Goal: Information Seeking & Learning: Find contact information

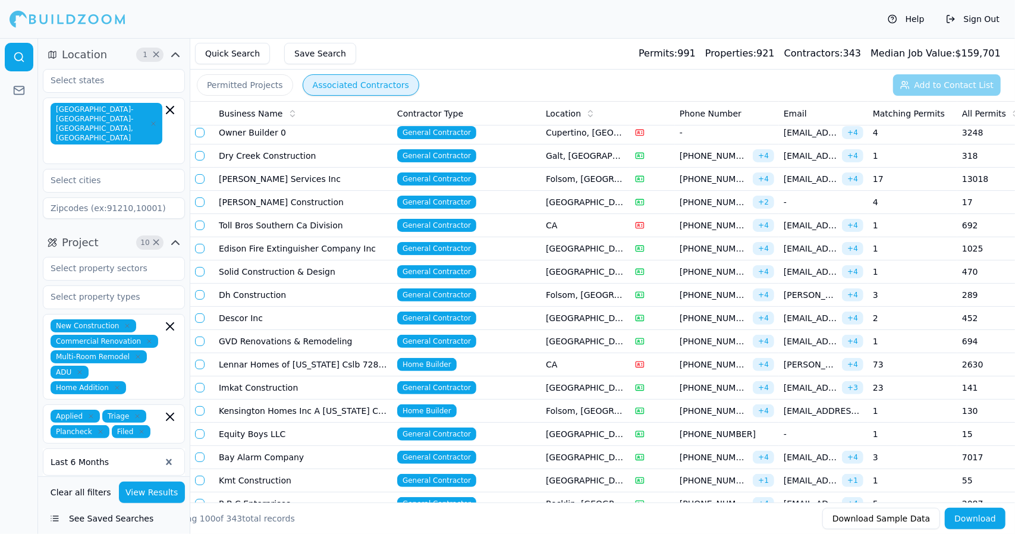
scroll to position [200, 0]
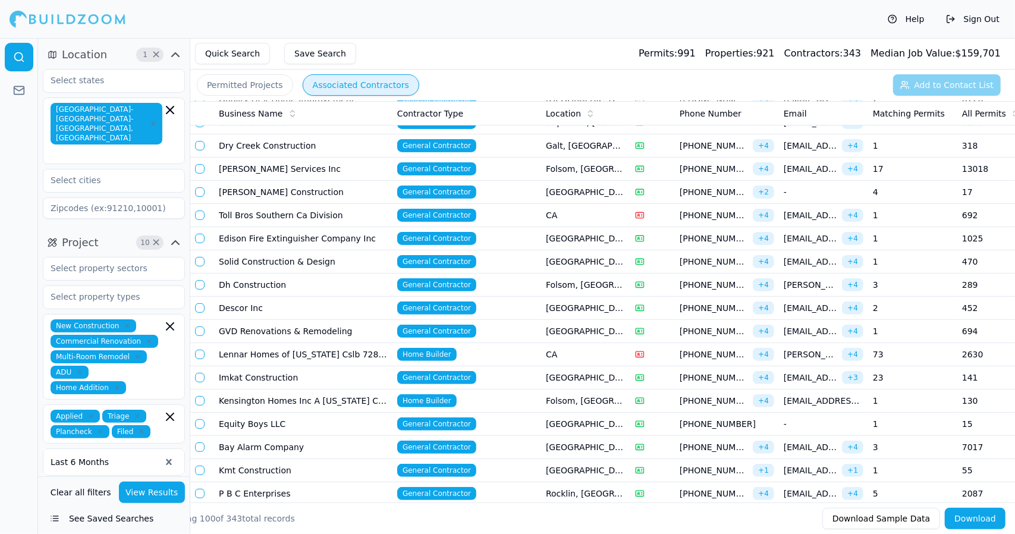
click at [316, 280] on td "Dh Construction" at bounding box center [303, 285] width 178 height 23
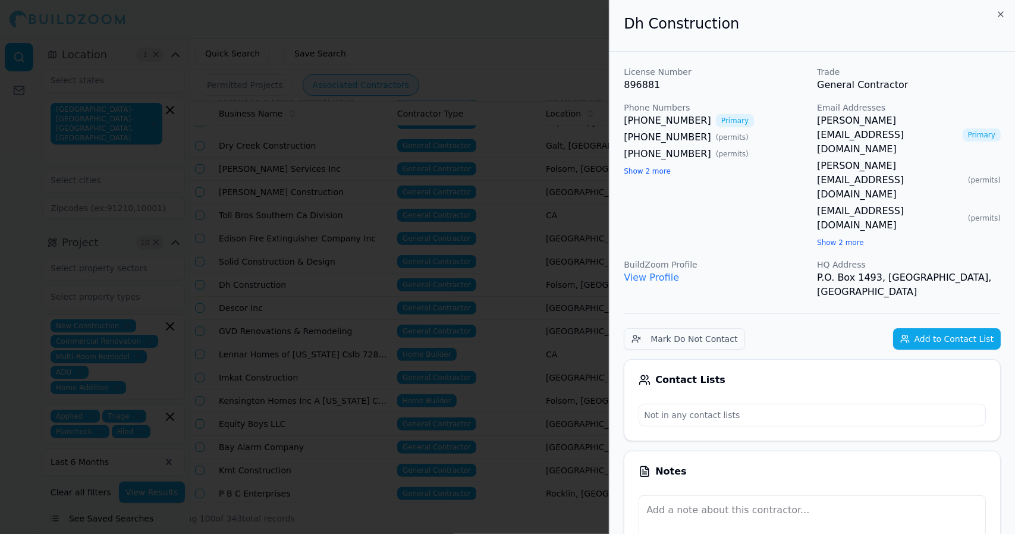
drag, startPoint x: 350, startPoint y: 265, endPoint x: 358, endPoint y: 167, distance: 97.8
click at [358, 167] on div at bounding box center [507, 267] width 1015 height 534
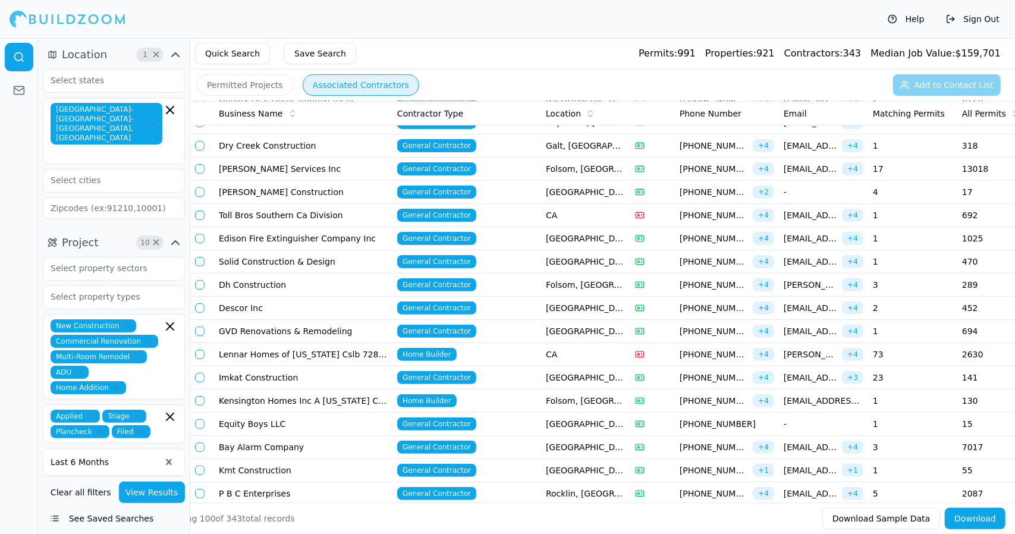
click at [504, 21] on div "Help Sign Out" at bounding box center [507, 19] width 1015 height 38
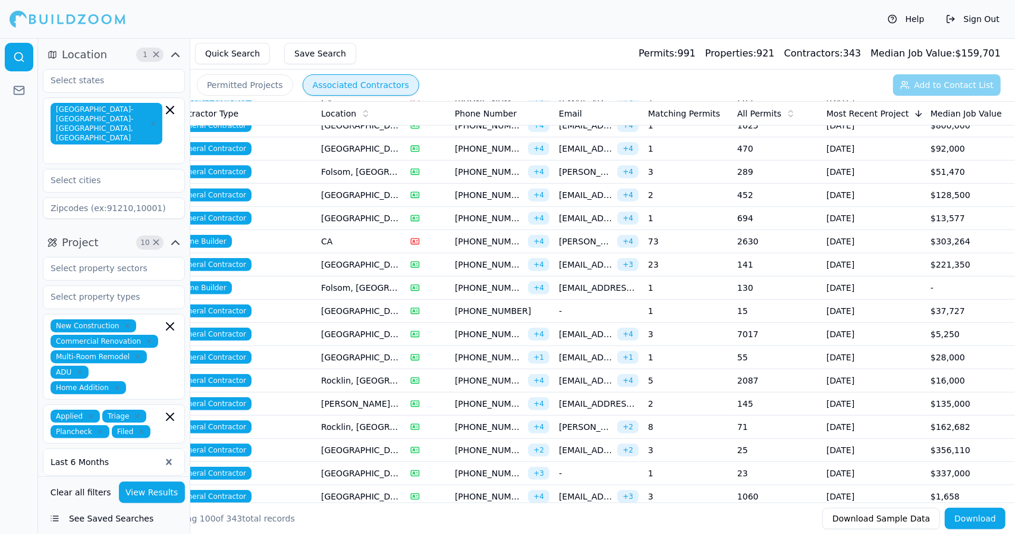
scroll to position [310, 0]
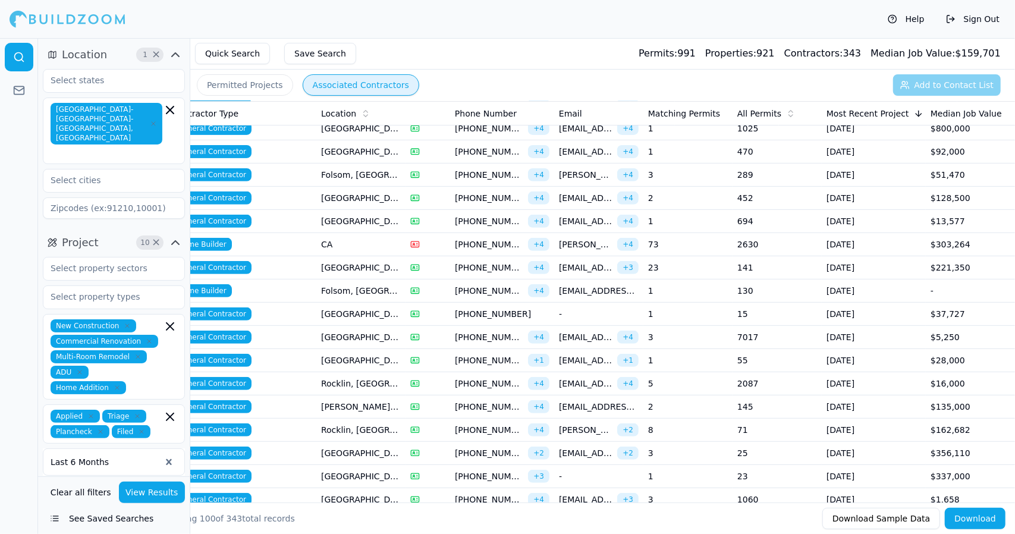
click at [480, 239] on span "[PHONE_NUMBER]" at bounding box center [489, 245] width 68 height 12
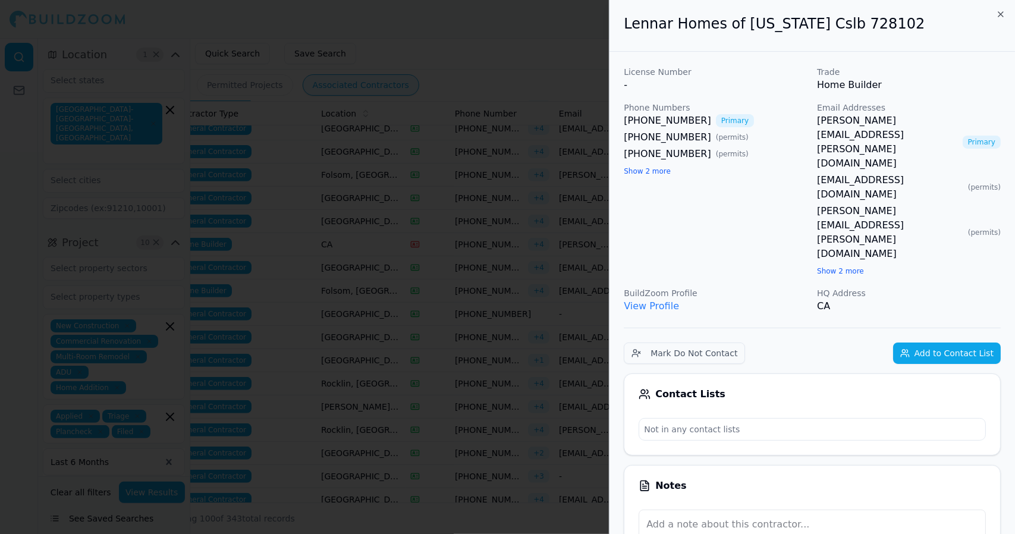
click at [570, 98] on div at bounding box center [507, 267] width 1015 height 534
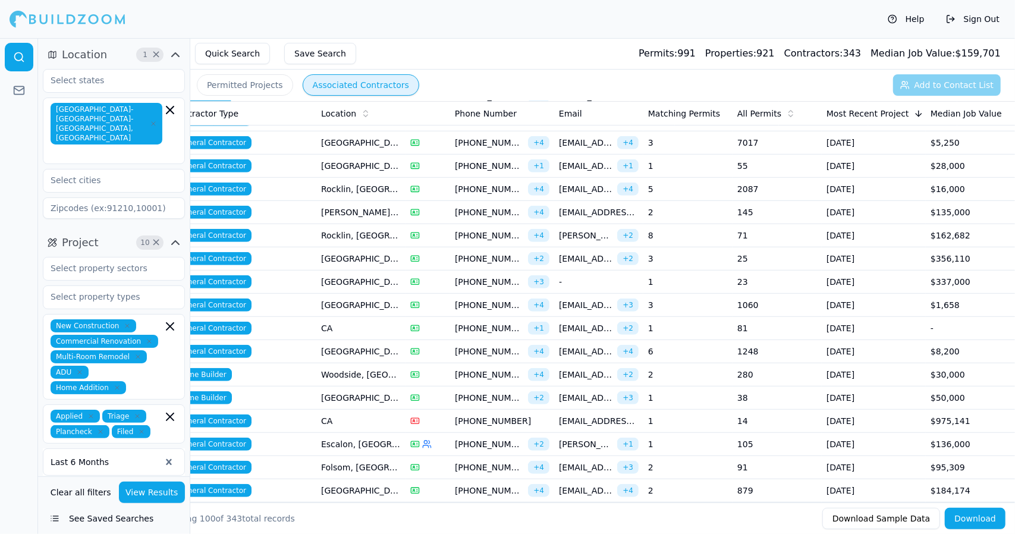
scroll to position [504, 0]
click at [578, 253] on span "[EMAIL_ADDRESS][DOMAIN_NAME]" at bounding box center [586, 259] width 54 height 12
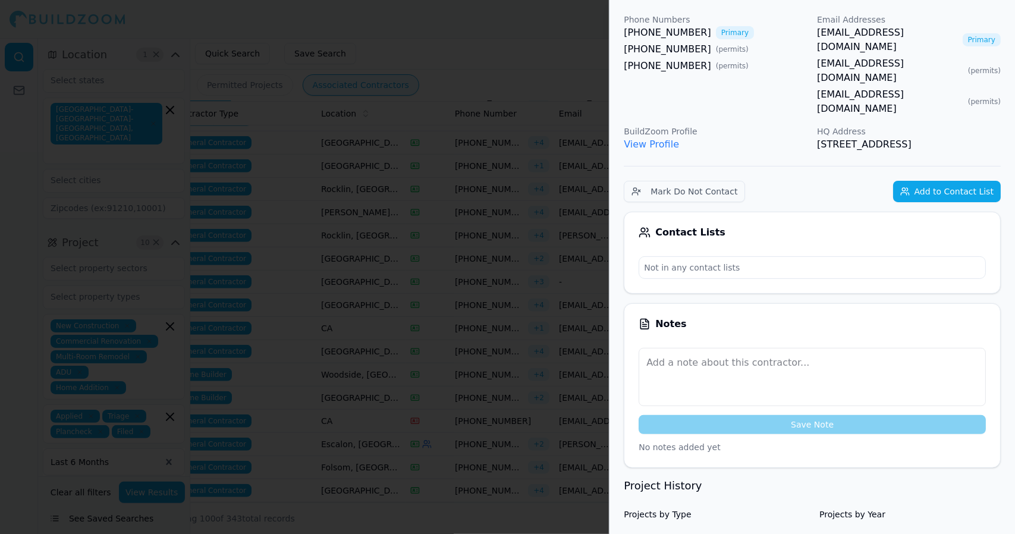
scroll to position [0, 0]
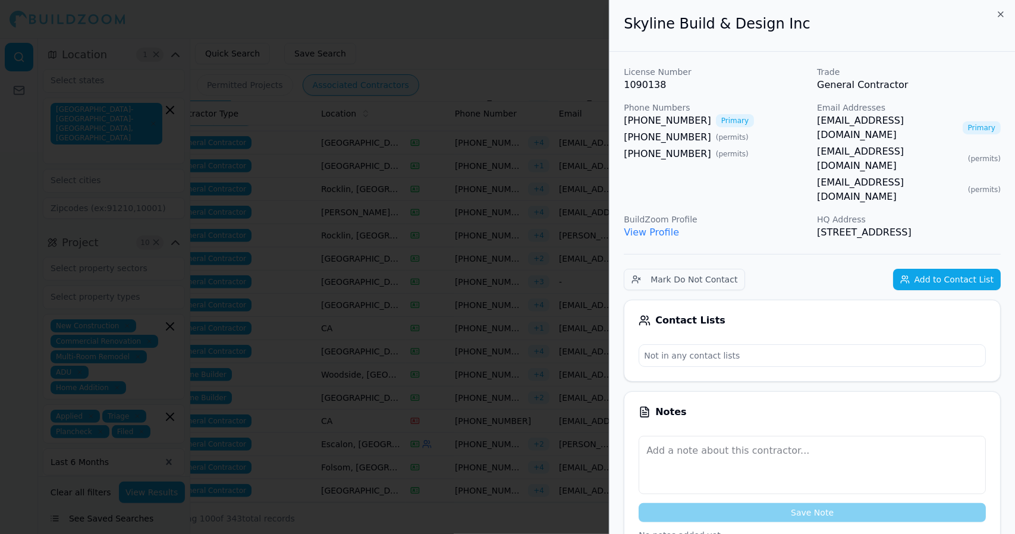
drag, startPoint x: 921, startPoint y: 206, endPoint x: 628, endPoint y: 26, distance: 344.2
copy div "Skyline Build & Design Inc License Number 1090138 Trade General Contractor Phon…"
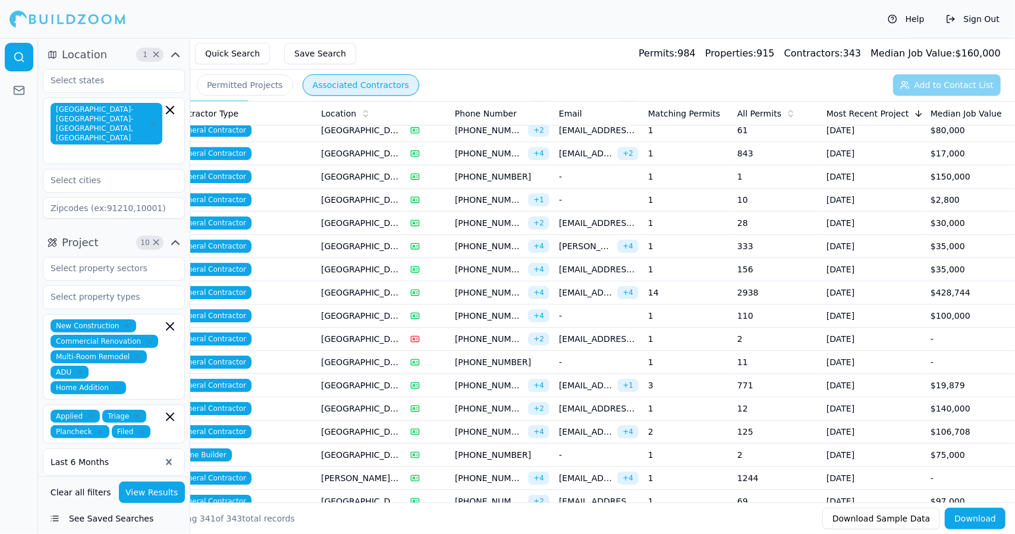
scroll to position [2610, 0]
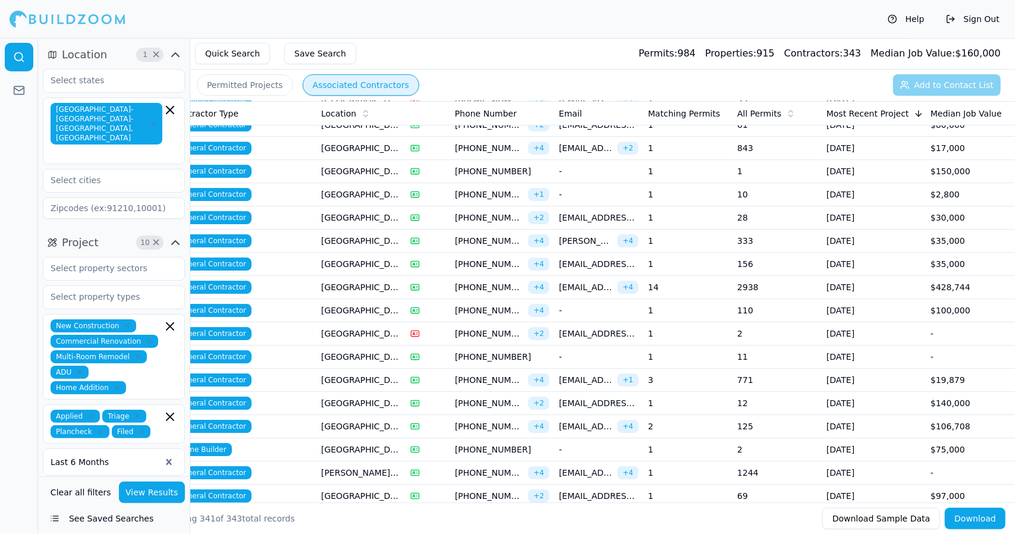
click at [442, 60] on div "Quick Search Save Search Permits: 984 Properties: 915 Contractors: 343 Median J…" at bounding box center [602, 54] width 825 height 32
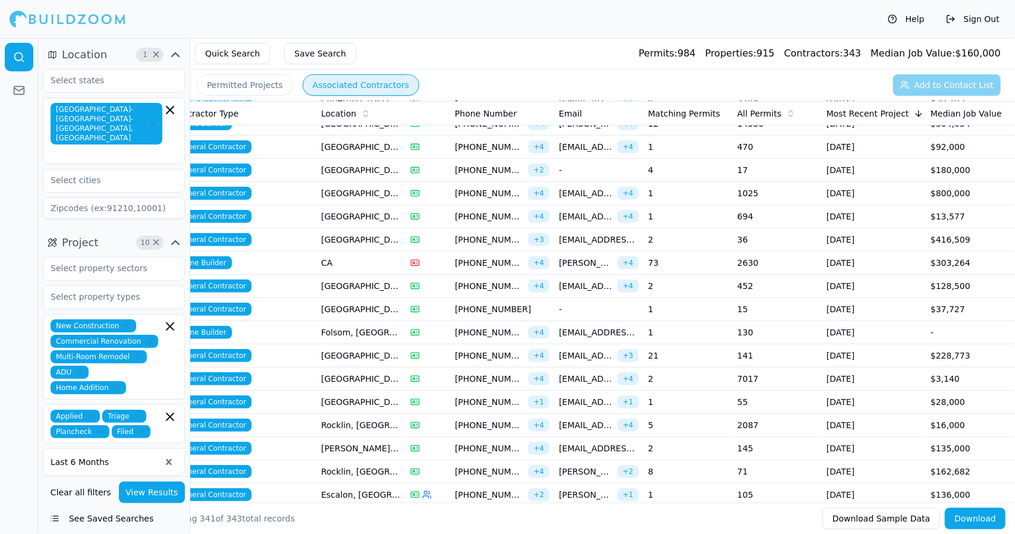
scroll to position [0, 0]
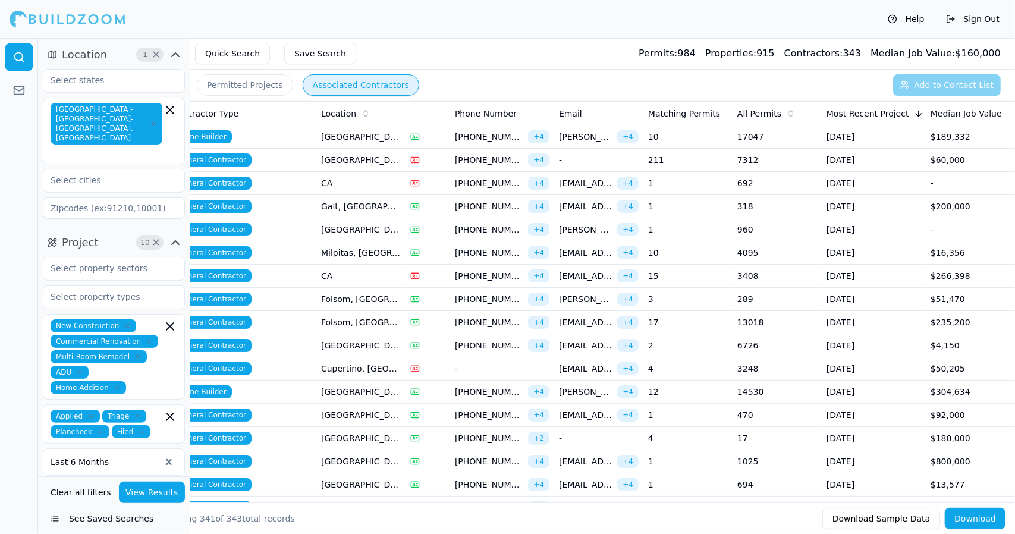
click at [286, 136] on td "Home Builder" at bounding box center [242, 137] width 149 height 23
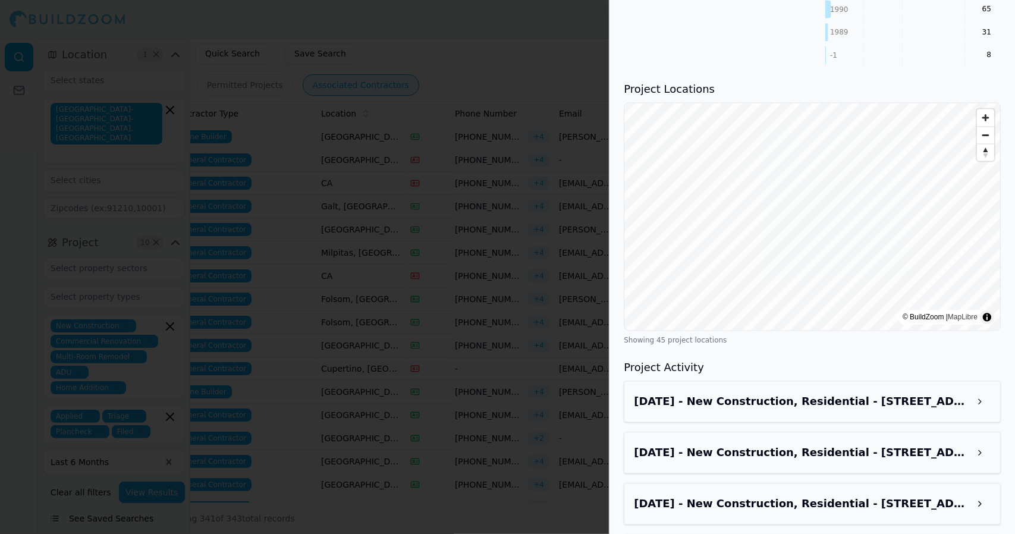
scroll to position [1535, 0]
click at [957, 393] on h3 "Jun 24, 2025 - New Construction, Residential - 10354 Rashmi Dr, Elk Grove, CA, …" at bounding box center [801, 401] width 335 height 17
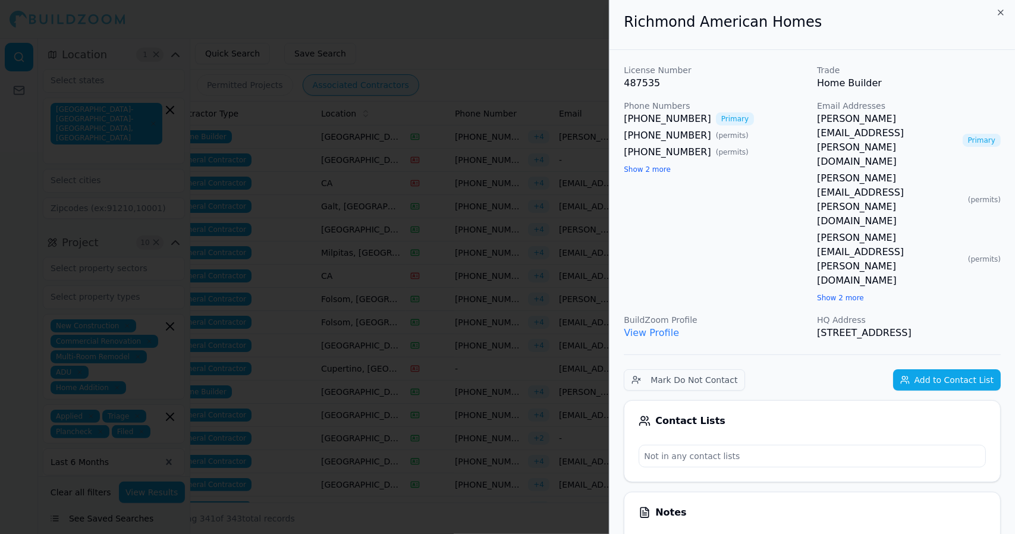
scroll to position [0, 0]
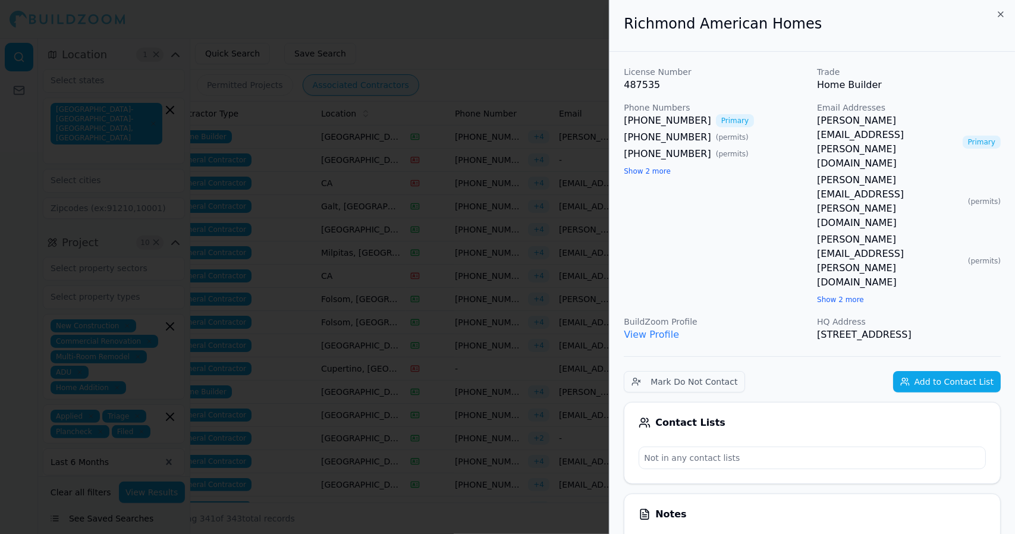
click at [526, 239] on div at bounding box center [507, 267] width 1015 height 534
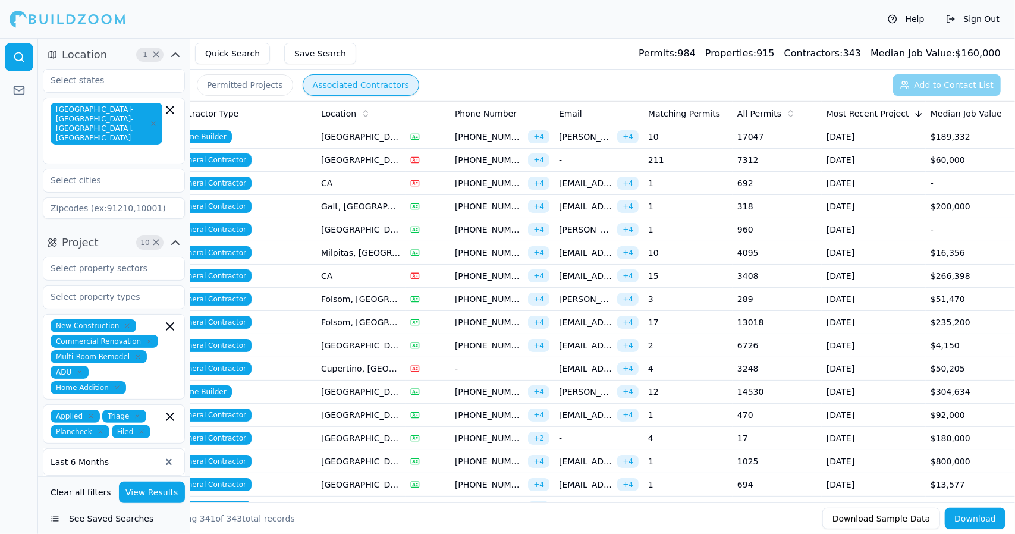
click at [289, 157] on td "General Contractor" at bounding box center [242, 160] width 149 height 23
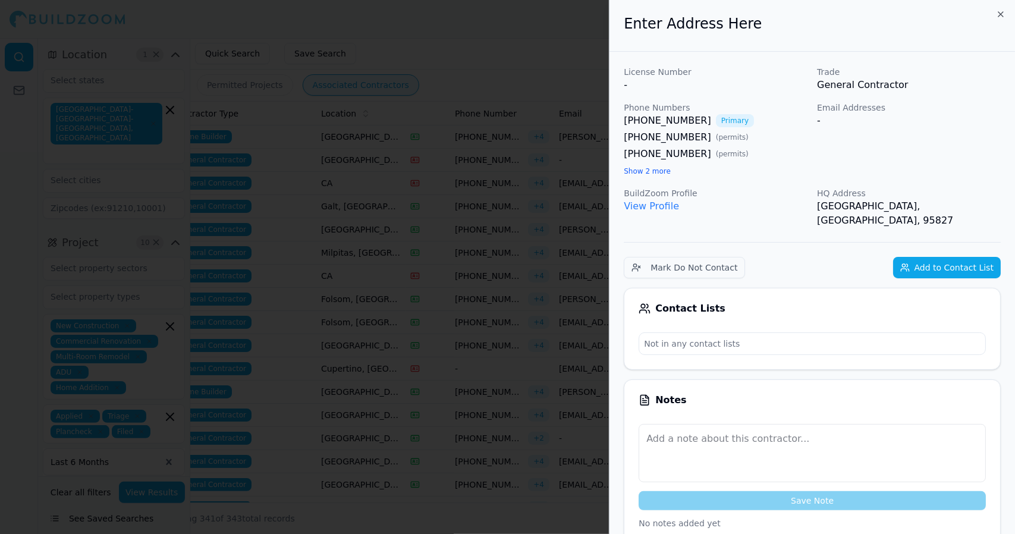
drag, startPoint x: 283, startPoint y: 93, endPoint x: 289, endPoint y: 97, distance: 7.8
click at [289, 97] on div at bounding box center [507, 267] width 1015 height 534
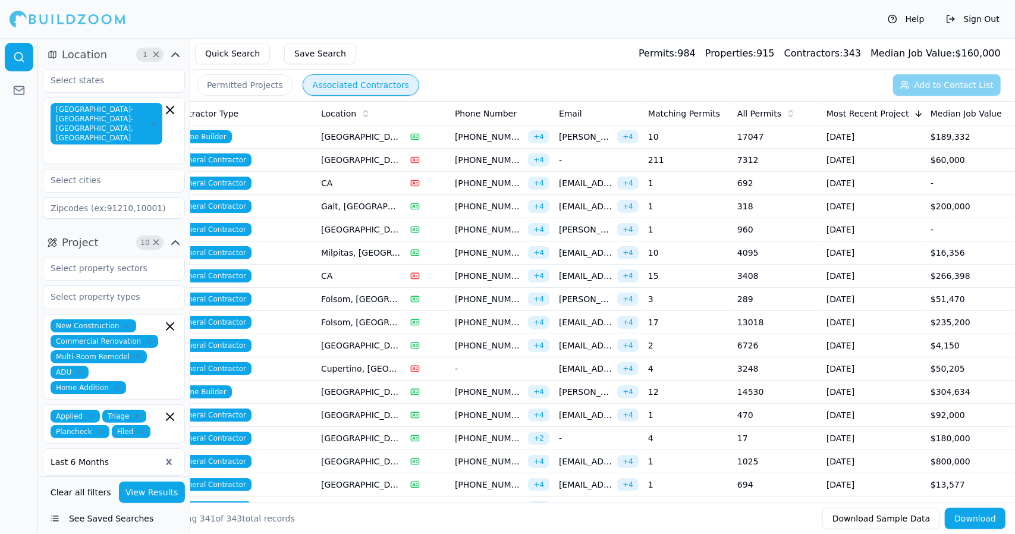
click at [347, 206] on td "Galt, [GEOGRAPHIC_DATA]" at bounding box center [360, 206] width 89 height 23
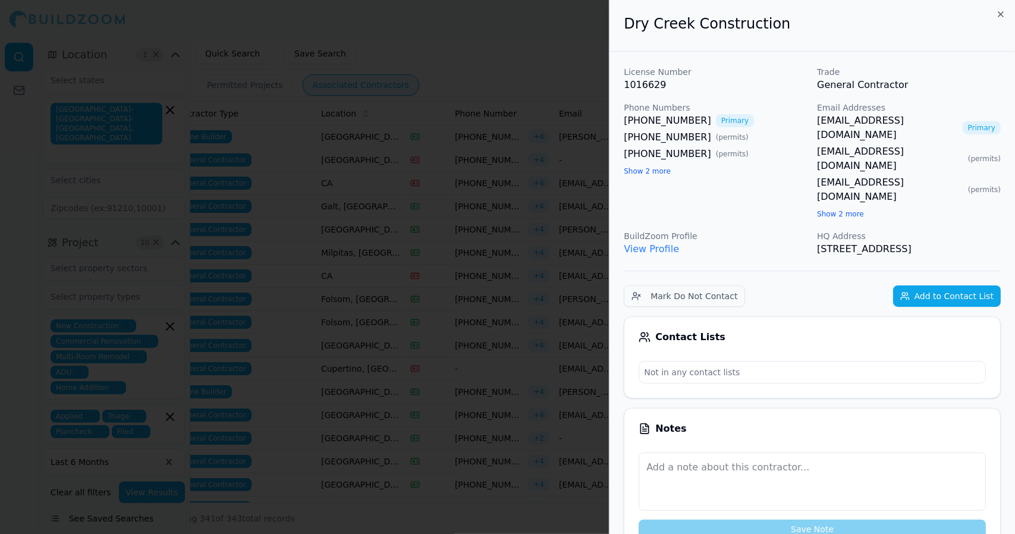
drag, startPoint x: 507, startPoint y: 168, endPoint x: 498, endPoint y: 106, distance: 63.1
click at [498, 106] on div at bounding box center [507, 267] width 1015 height 534
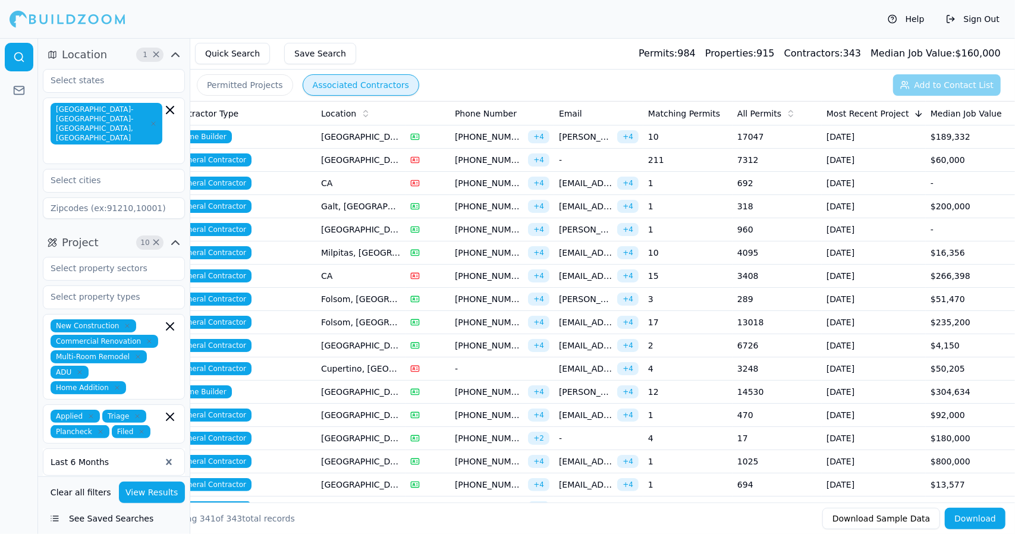
drag, startPoint x: 355, startPoint y: 273, endPoint x: 348, endPoint y: 280, distance: 9.3
click at [348, 280] on td "CA" at bounding box center [360, 276] width 89 height 23
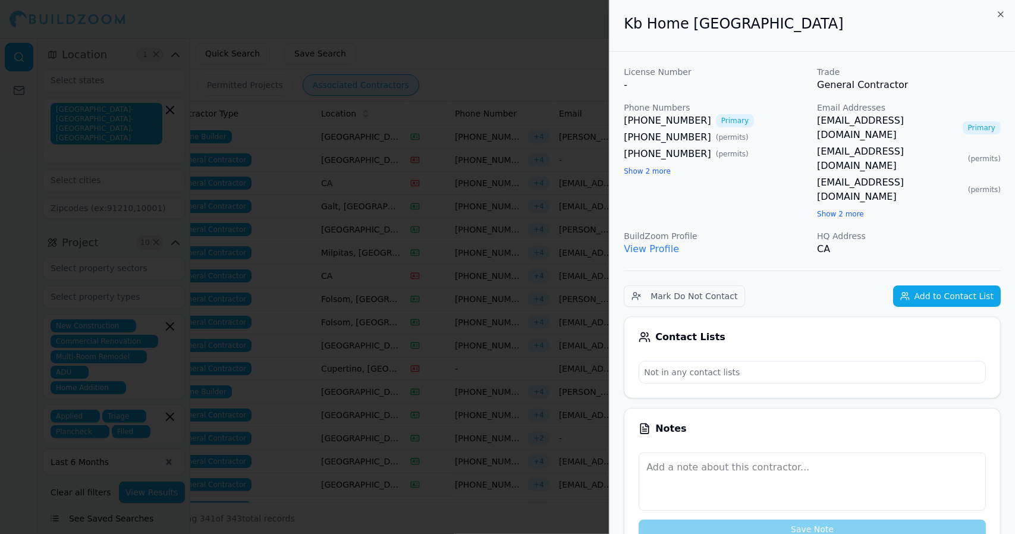
click at [576, 39] on div at bounding box center [507, 267] width 1015 height 534
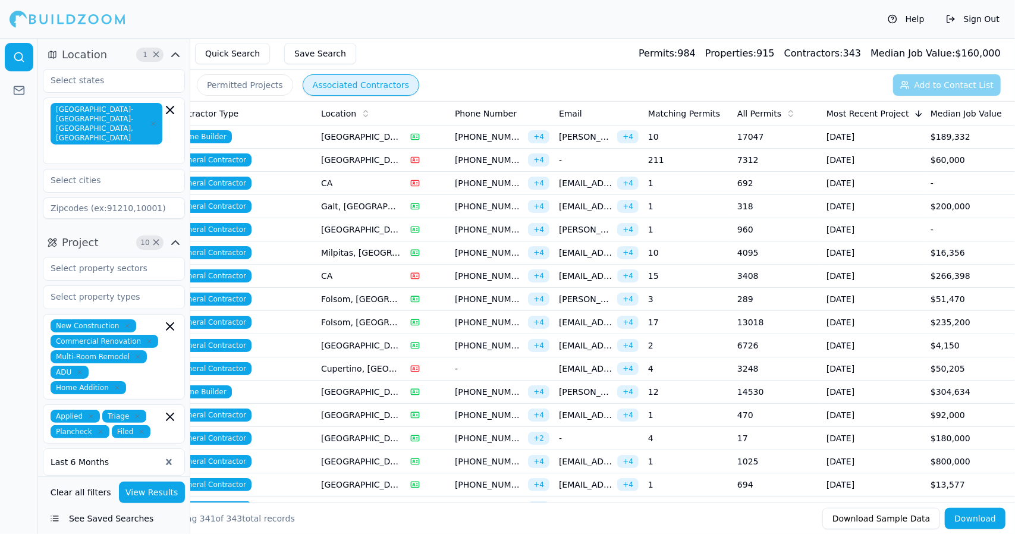
drag, startPoint x: 893, startPoint y: 323, endPoint x: 915, endPoint y: 323, distance: 22.0
click at [915, 323] on td "[DATE]" at bounding box center [874, 322] width 104 height 23
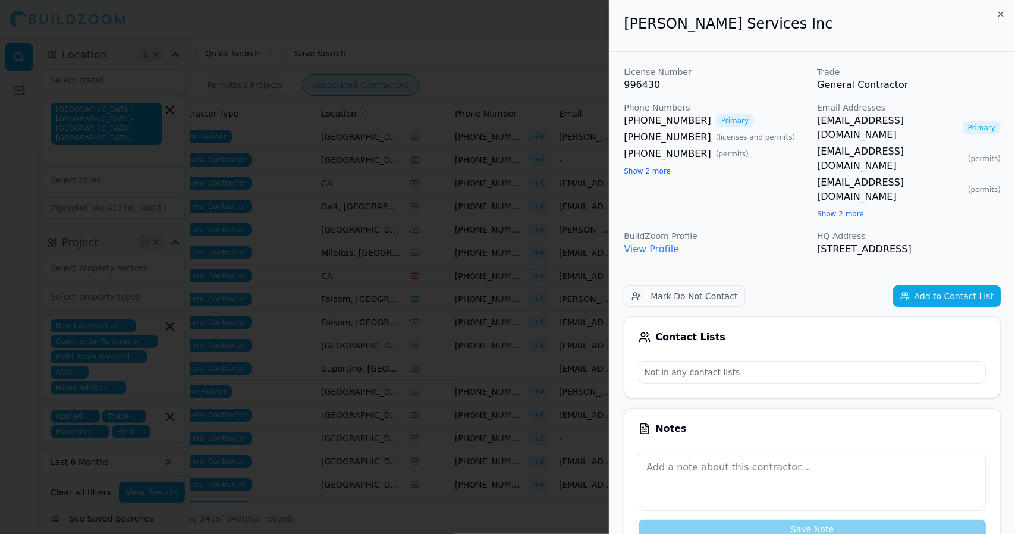
drag, startPoint x: 541, startPoint y: 118, endPoint x: 546, endPoint y: 57, distance: 61.5
drag, startPoint x: 546, startPoint y: 57, endPoint x: 544, endPoint y: 30, distance: 26.2
drag, startPoint x: 544, startPoint y: 30, endPoint x: 478, endPoint y: 146, distance: 133.0
drag, startPoint x: 478, startPoint y: 146, endPoint x: 469, endPoint y: 140, distance: 10.9
click at [469, 140] on div at bounding box center [507, 267] width 1015 height 534
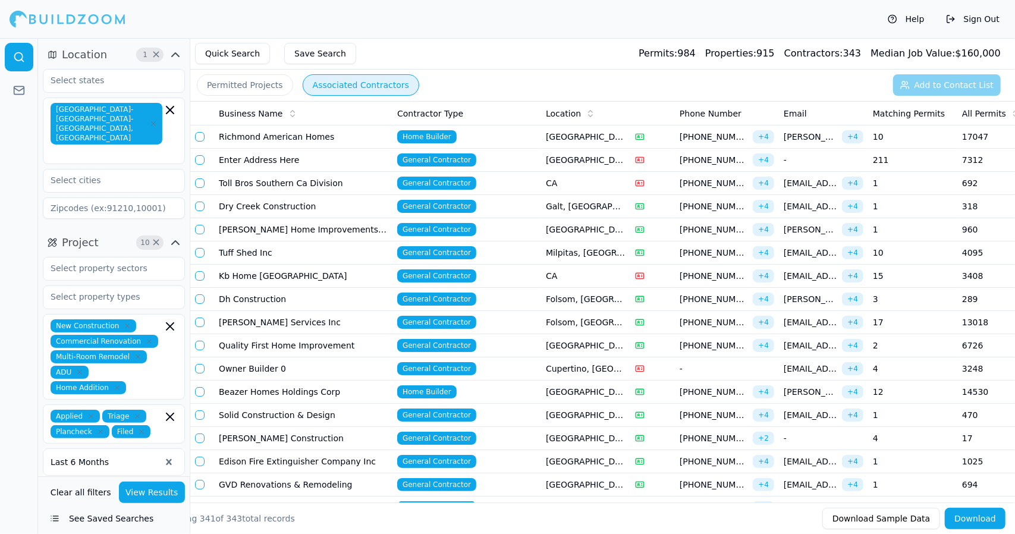
drag, startPoint x: 403, startPoint y: 290, endPoint x: 381, endPoint y: 300, distance: 24.5
click at [381, 300] on td "Dh Construction" at bounding box center [303, 299] width 178 height 23
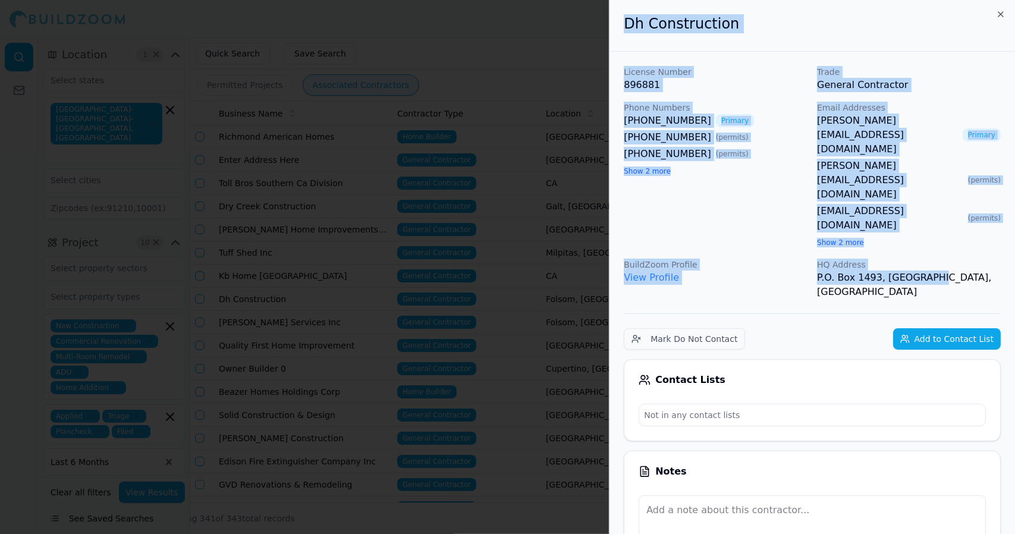
drag, startPoint x: 933, startPoint y: 206, endPoint x: 622, endPoint y: 33, distance: 355.8
copy div "Dh Construction License Number 896881 Trade General Contractor Phone Numbers (9…"
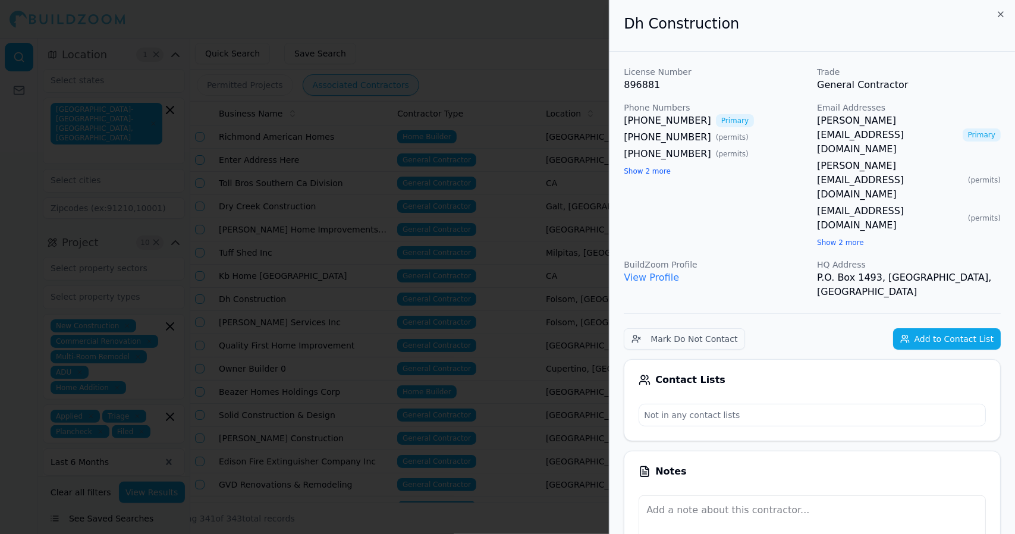
drag, startPoint x: 302, startPoint y: 64, endPoint x: 250, endPoint y: 65, distance: 52.4
click at [250, 65] on div at bounding box center [507, 267] width 1015 height 534
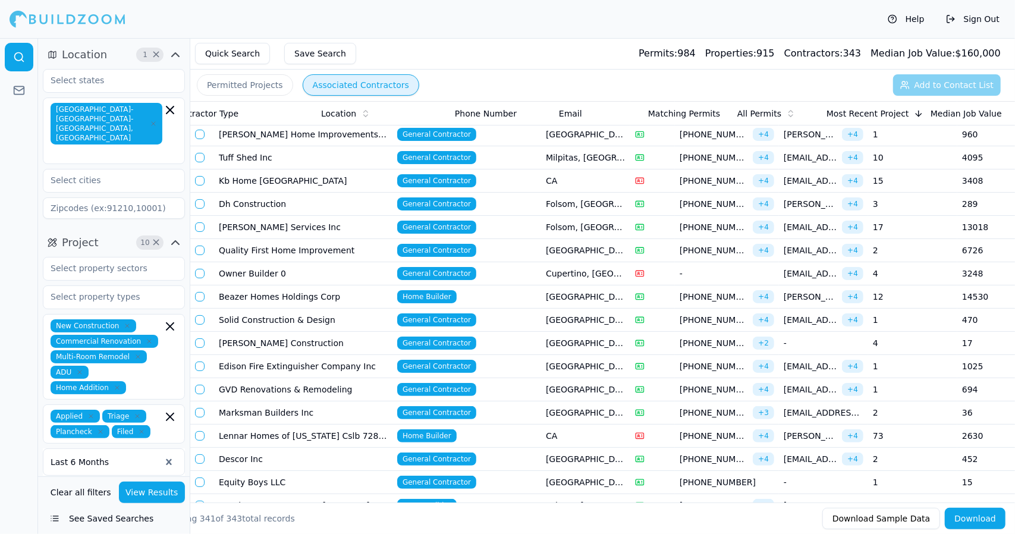
scroll to position [0, 225]
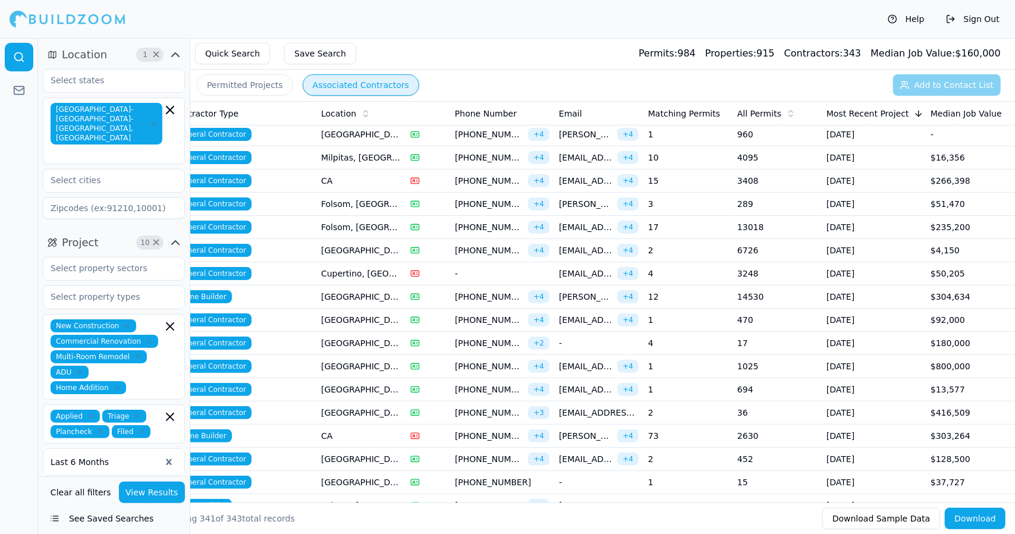
click at [356, 291] on td "[GEOGRAPHIC_DATA], [GEOGRAPHIC_DATA]" at bounding box center [360, 297] width 89 height 23
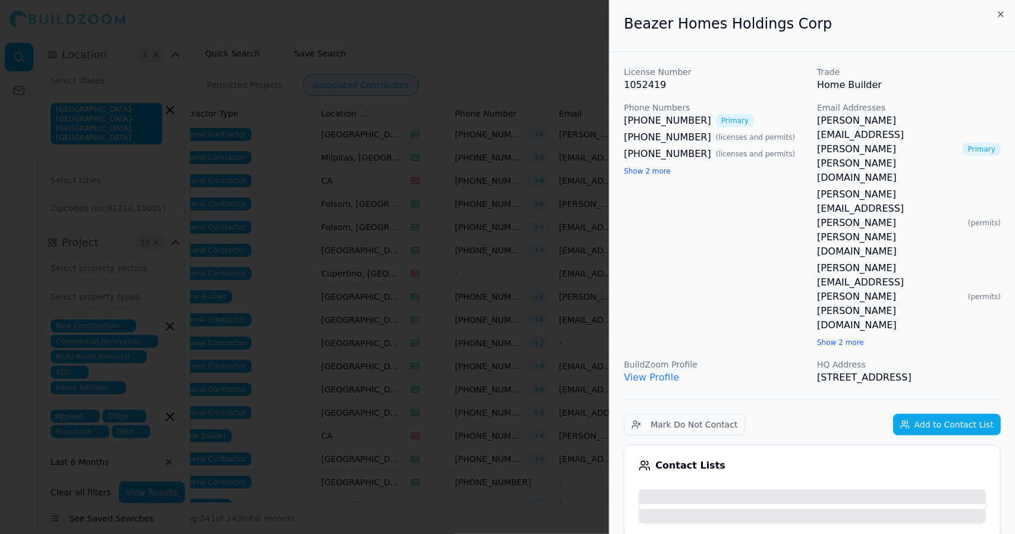
click at [356, 291] on div at bounding box center [507, 267] width 1015 height 534
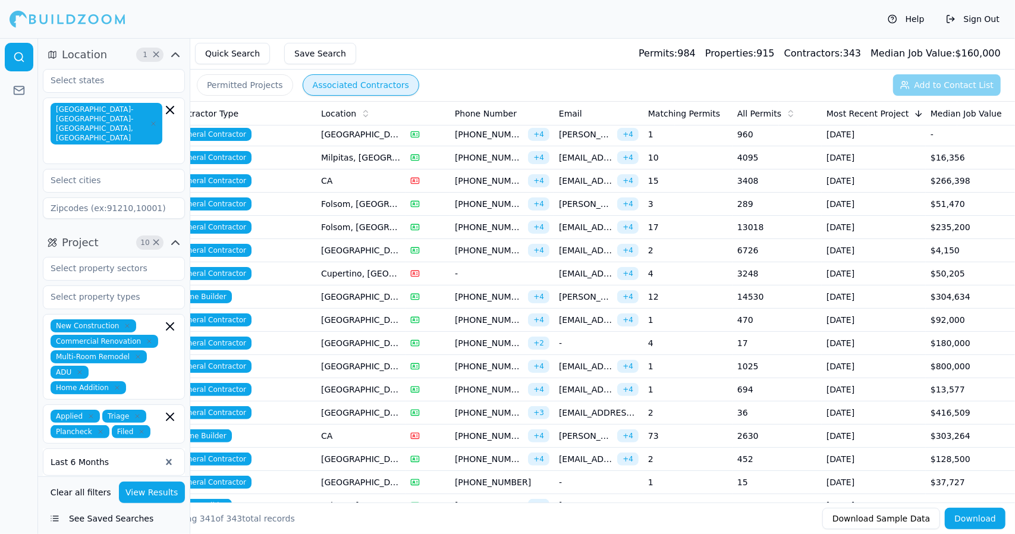
click at [356, 291] on td "[GEOGRAPHIC_DATA], [GEOGRAPHIC_DATA]" at bounding box center [360, 297] width 89 height 23
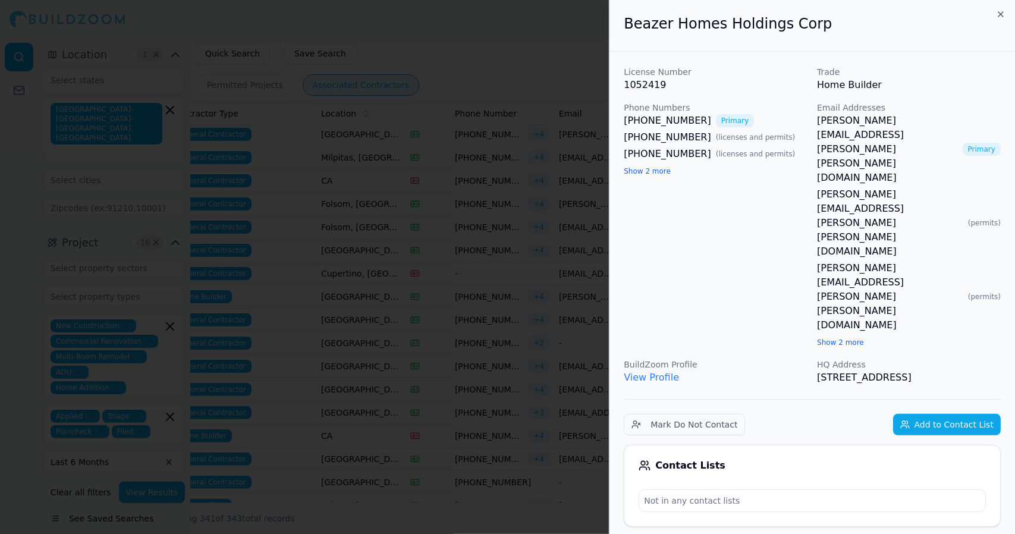
click at [624, 167] on button "Show 2 more" at bounding box center [647, 172] width 47 height 10
click at [832, 338] on button "Show 2 more" at bounding box center [840, 343] width 47 height 10
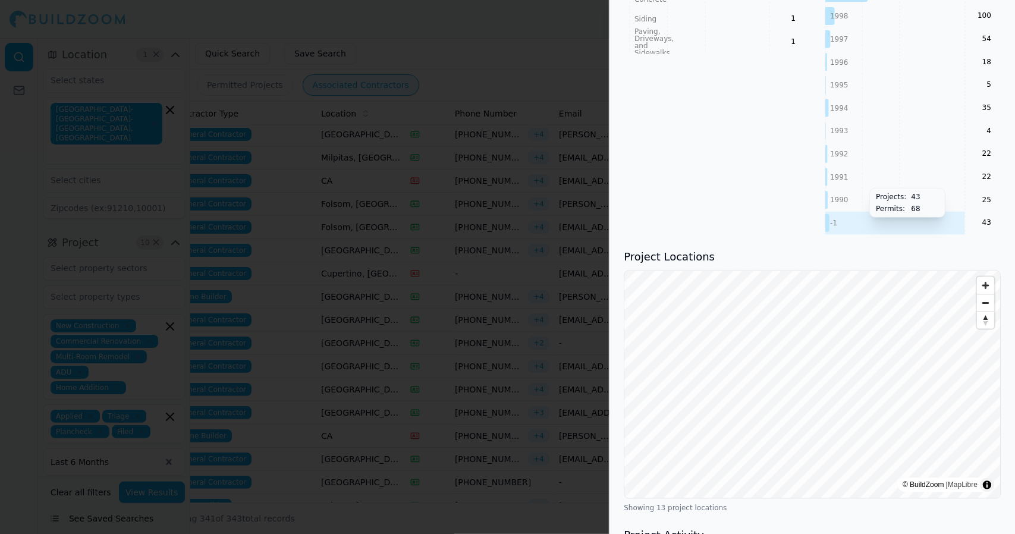
scroll to position [1524, 0]
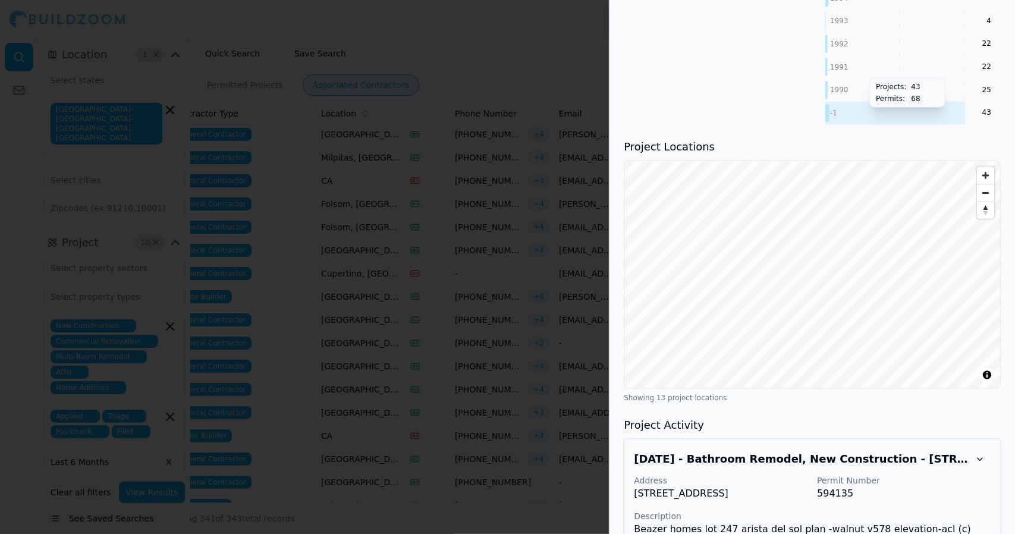
scroll to position [1631, 0]
click at [471, 286] on div at bounding box center [507, 267] width 1015 height 534
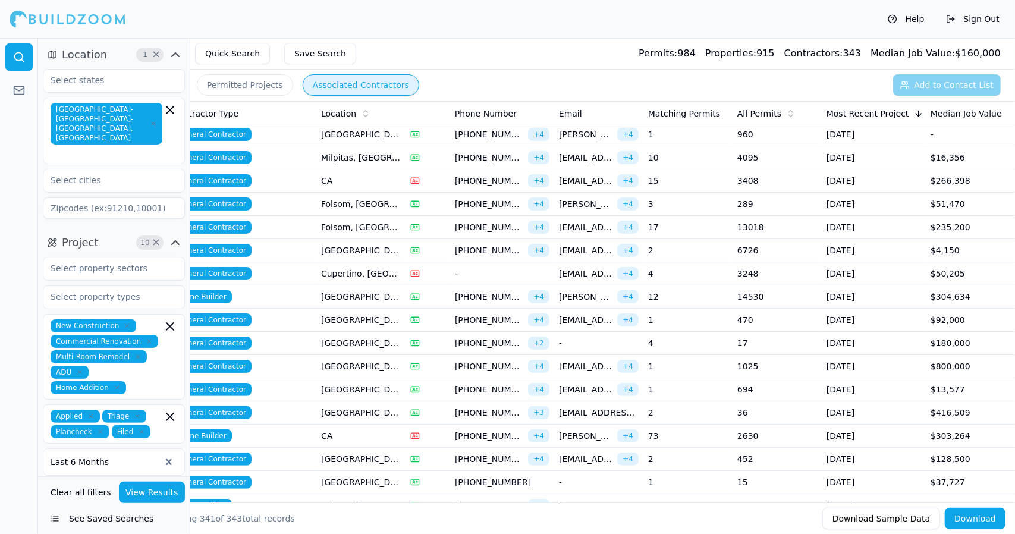
click at [339, 293] on td "[GEOGRAPHIC_DATA], [GEOGRAPHIC_DATA]" at bounding box center [360, 297] width 89 height 23
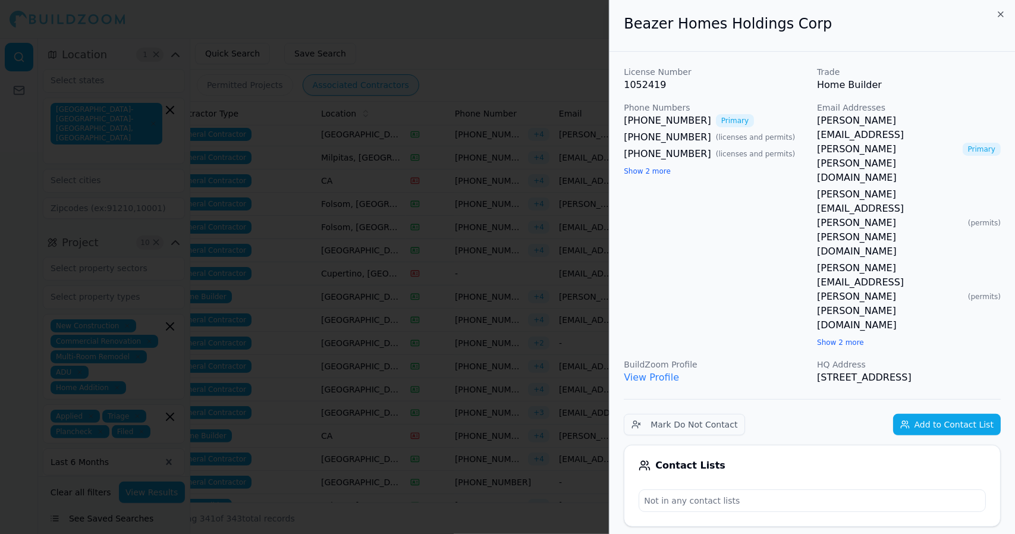
drag, startPoint x: 849, startPoint y: 168, endPoint x: 884, endPoint y: 174, distance: 35.1
drag, startPoint x: 884, startPoint y: 174, endPoint x: 843, endPoint y: 171, distance: 40.6
drag, startPoint x: 843, startPoint y: 171, endPoint x: 868, endPoint y: 173, distance: 25.0
click at [868, 173] on div "susan.miyasato@beazer.com Primary blair.eppler@beazer.com ( permits ) inna.mill…" at bounding box center [909, 232] width 184 height 236
click at [852, 338] on button "Show 2 more" at bounding box center [840, 343] width 47 height 10
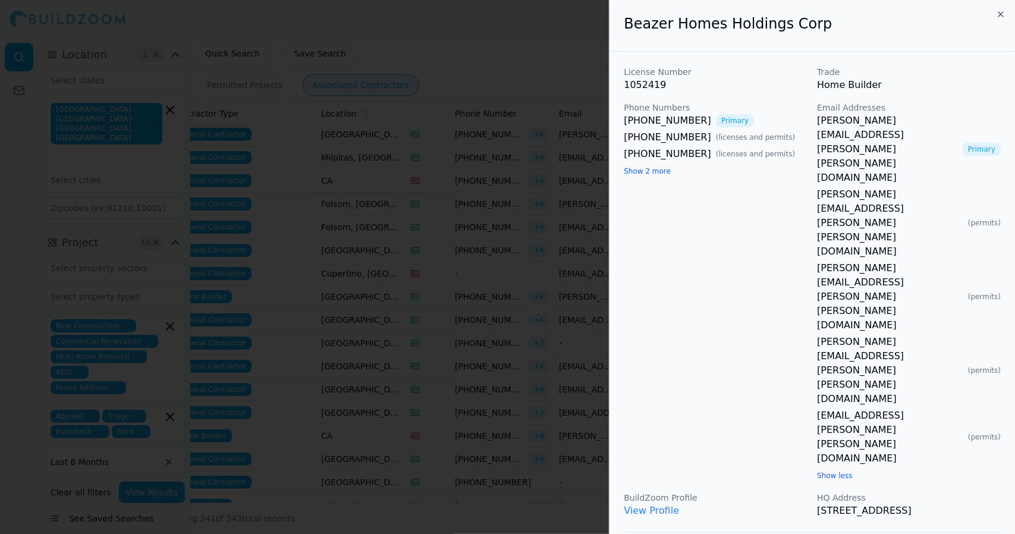
drag, startPoint x: 816, startPoint y: 136, endPoint x: 834, endPoint y: 139, distance: 18.0
drag, startPoint x: 834, startPoint y: 139, endPoint x: 813, endPoint y: 136, distance: 21.5
drag, startPoint x: 813, startPoint y: 136, endPoint x: 798, endPoint y: 137, distance: 14.3
drag, startPoint x: 798, startPoint y: 137, endPoint x: 672, endPoint y: 193, distance: 137.9
click at [672, 193] on div "Phone Numbers (916) 468-4629 Primary (714) 672-7000 ( licenses and permits ) (7…" at bounding box center [716, 292] width 184 height 381
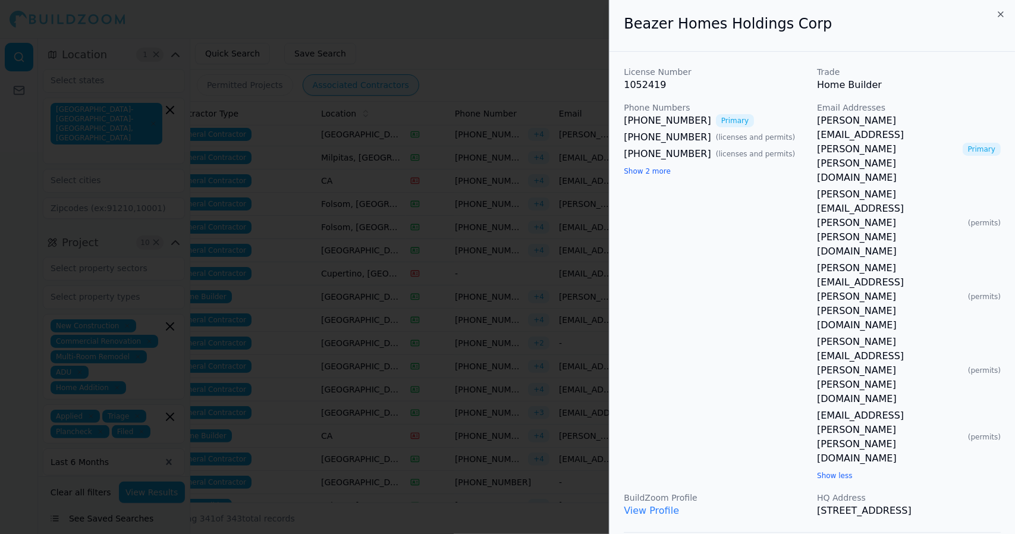
drag, startPoint x: 998, startPoint y: 239, endPoint x: 715, endPoint y: 256, distance: 283.6
drag, startPoint x: 715, startPoint y: 256, endPoint x: 970, endPoint y: 211, distance: 258.5
drag, startPoint x: 970, startPoint y: 211, endPoint x: 990, endPoint y: 225, distance: 24.4
click at [990, 492] on p "HQ Address" at bounding box center [909, 498] width 184 height 12
click at [988, 492] on p "HQ Address" at bounding box center [909, 498] width 184 height 12
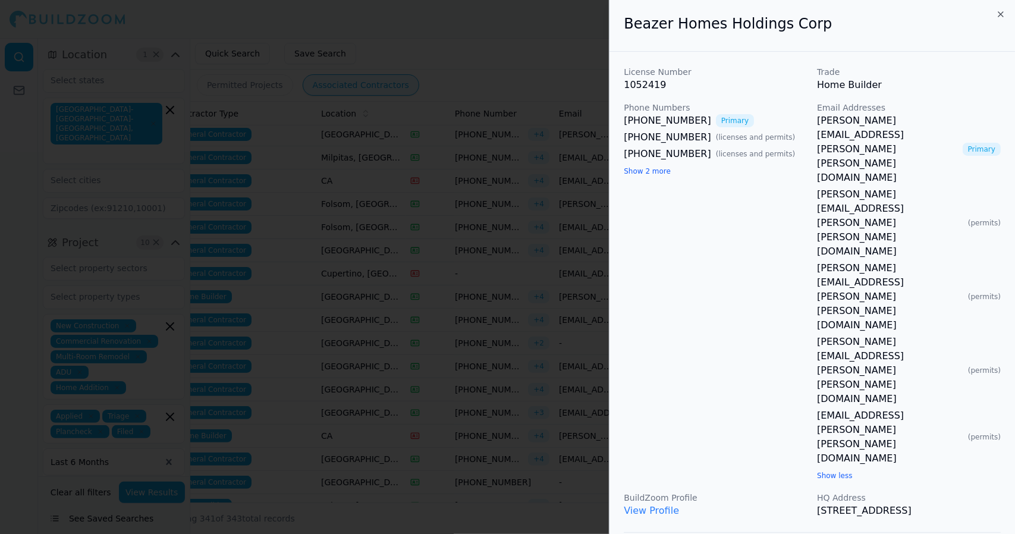
drag, startPoint x: 999, startPoint y: 238, endPoint x: 923, endPoint y: 242, distance: 76.2
drag, startPoint x: 923, startPoint y: 242, endPoint x: 708, endPoint y: 228, distance: 215.1
drag, startPoint x: 708, startPoint y: 228, endPoint x: 623, endPoint y: 21, distance: 224.4
click at [623, 21] on div "Beazer Homes Holdings Corp" at bounding box center [813, 26] width 406 height 52
drag, startPoint x: 623, startPoint y: 21, endPoint x: 653, endPoint y: 34, distance: 32.5
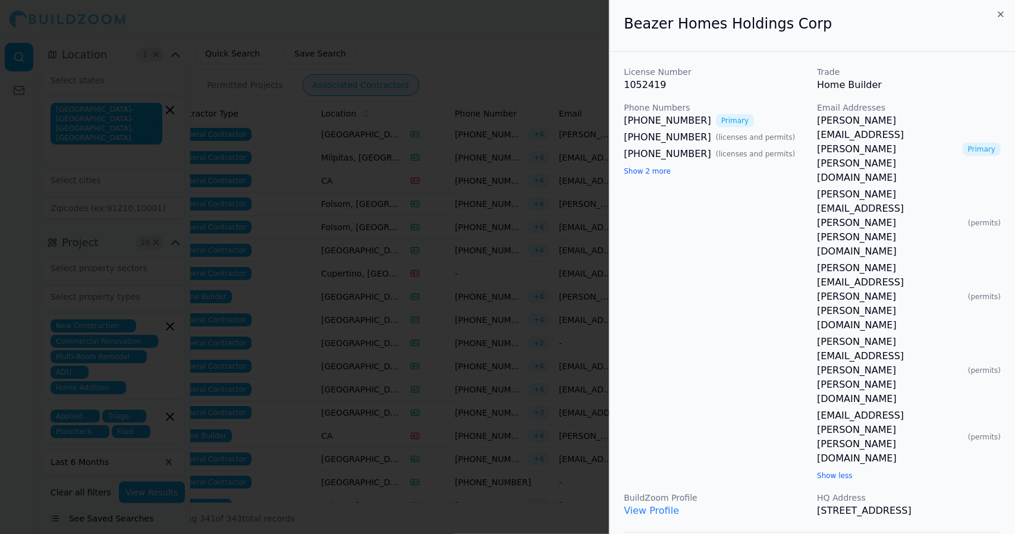
drag, startPoint x: 653, startPoint y: 34, endPoint x: 764, endPoint y: 22, distance: 111.9
drag, startPoint x: 764, startPoint y: 22, endPoint x: 704, endPoint y: 41, distance: 62.5
click at [704, 41] on div "Beazer Homes Holdings Corp" at bounding box center [813, 26] width 406 height 52
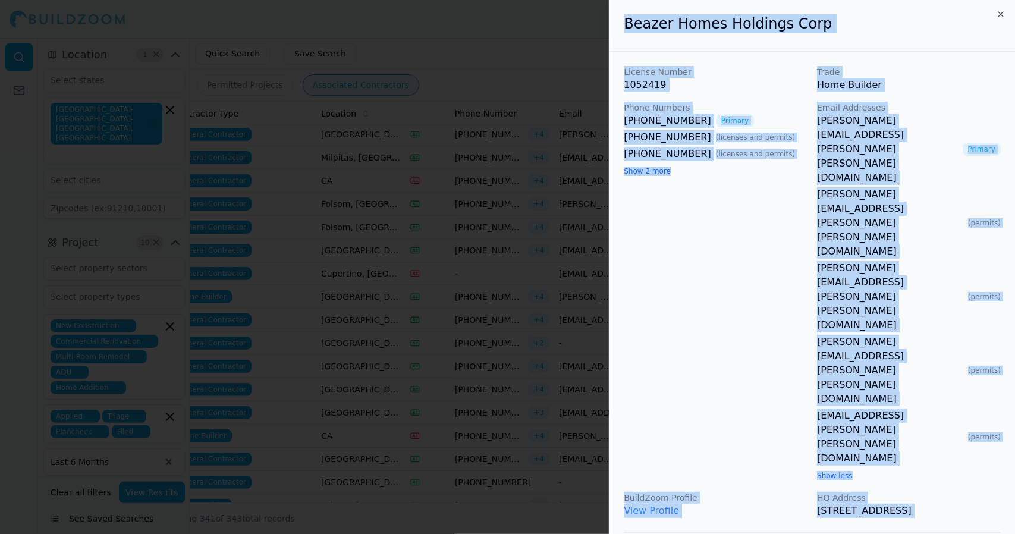
drag, startPoint x: 623, startPoint y: 26, endPoint x: 762, endPoint y: 299, distance: 306.7
drag, startPoint x: 696, startPoint y: 239, endPoint x: 747, endPoint y: 190, distance: 70.7
click at [747, 190] on div "Phone Numbers (916) 468-4629 Primary (714) 672-7000 ( licenses and permits ) (7…" at bounding box center [716, 292] width 184 height 381
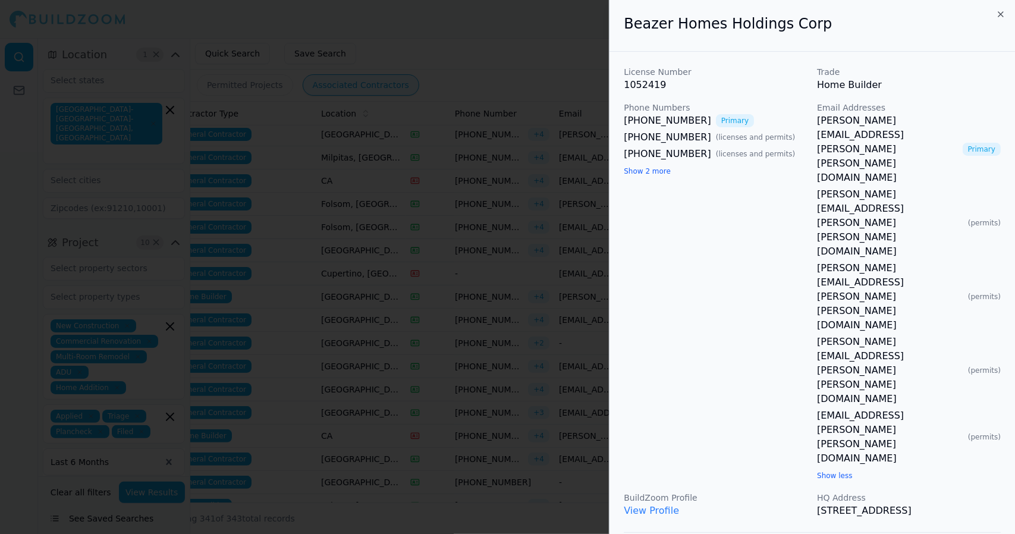
drag, startPoint x: 623, startPoint y: 22, endPoint x: 707, endPoint y: 65, distance: 94.7
drag, startPoint x: 707, startPoint y: 65, endPoint x: 620, endPoint y: 21, distance: 97.9
click at [620, 21] on div "Beazer Homes Holdings Corp" at bounding box center [813, 26] width 406 height 52
drag, startPoint x: 620, startPoint y: 21, endPoint x: 1002, endPoint y: 239, distance: 439.9
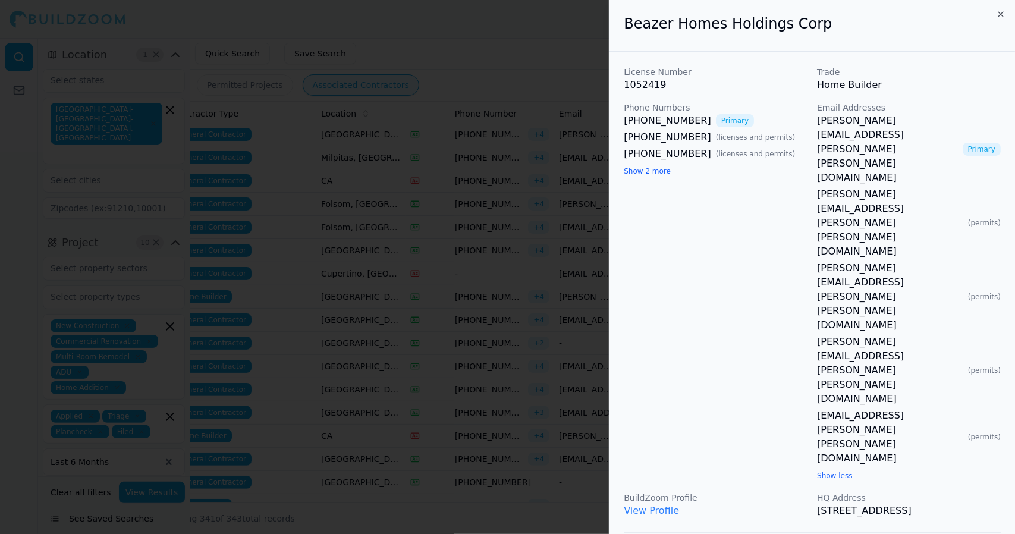
copy div "Beazer Homes Holdings Corp License Number 1052419 Trade Home Builder Phone Numb…"
drag, startPoint x: 312, startPoint y: 92, endPoint x: 261, endPoint y: 111, distance: 54.6
click at [261, 111] on div at bounding box center [507, 267] width 1015 height 534
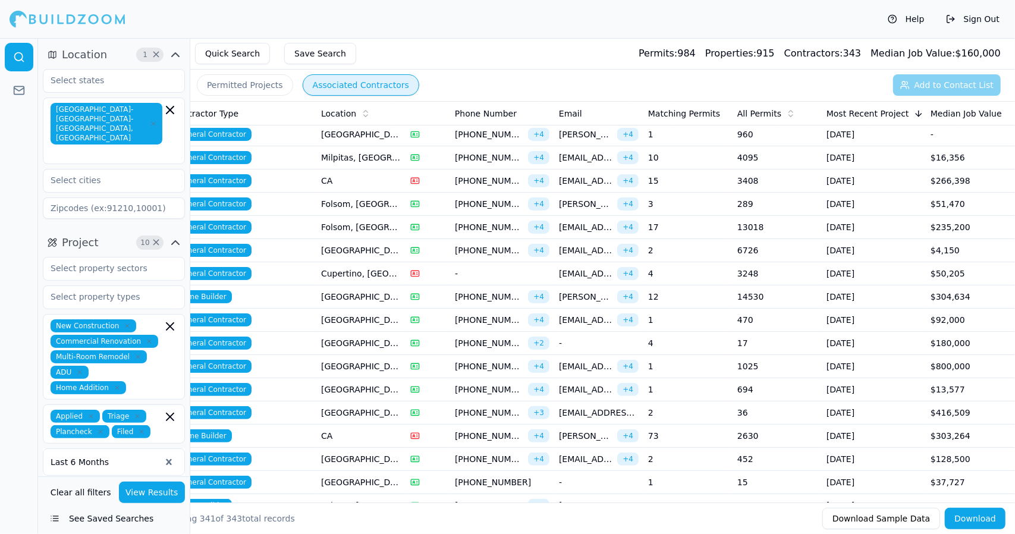
click at [305, 225] on td "General Contractor" at bounding box center [242, 227] width 149 height 23
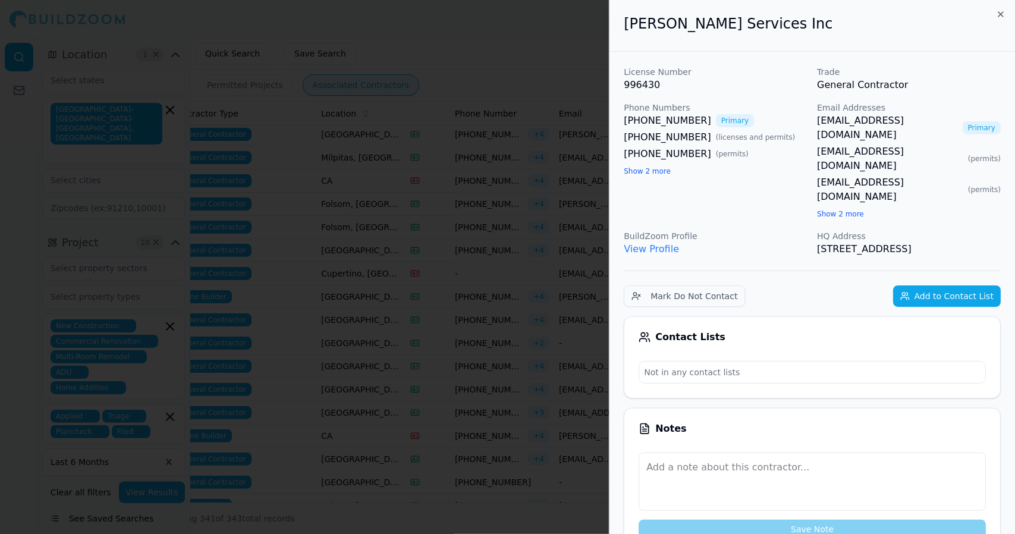
click at [329, 179] on div at bounding box center [507, 267] width 1015 height 534
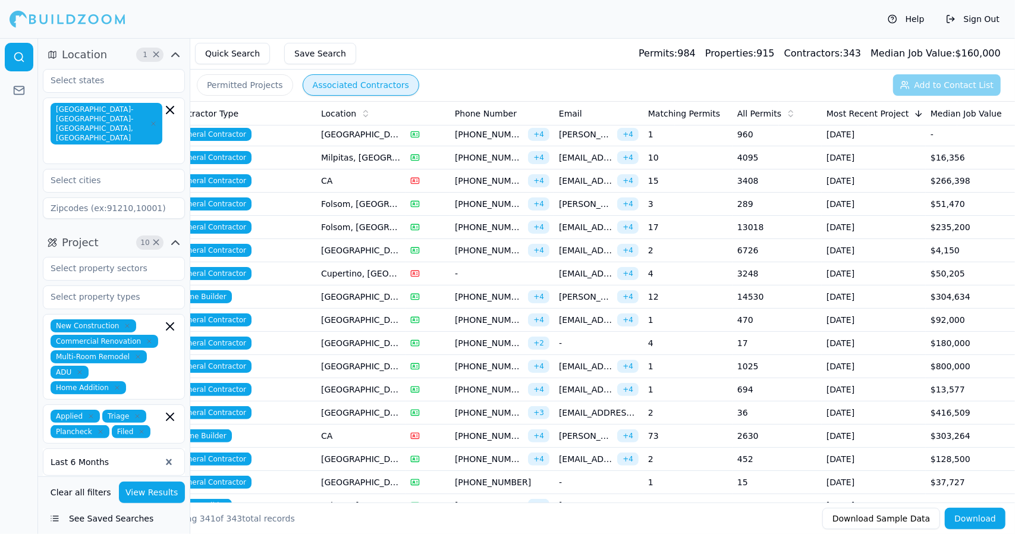
click at [381, 335] on td "[GEOGRAPHIC_DATA], [GEOGRAPHIC_DATA]" at bounding box center [360, 343] width 89 height 23
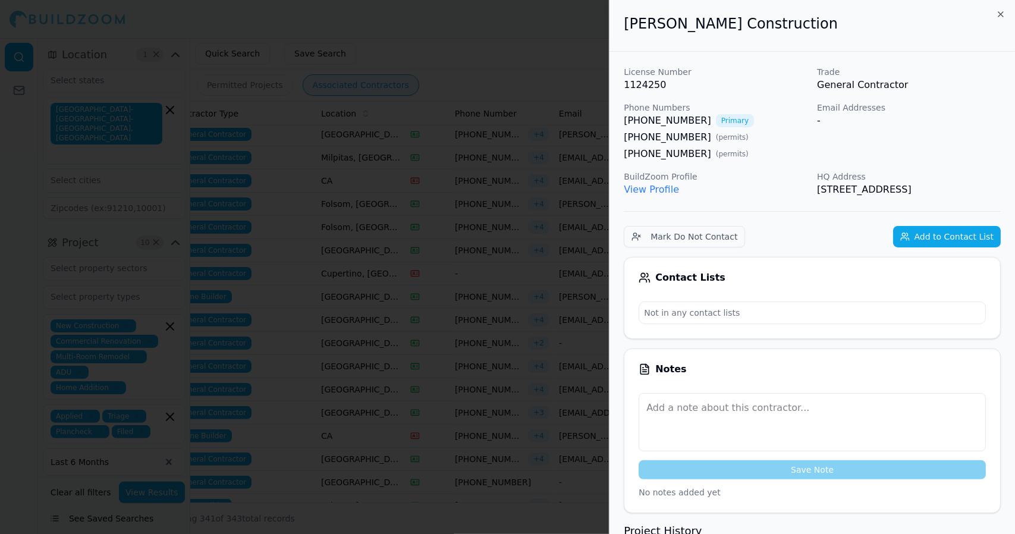
click at [635, 186] on link "View Profile" at bounding box center [651, 189] width 55 height 11
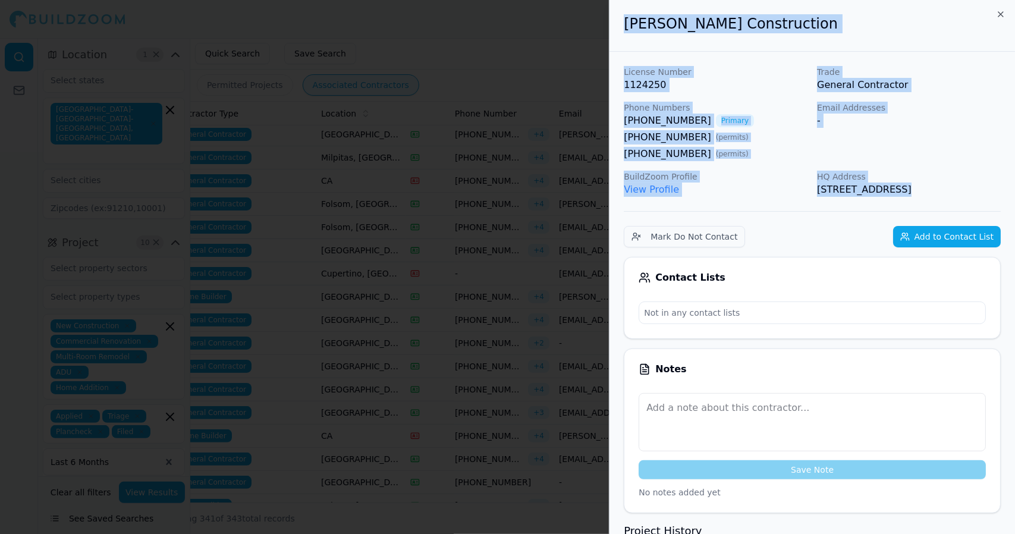
drag, startPoint x: 620, startPoint y: 24, endPoint x: 903, endPoint y: 215, distance: 341.5
copy div "Frank Construction License Number 1124250 Trade General Contractor Phone Number…"
click at [527, 210] on div at bounding box center [507, 267] width 1015 height 534
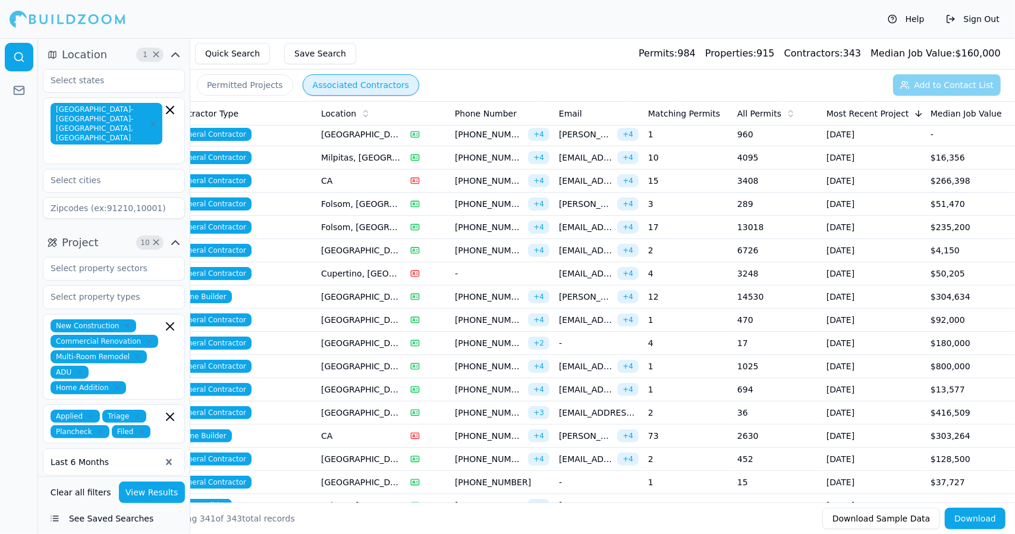
click at [500, 337] on span "[PHONE_NUMBER]" at bounding box center [489, 343] width 68 height 12
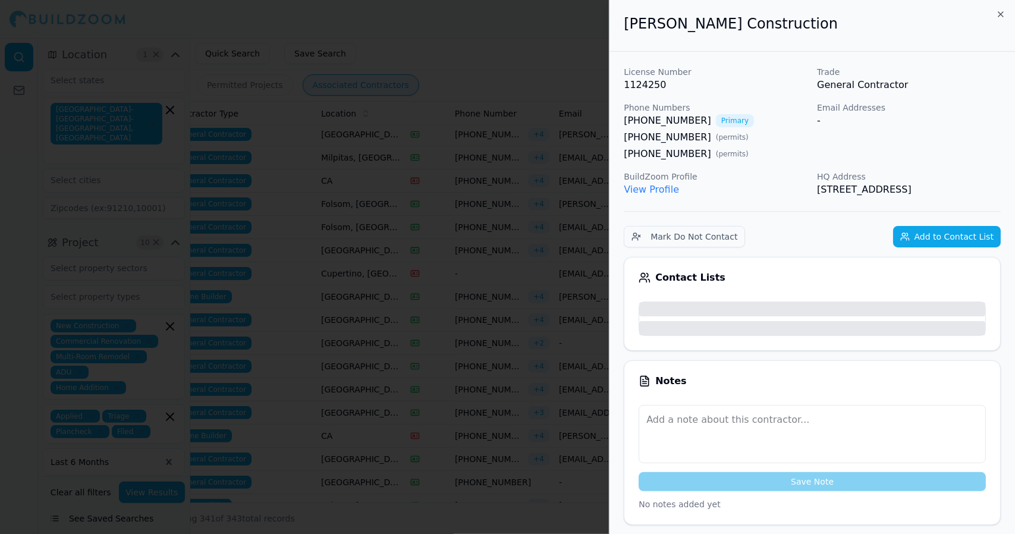
click at [500, 334] on div at bounding box center [507, 267] width 1015 height 534
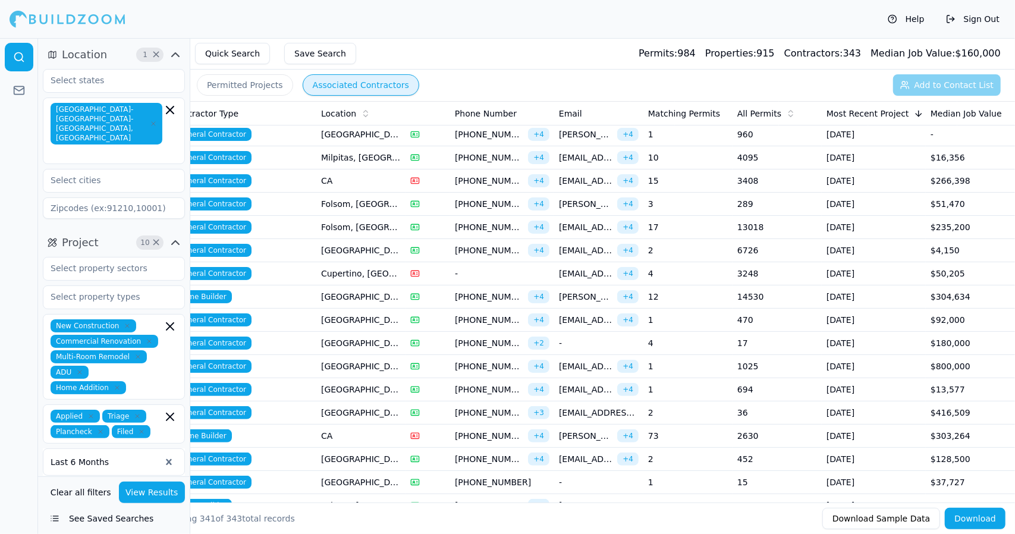
click at [499, 337] on span "[PHONE_NUMBER]" at bounding box center [489, 343] width 68 height 12
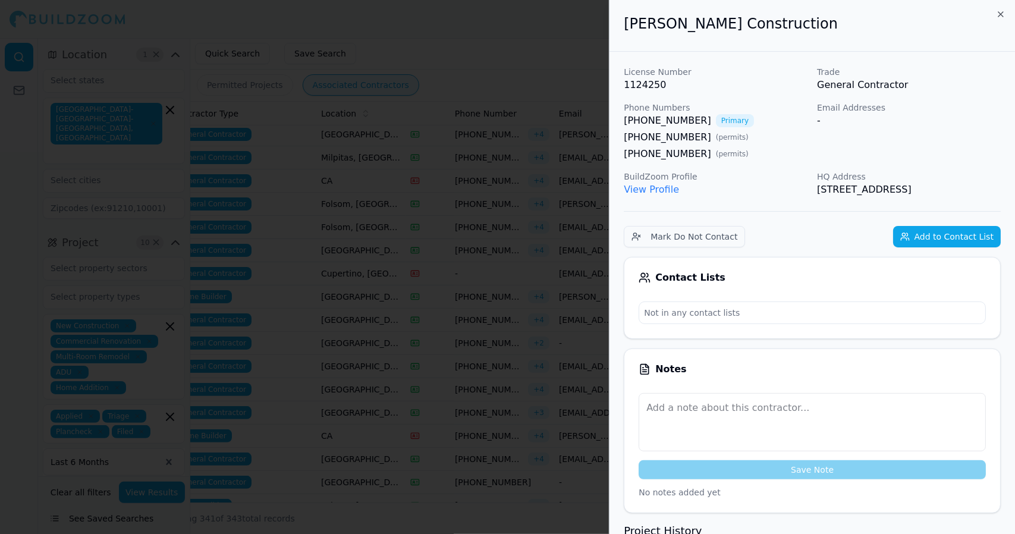
click at [499, 336] on div at bounding box center [507, 267] width 1015 height 534
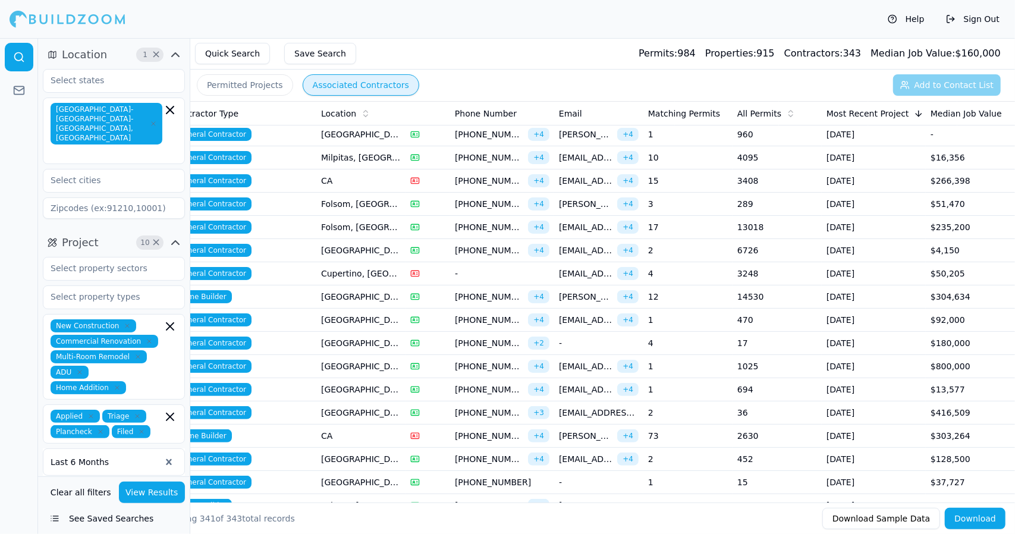
click at [384, 365] on td "[GEOGRAPHIC_DATA], [GEOGRAPHIC_DATA]" at bounding box center [360, 366] width 89 height 23
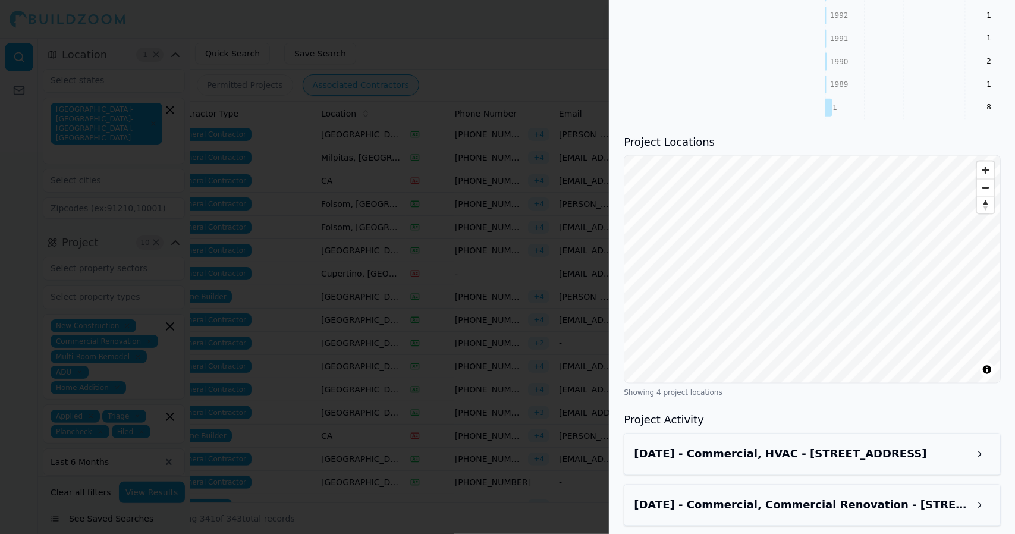
scroll to position [1341, 0]
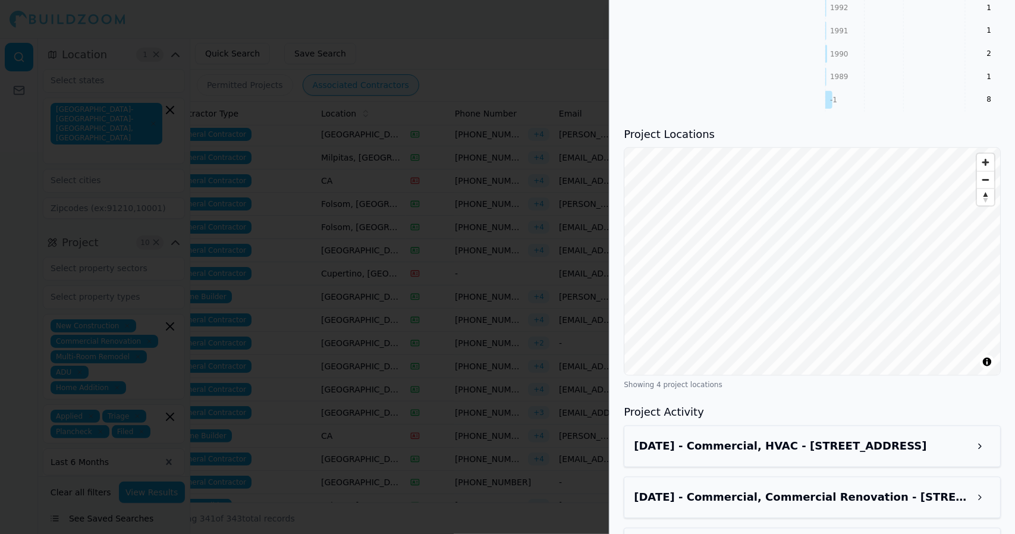
click at [942, 487] on div "May 19, 2025 - Commercial, Commercial Renovation - 1298 W Capitol Ave, West Sac…" at bounding box center [812, 497] width 357 height 21
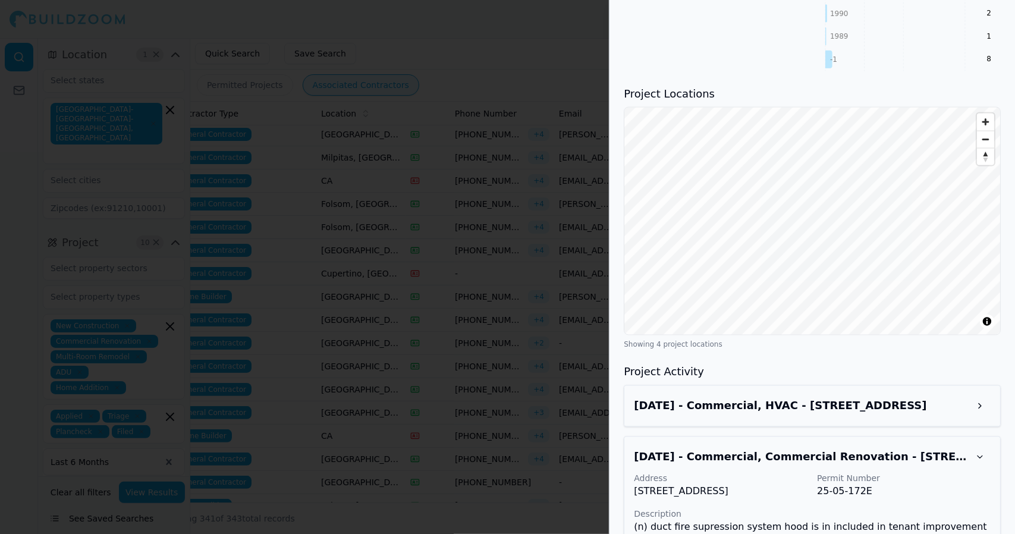
scroll to position [1382, 0]
click at [962, 363] on h3 "Project Activity" at bounding box center [812, 371] width 377 height 17
click at [989, 446] on button at bounding box center [980, 456] width 21 height 21
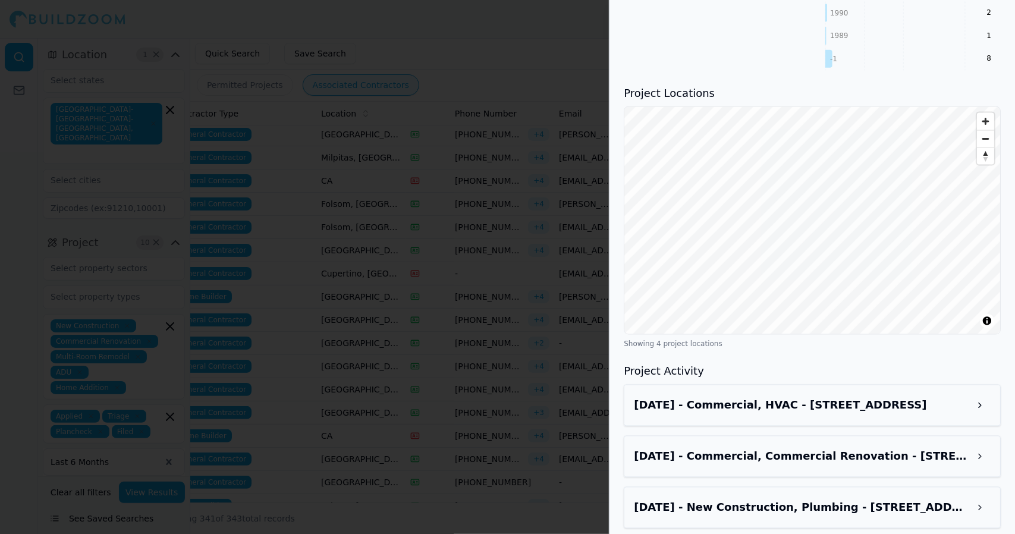
scroll to position [1381, 0]
click at [954, 501] on h3 "May 19, 2025 - New Construction, Plumbing - 3178 Beltrami Ct, West Sacramento, …" at bounding box center [801, 509] width 335 height 17
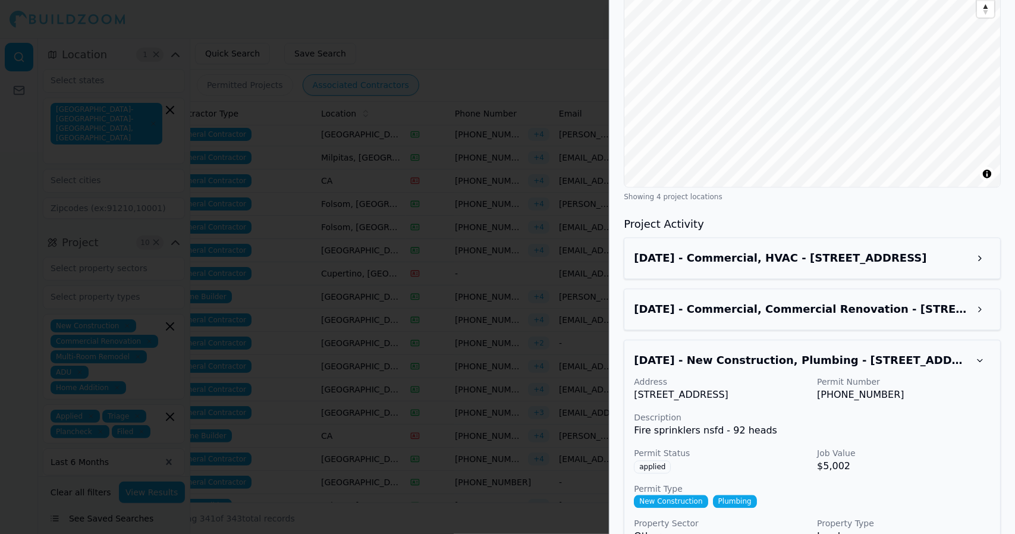
scroll to position [1523, 0]
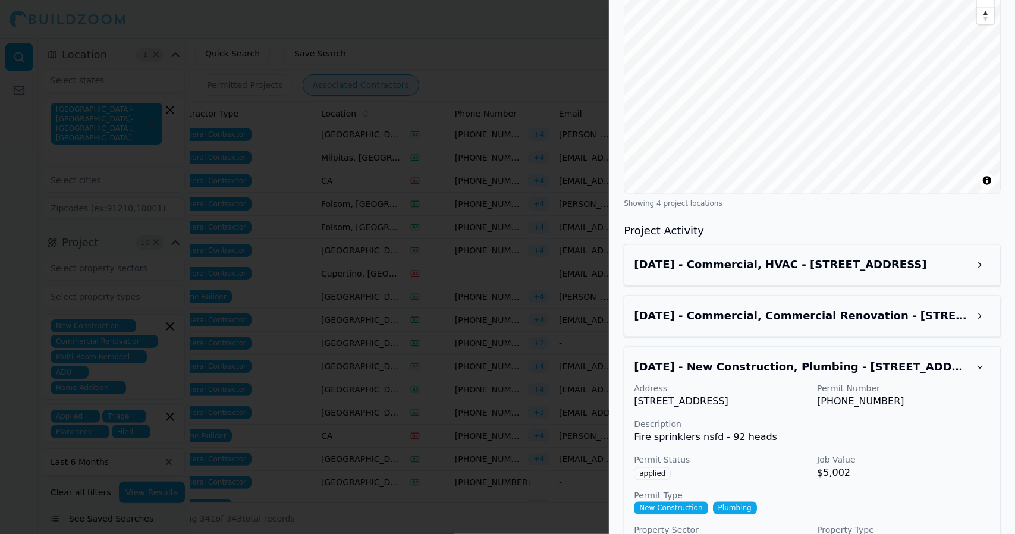
click at [948, 383] on div "Address 3178 Beltrami Ct, West Sacramento, CA, 95691 Permit Number 25-05-177 De…" at bounding box center [812, 467] width 357 height 168
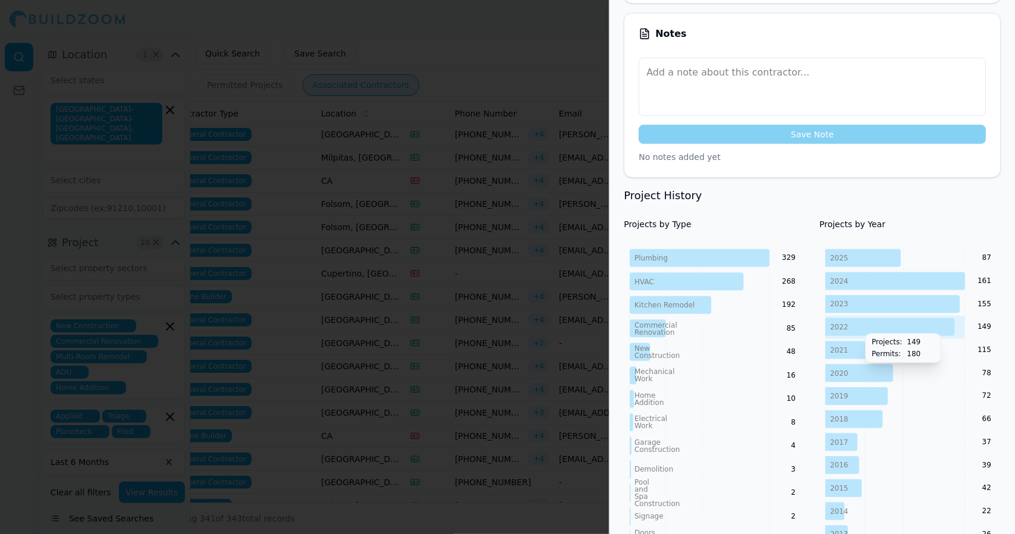
scroll to position [0, 0]
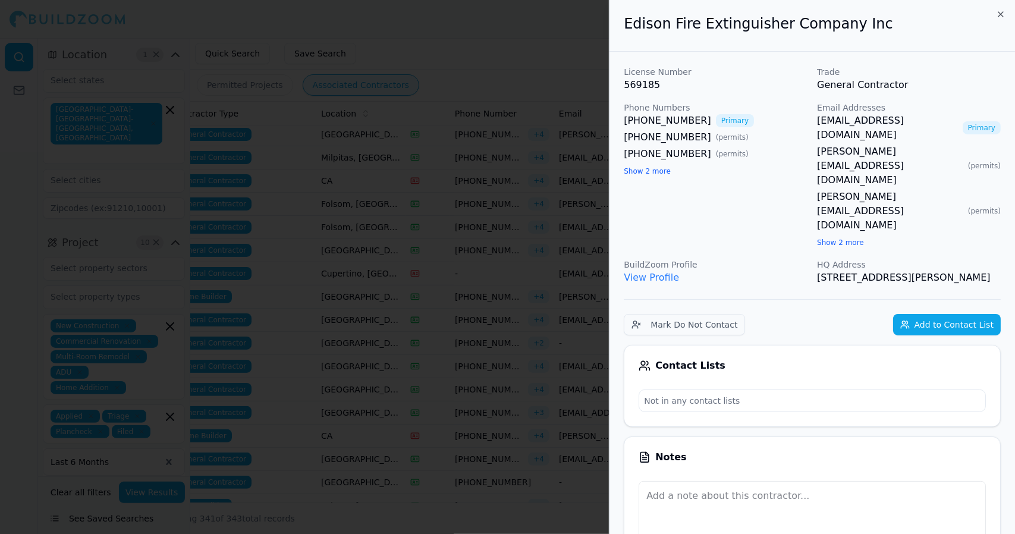
click at [518, 92] on div at bounding box center [507, 267] width 1015 height 534
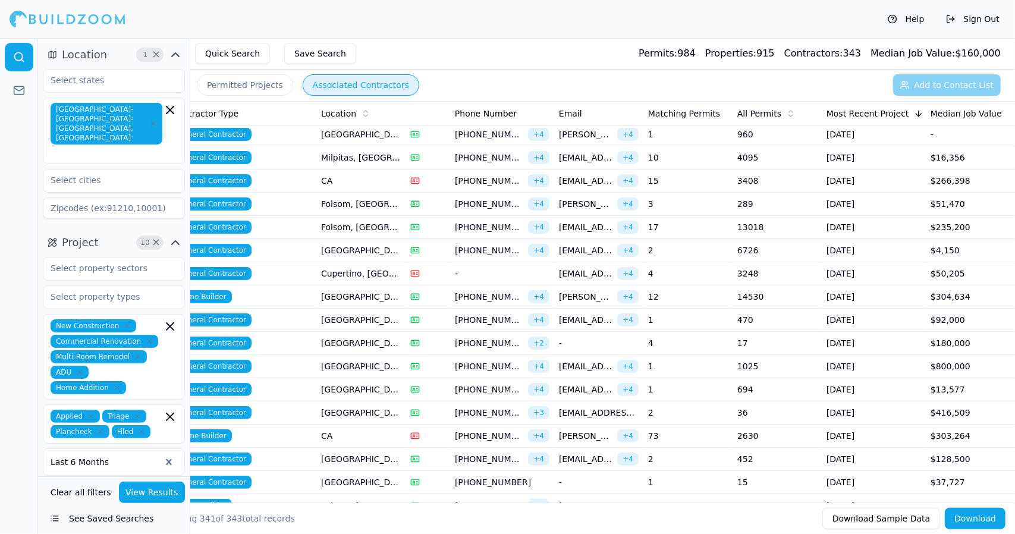
click at [296, 335] on td "General Contractor" at bounding box center [242, 343] width 149 height 23
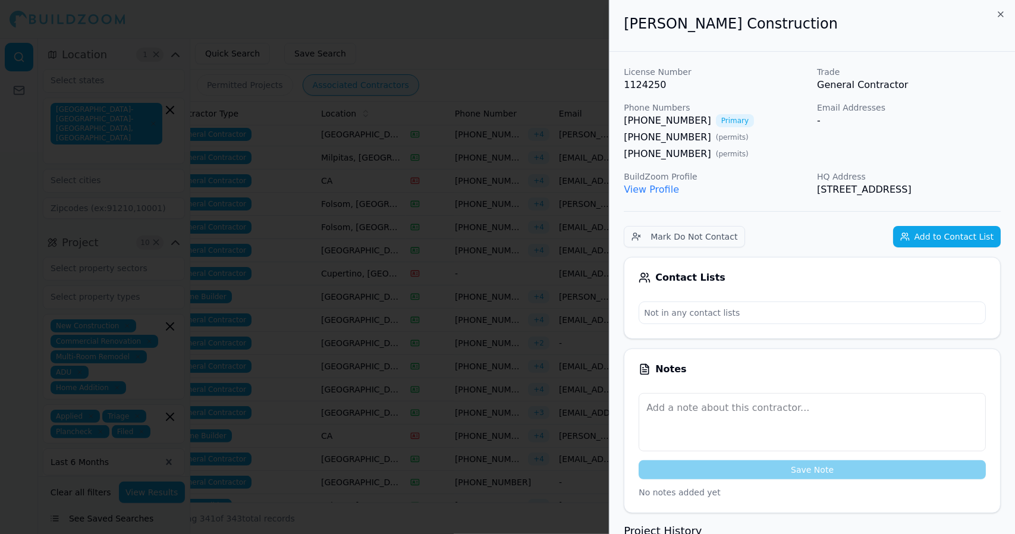
click at [296, 335] on div at bounding box center [507, 267] width 1015 height 534
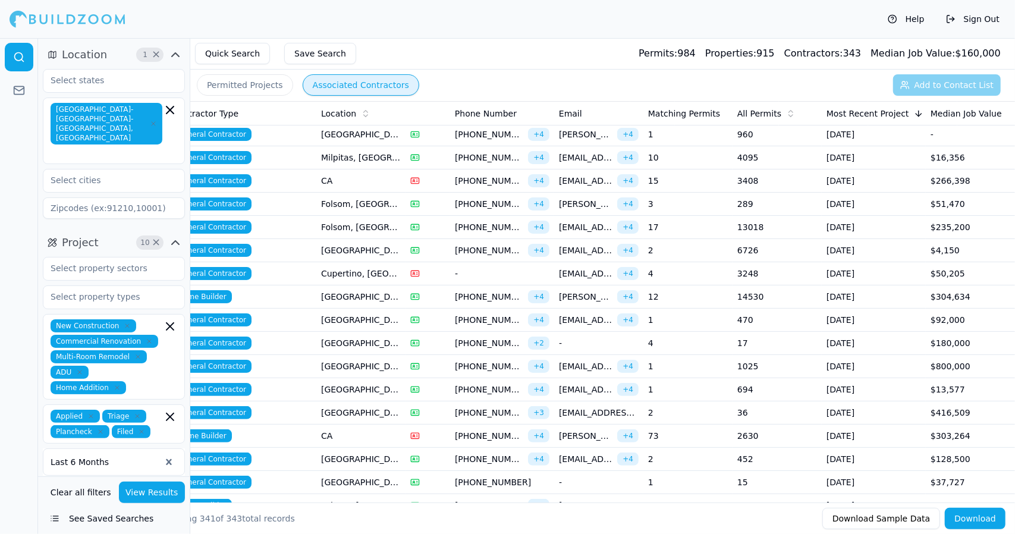
click at [334, 360] on td "[GEOGRAPHIC_DATA], [GEOGRAPHIC_DATA]" at bounding box center [360, 366] width 89 height 23
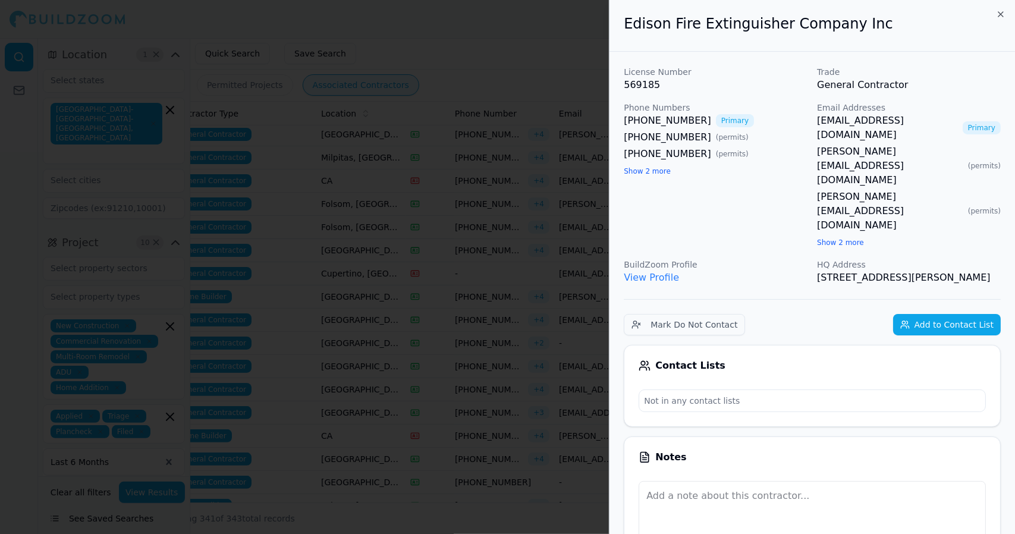
click at [334, 360] on div at bounding box center [507, 267] width 1015 height 534
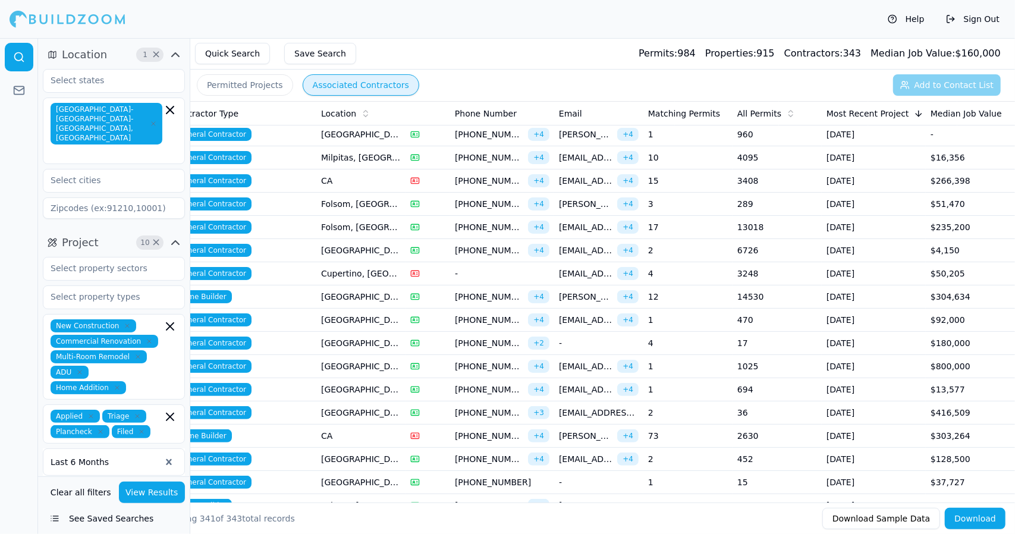
click at [355, 380] on td "[GEOGRAPHIC_DATA], [GEOGRAPHIC_DATA]" at bounding box center [360, 389] width 89 height 23
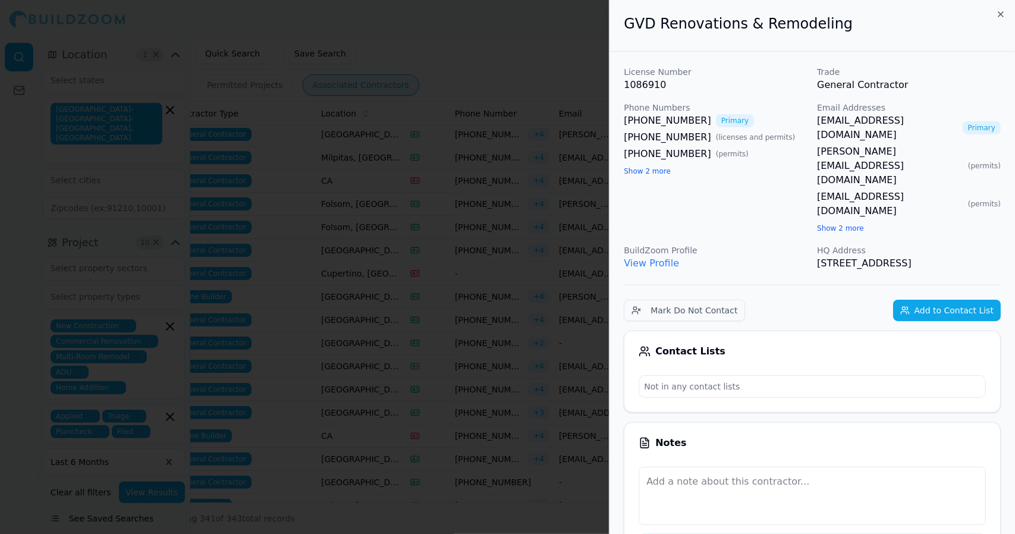
click at [420, 192] on div at bounding box center [507, 267] width 1015 height 534
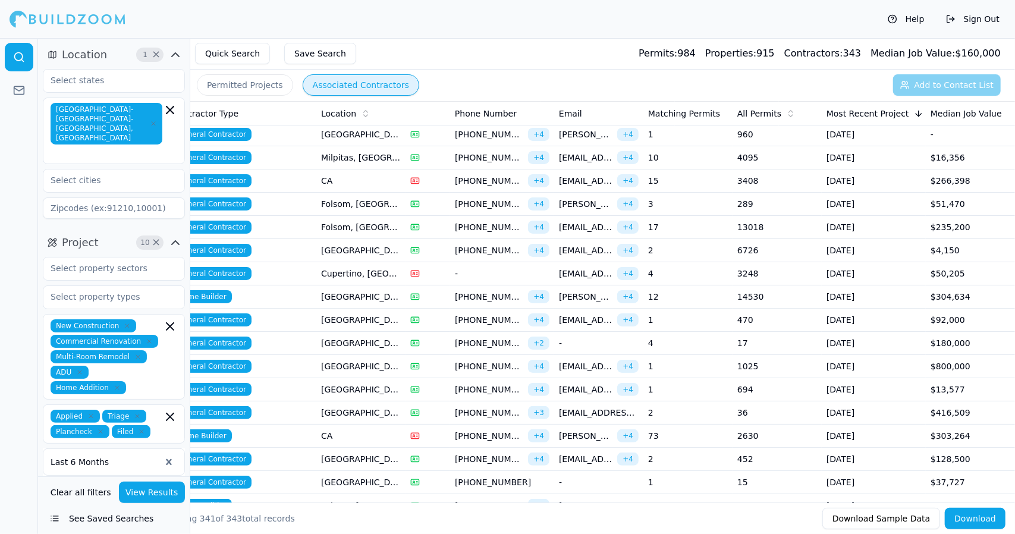
click at [407, 202] on td at bounding box center [428, 204] width 45 height 23
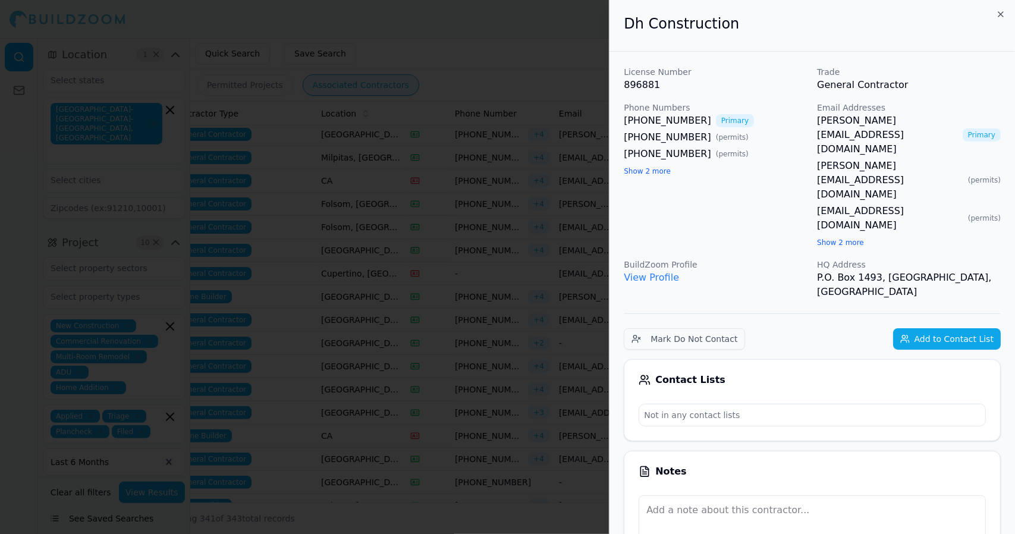
click at [407, 200] on div at bounding box center [507, 267] width 1015 height 534
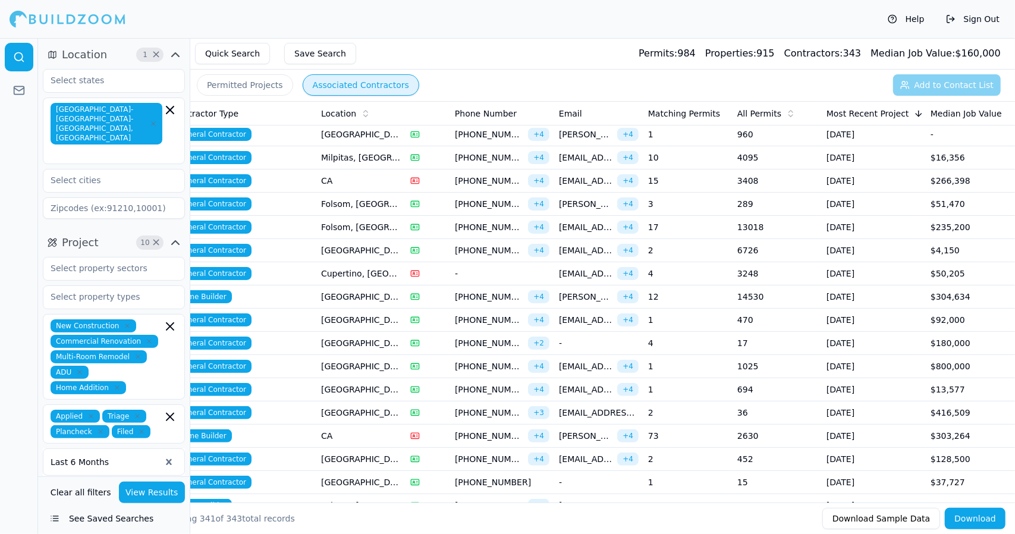
click at [396, 229] on td "Folsom, [GEOGRAPHIC_DATA]" at bounding box center [360, 227] width 89 height 23
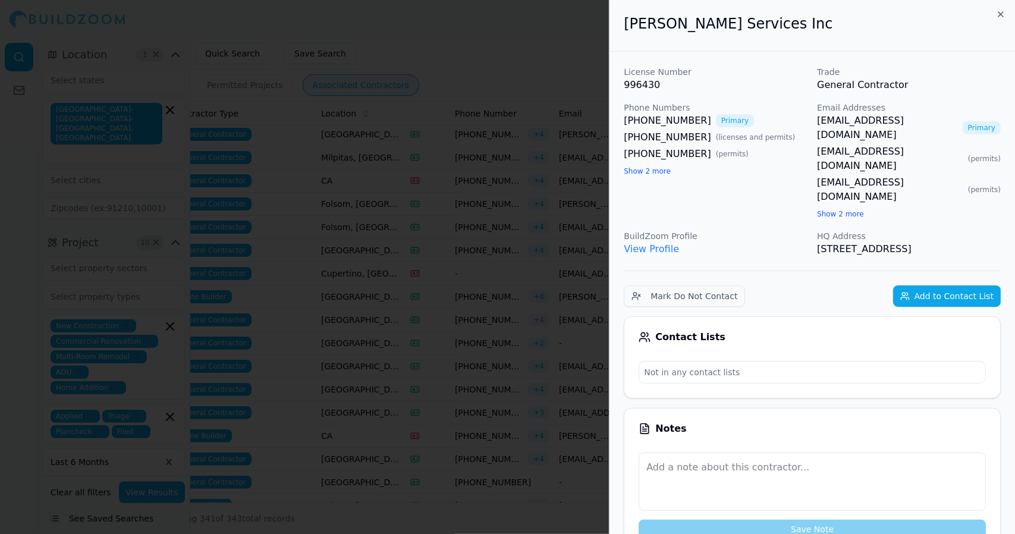
click at [396, 229] on div at bounding box center [507, 267] width 1015 height 534
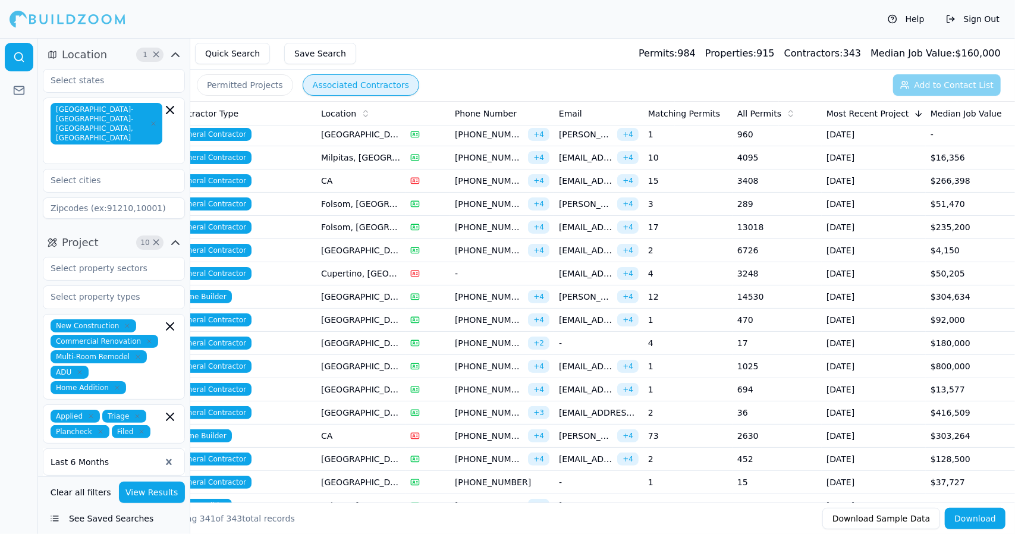
click at [396, 229] on td "Folsom, [GEOGRAPHIC_DATA]" at bounding box center [360, 227] width 89 height 23
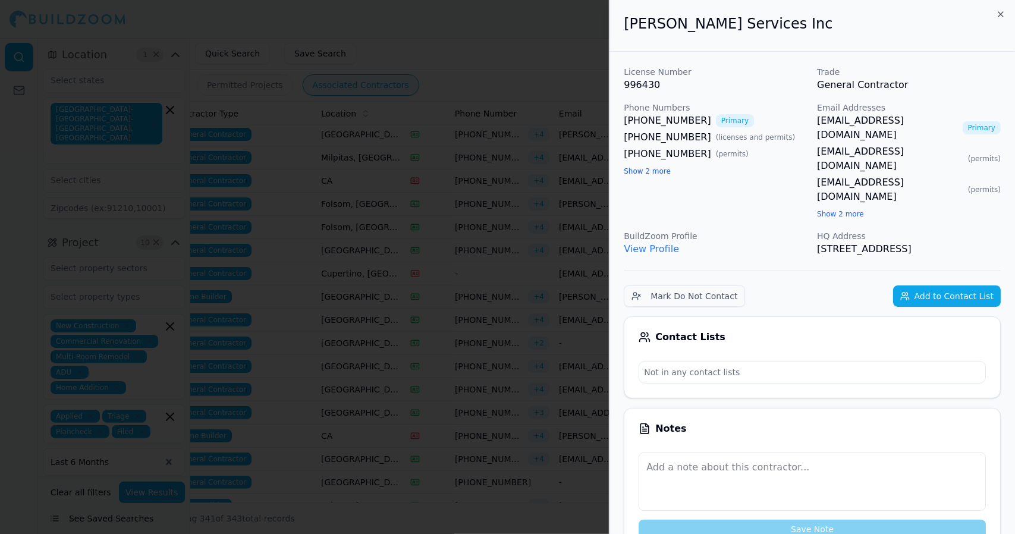
click at [413, 211] on div at bounding box center [507, 267] width 1015 height 534
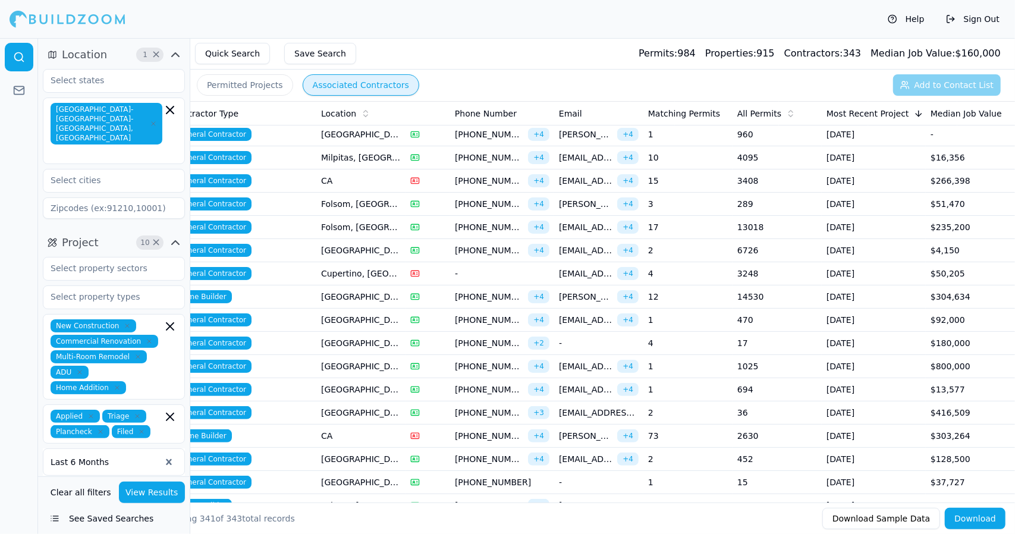
drag, startPoint x: 397, startPoint y: 227, endPoint x: 391, endPoint y: 224, distance: 6.4
click at [391, 224] on td "Folsom, [GEOGRAPHIC_DATA]" at bounding box center [360, 227] width 89 height 23
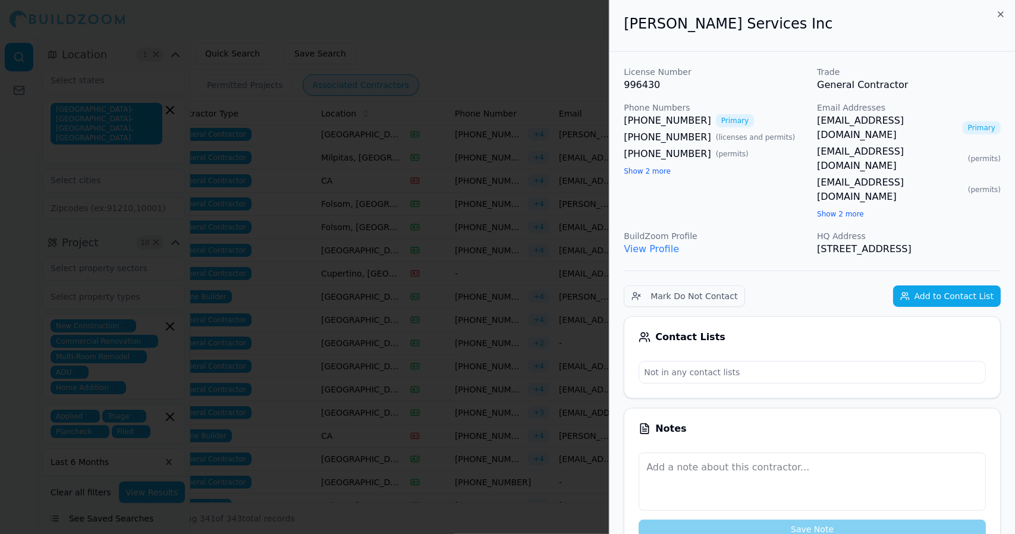
click at [391, 224] on div at bounding box center [507, 267] width 1015 height 534
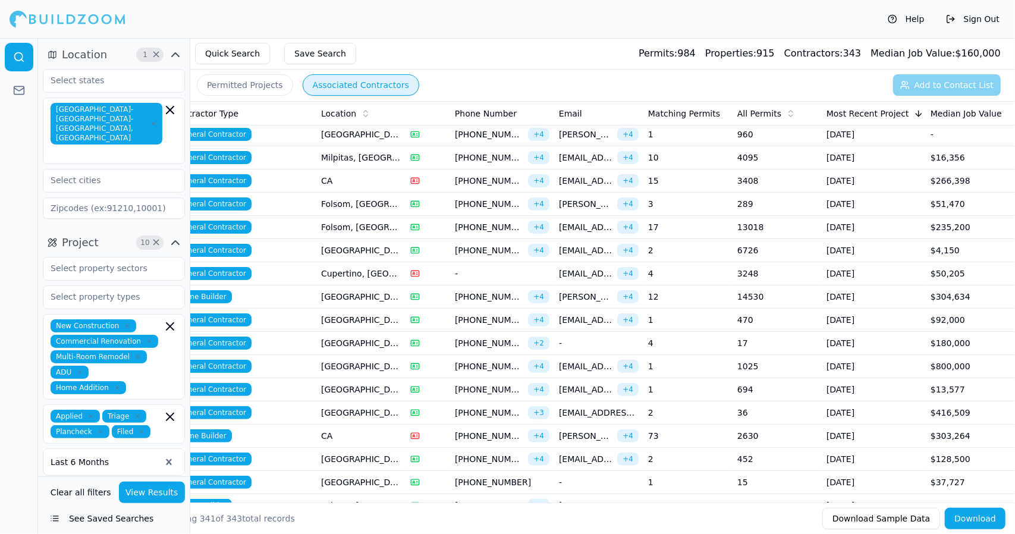
click at [390, 271] on td "Cupertino, [GEOGRAPHIC_DATA]" at bounding box center [360, 273] width 89 height 23
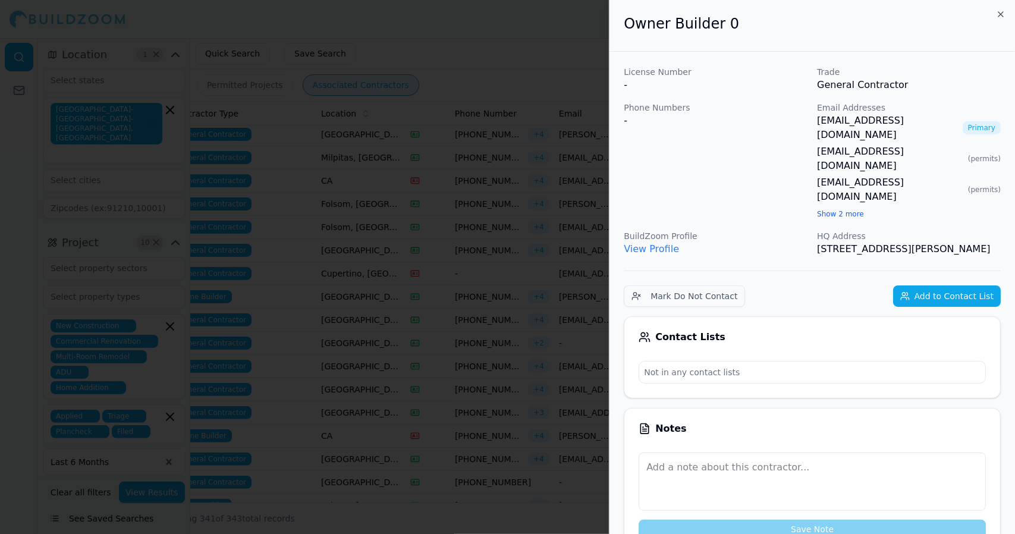
click at [390, 271] on div at bounding box center [507, 267] width 1015 height 534
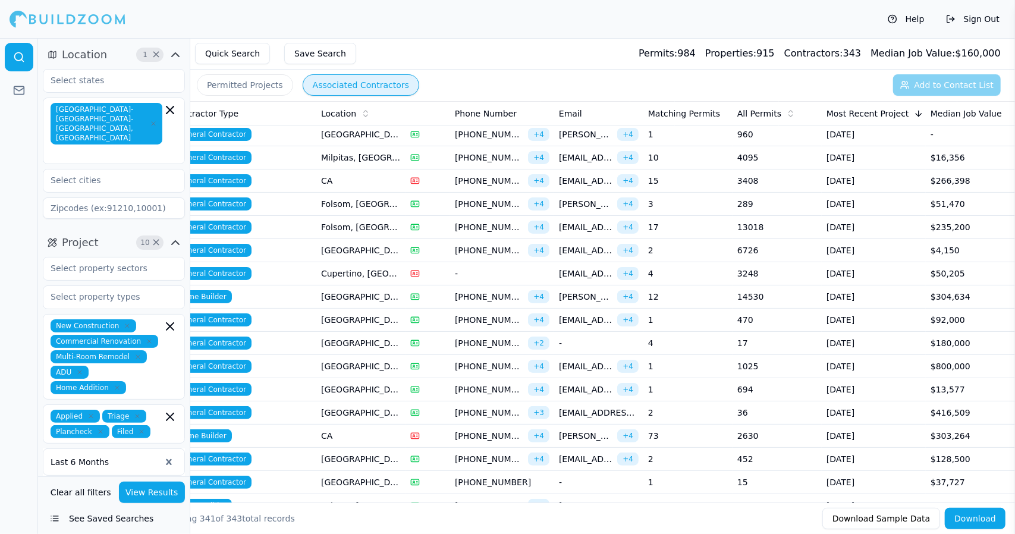
click at [390, 271] on td "Cupertino, [GEOGRAPHIC_DATA]" at bounding box center [360, 273] width 89 height 23
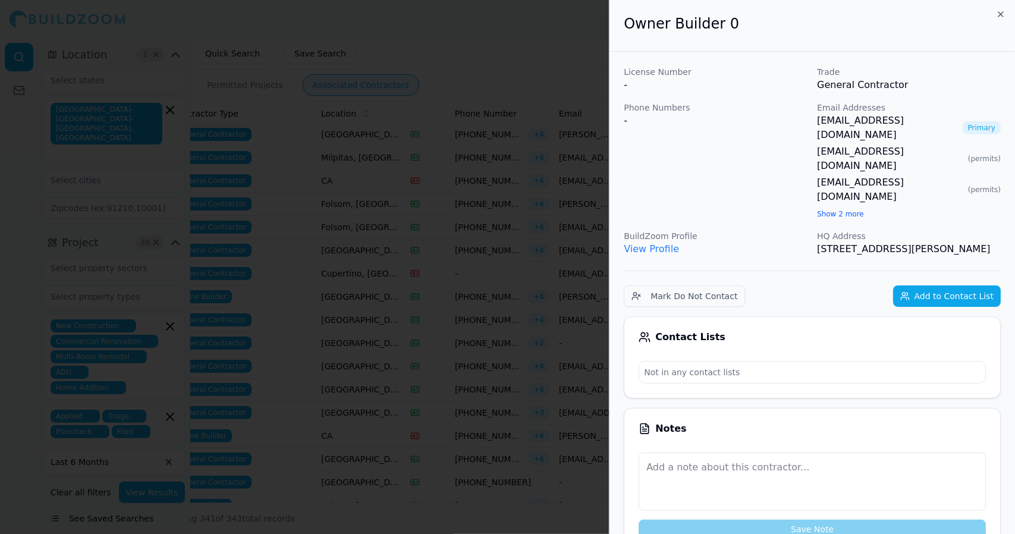
click at [390, 271] on div at bounding box center [507, 267] width 1015 height 534
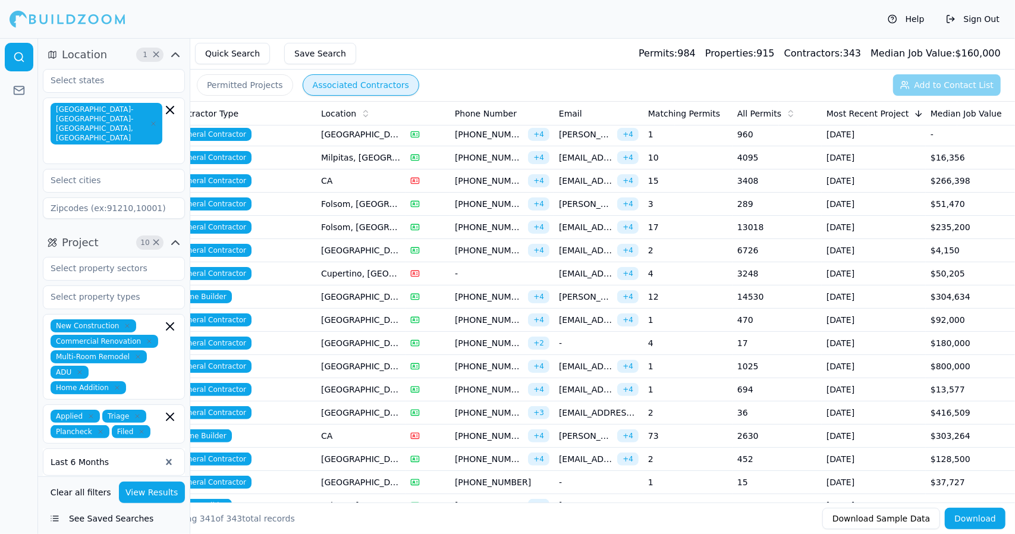
click at [366, 273] on td "Cupertino, [GEOGRAPHIC_DATA]" at bounding box center [360, 273] width 89 height 23
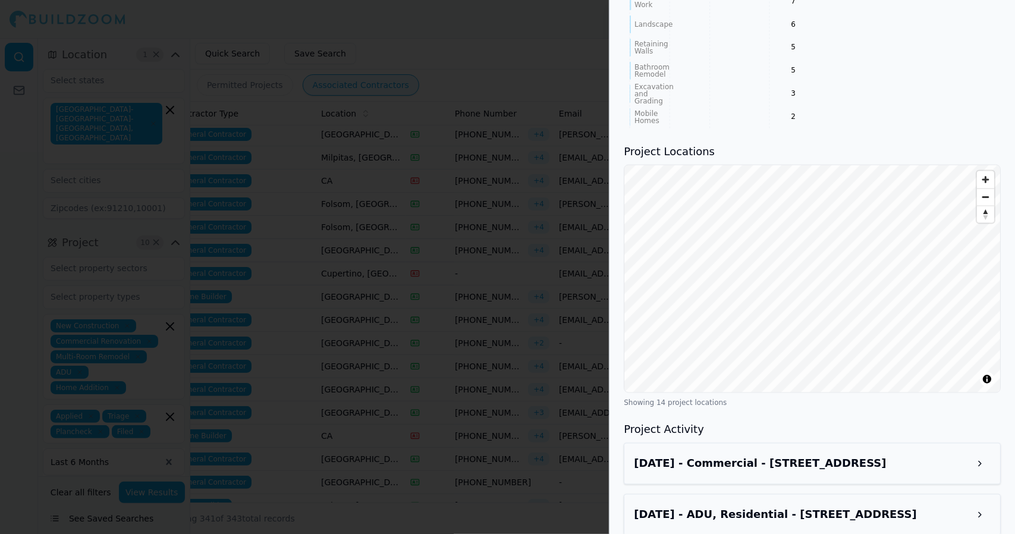
scroll to position [1120, 0]
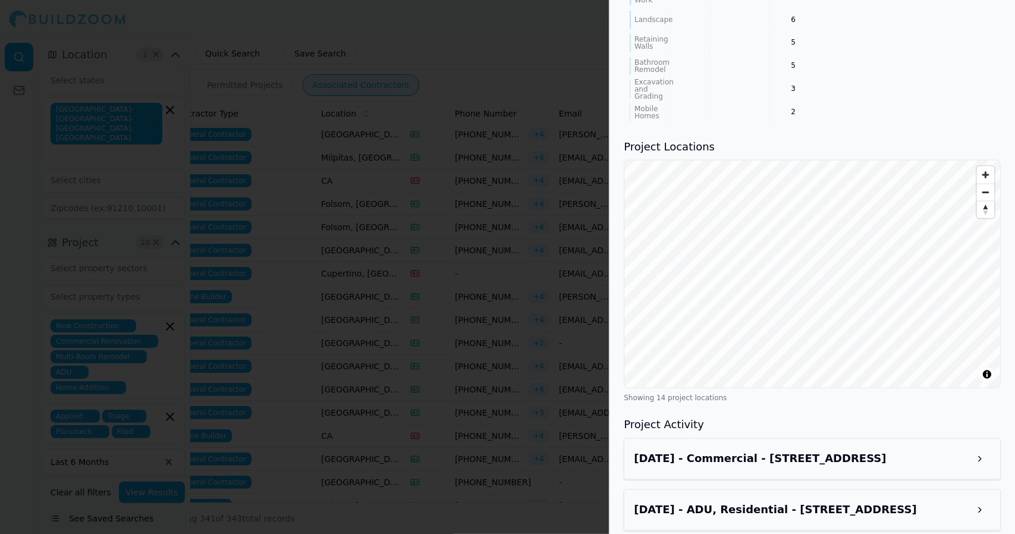
click at [984, 449] on button at bounding box center [980, 459] width 21 height 21
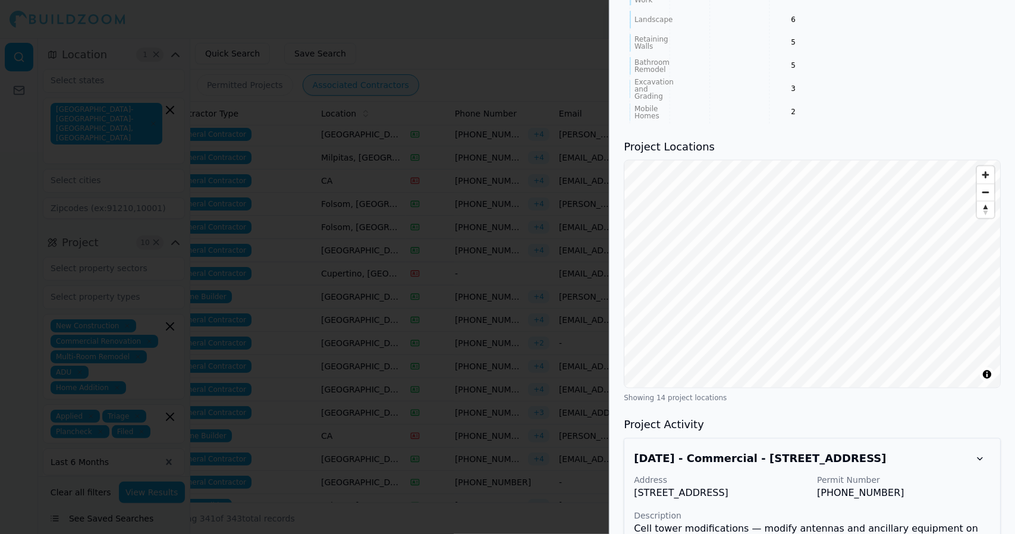
click at [427, 149] on div at bounding box center [507, 267] width 1015 height 534
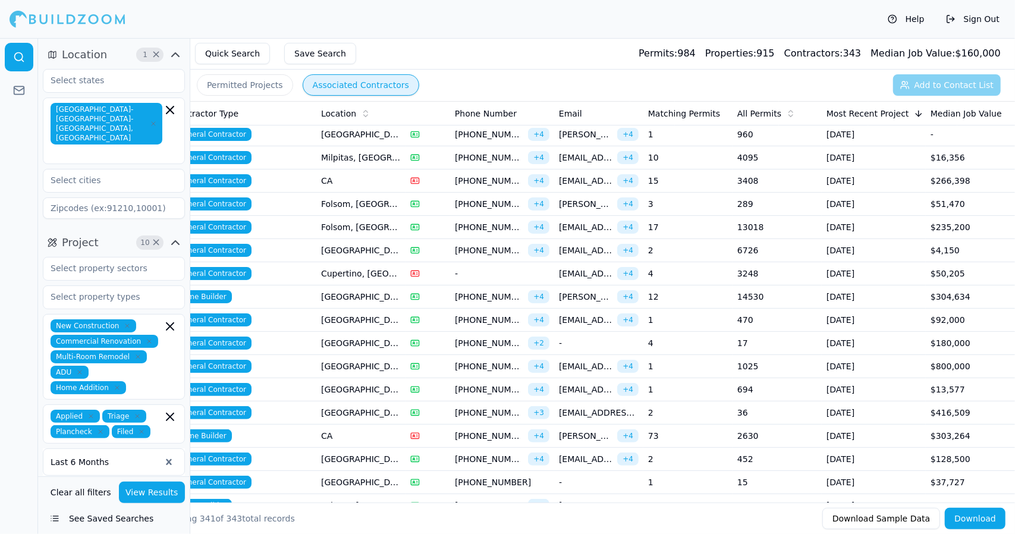
click at [348, 340] on td "[GEOGRAPHIC_DATA], [GEOGRAPHIC_DATA]" at bounding box center [360, 343] width 89 height 23
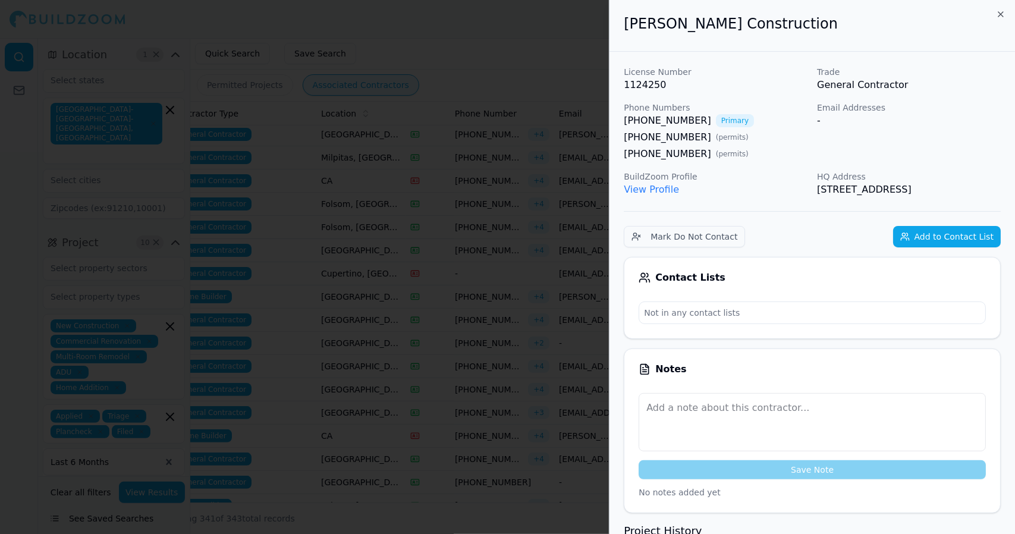
click at [404, 319] on div at bounding box center [507, 267] width 1015 height 534
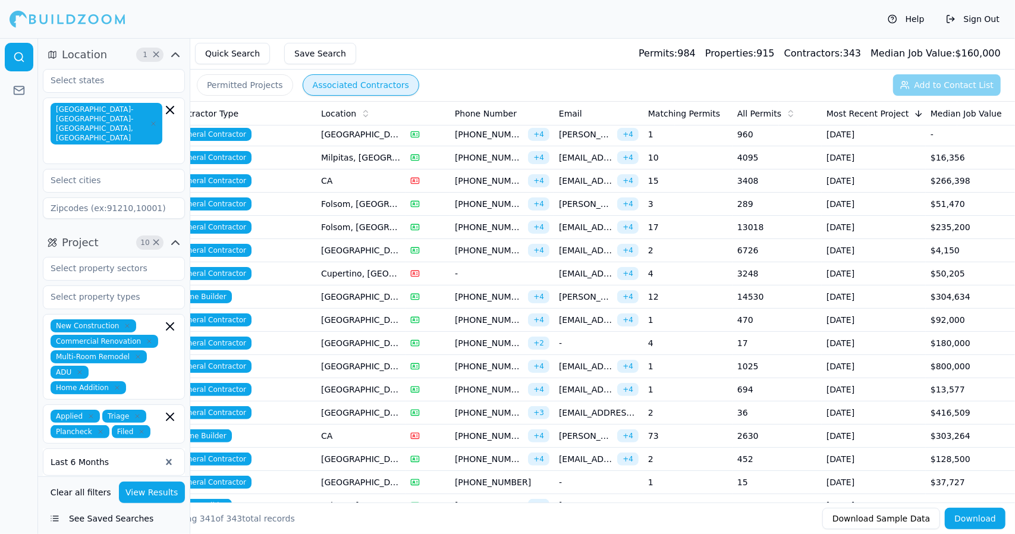
click at [356, 321] on td "[GEOGRAPHIC_DATA], [GEOGRAPHIC_DATA]" at bounding box center [360, 320] width 89 height 23
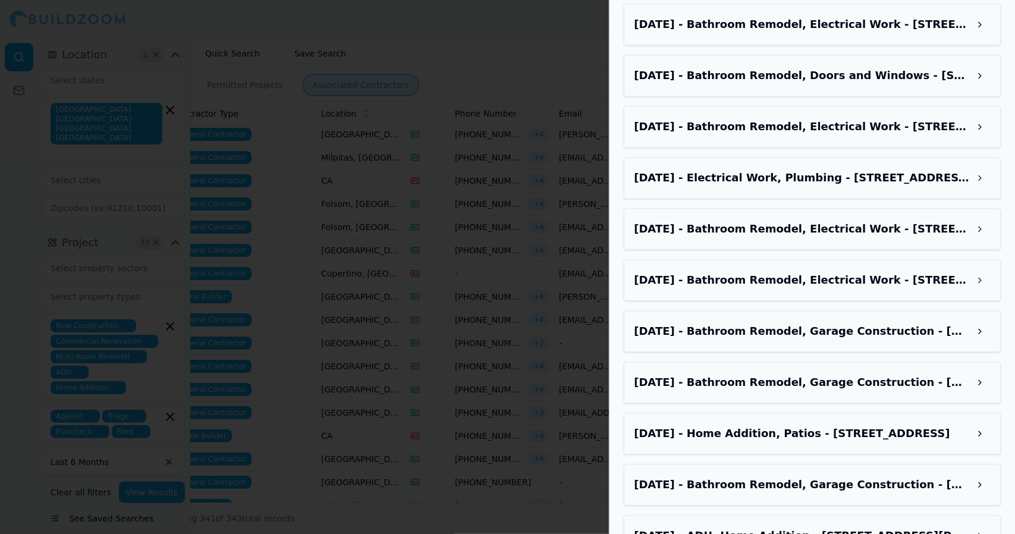
scroll to position [1676, 0]
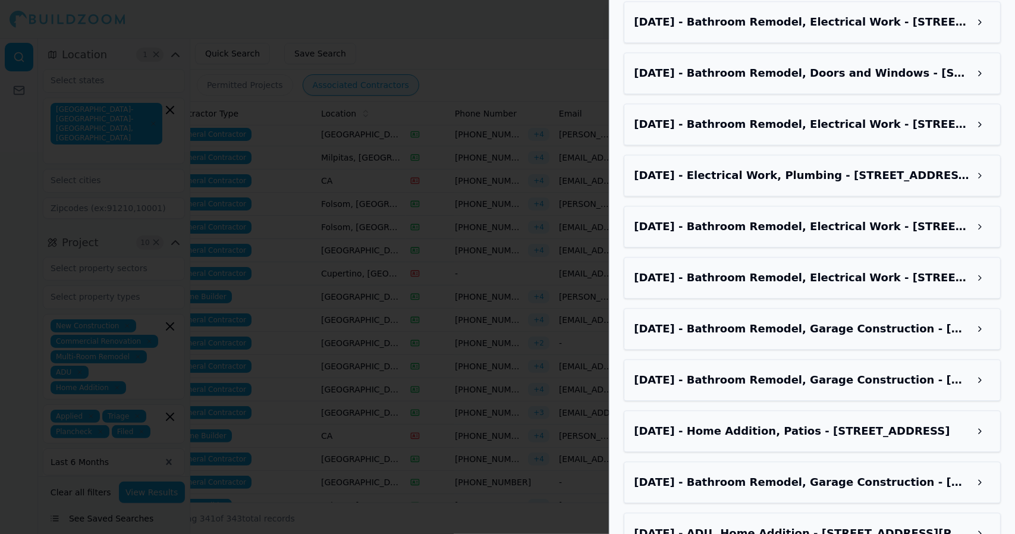
click at [988, 421] on button at bounding box center [980, 431] width 21 height 21
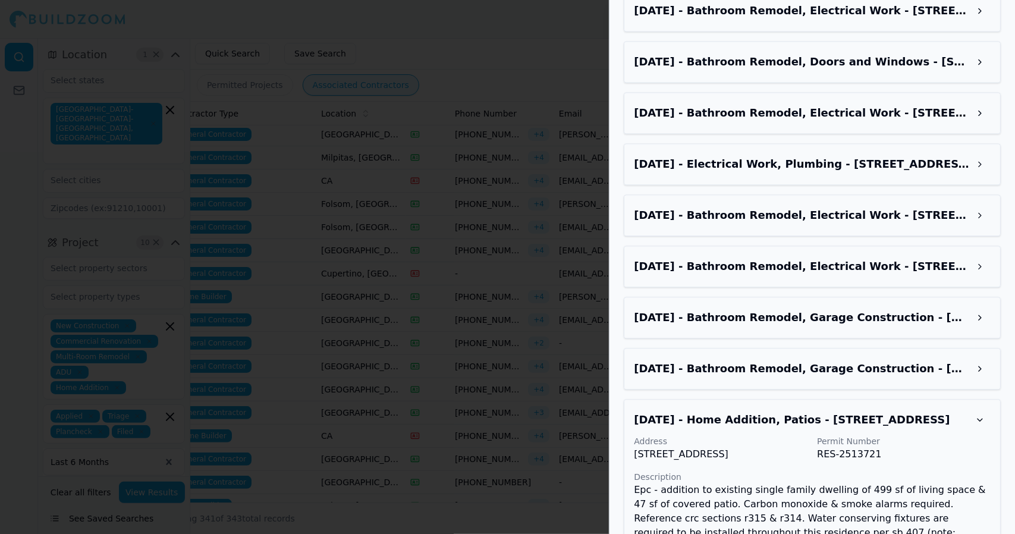
scroll to position [1692, 0]
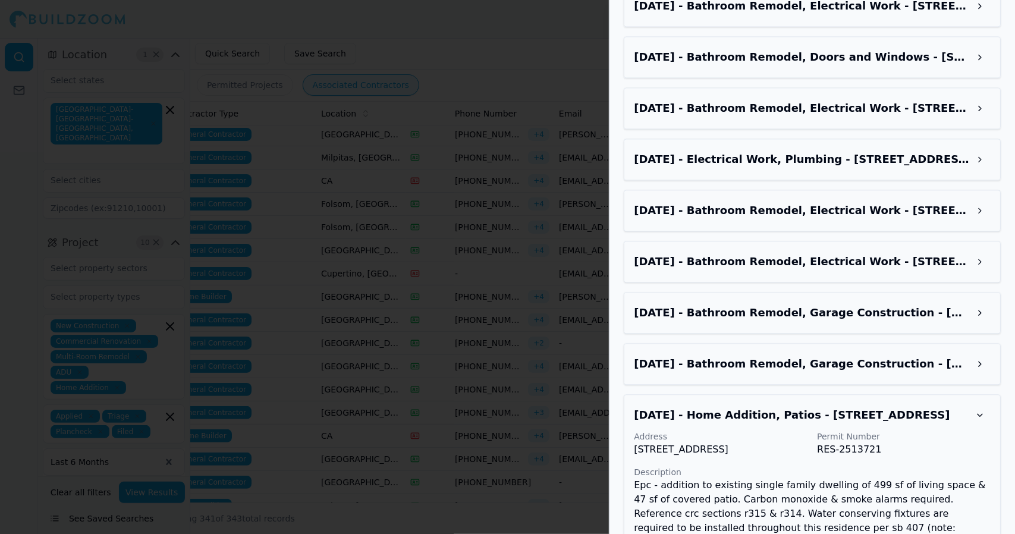
click at [989, 404] on button at bounding box center [980, 414] width 21 height 21
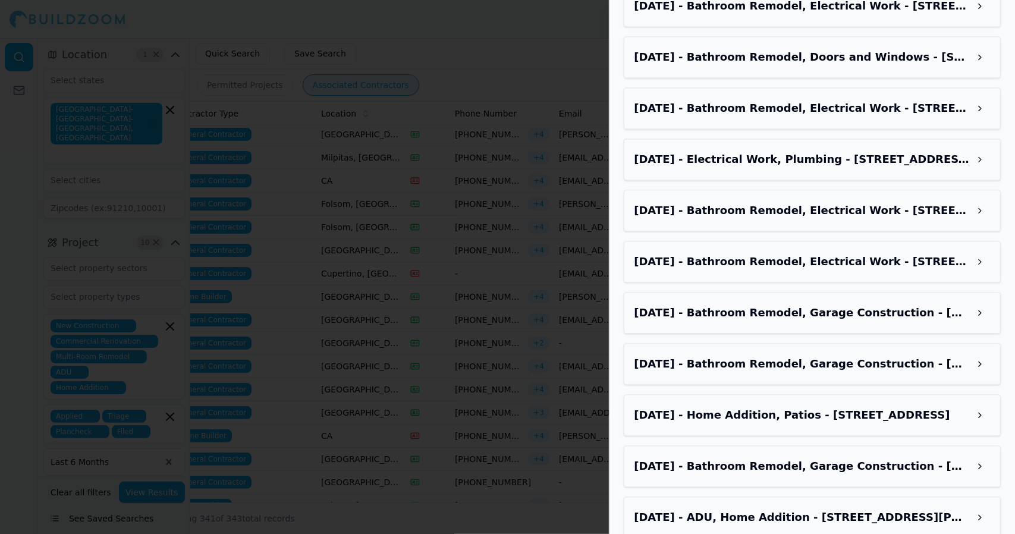
click at [672, 190] on div "Aug 12, 2025 - Bathroom Remodel, Electrical Work - 7929 Dersingham Dr, Sacramen…" at bounding box center [812, 211] width 377 height 42
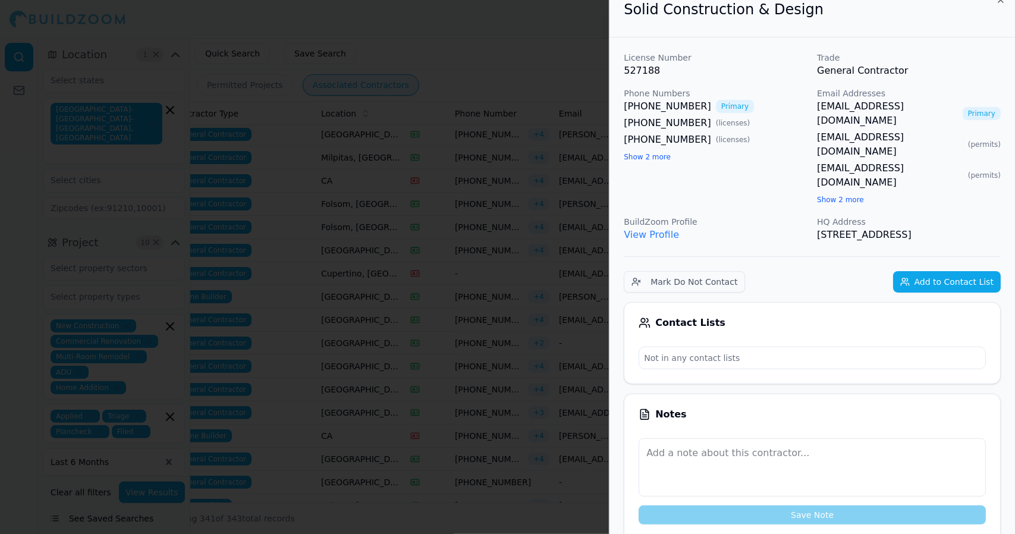
scroll to position [0, 0]
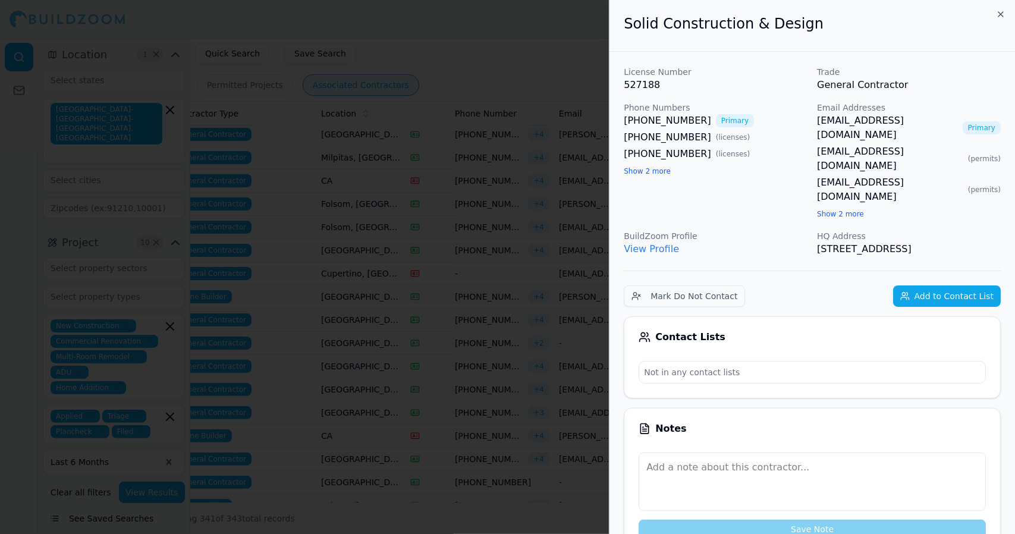
click at [560, 95] on div at bounding box center [507, 267] width 1015 height 534
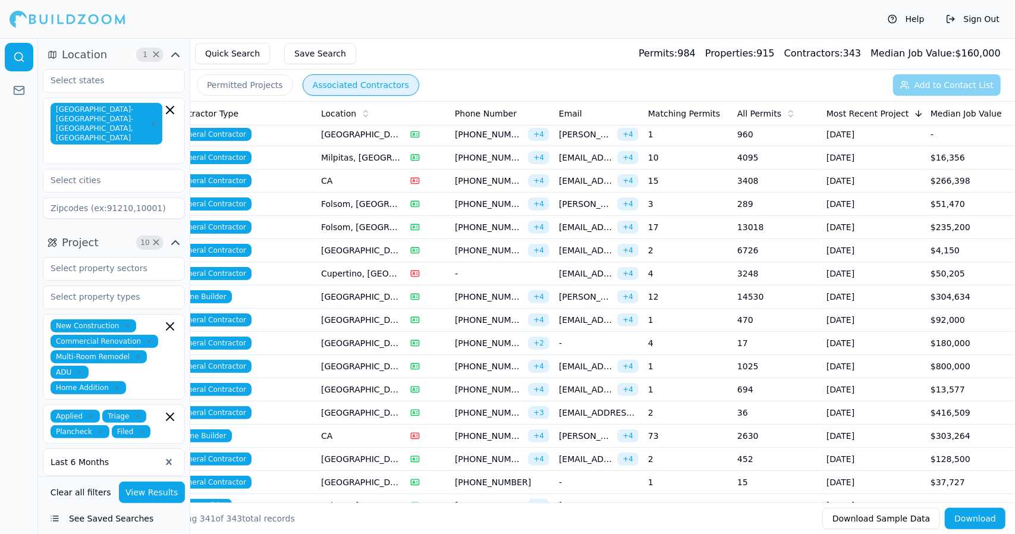
click at [328, 427] on td "CA" at bounding box center [360, 436] width 89 height 23
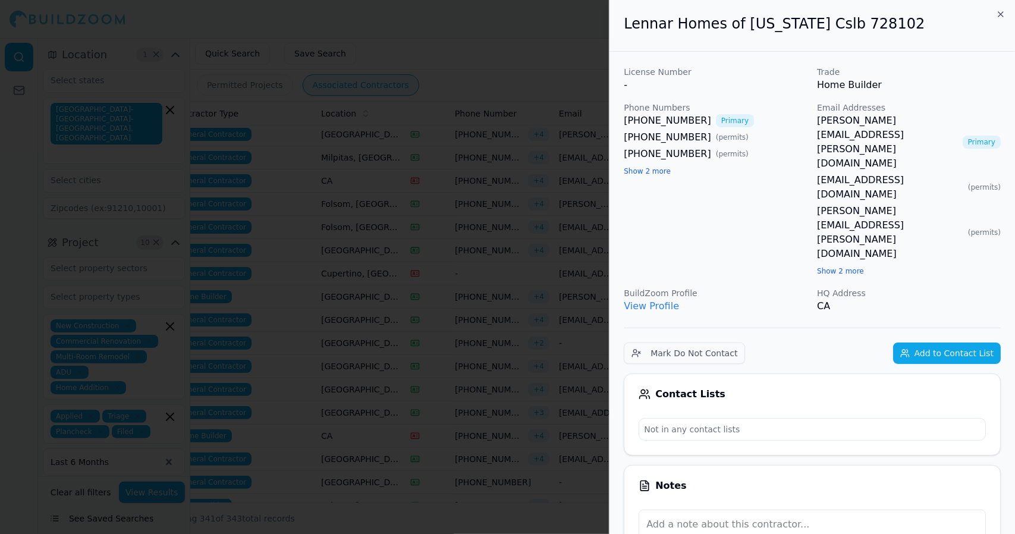
click at [328, 427] on div at bounding box center [507, 267] width 1015 height 534
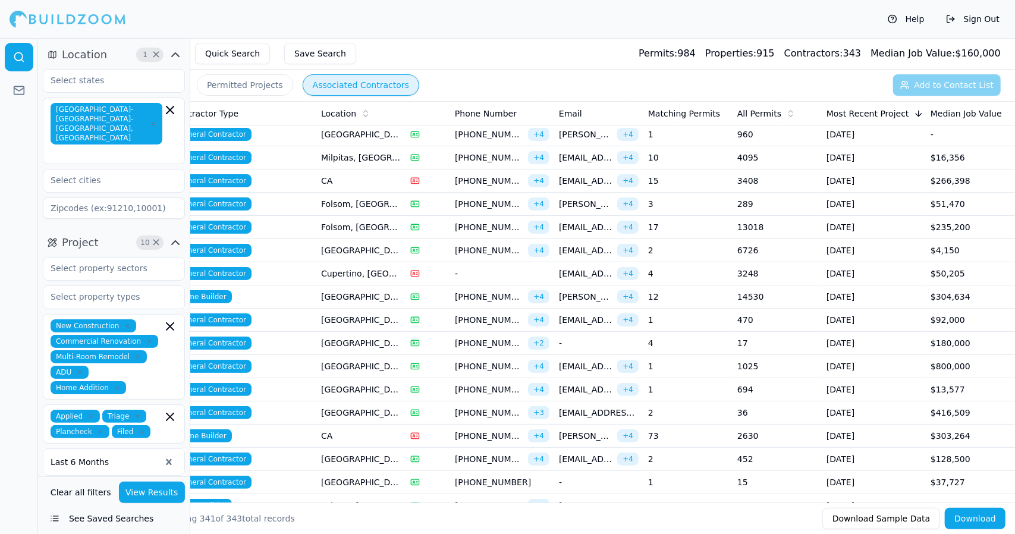
click at [346, 456] on td "[GEOGRAPHIC_DATA], [GEOGRAPHIC_DATA]" at bounding box center [360, 459] width 89 height 23
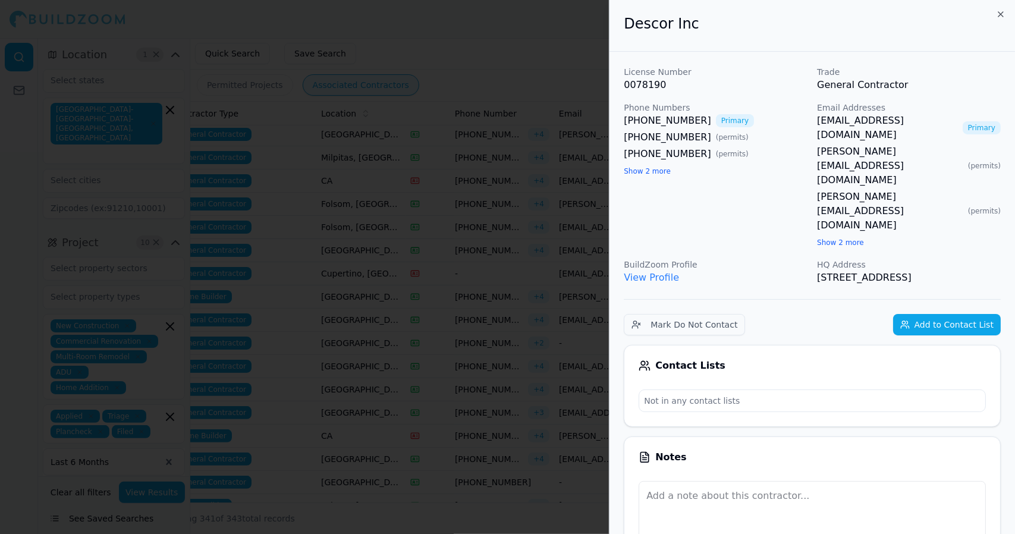
click at [354, 447] on div at bounding box center [507, 267] width 1015 height 534
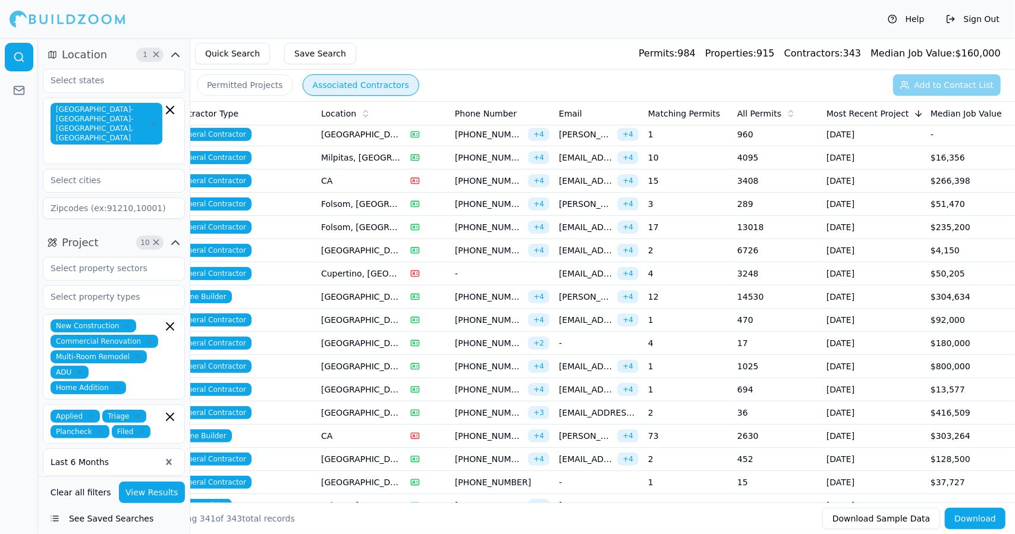
click at [362, 453] on td "[GEOGRAPHIC_DATA], [GEOGRAPHIC_DATA]" at bounding box center [360, 459] width 89 height 23
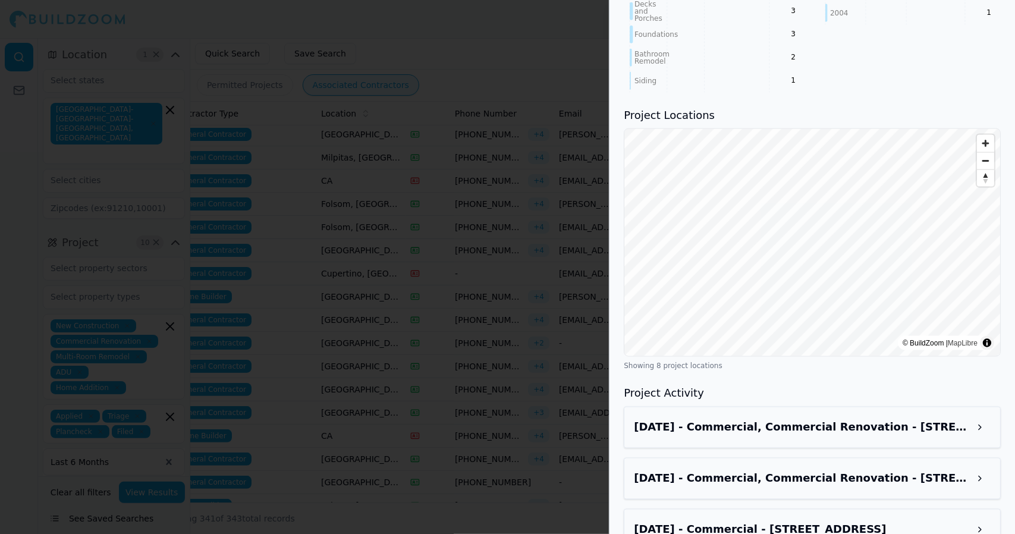
scroll to position [1158, 0]
click at [987, 416] on button at bounding box center [980, 426] width 21 height 21
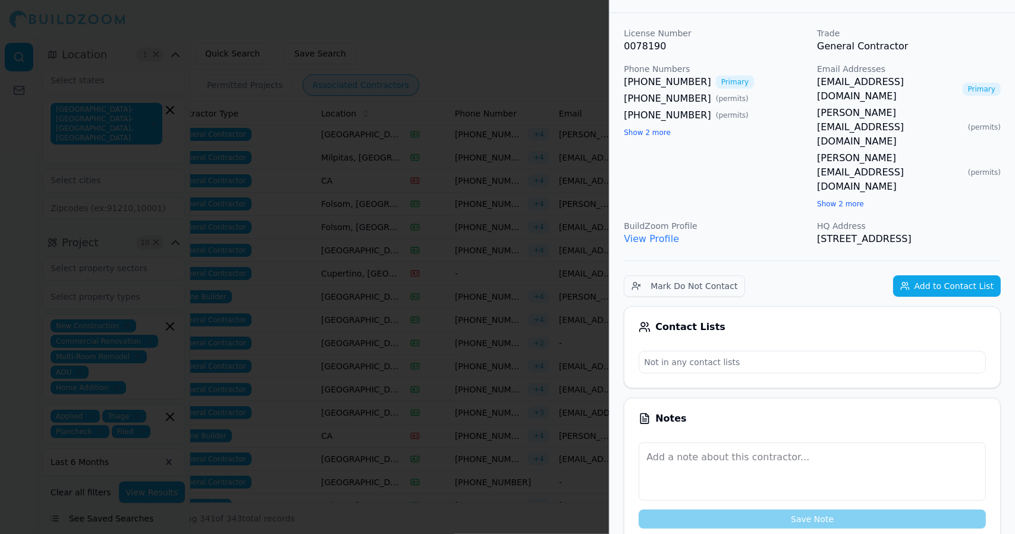
scroll to position [0, 0]
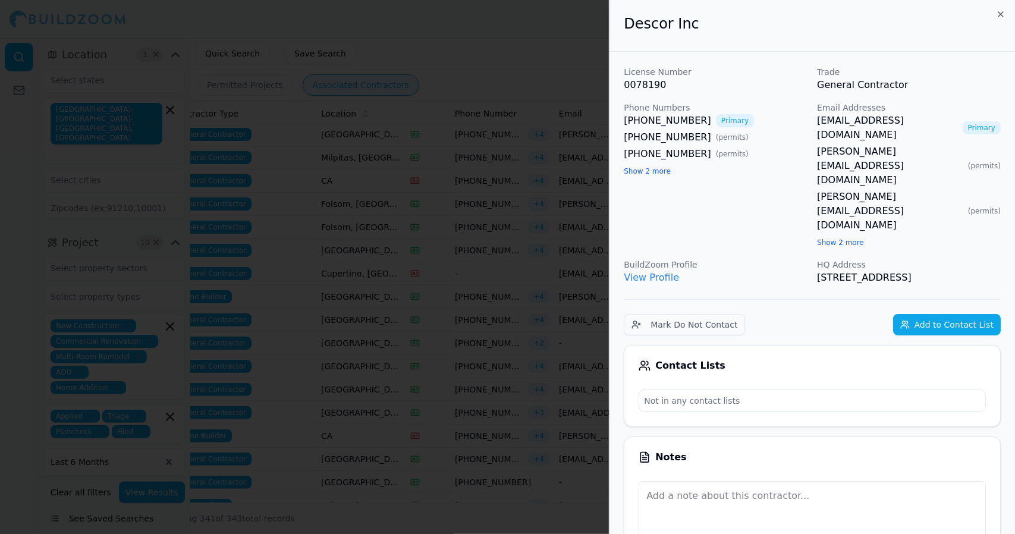
click at [440, 262] on div at bounding box center [507, 267] width 1015 height 534
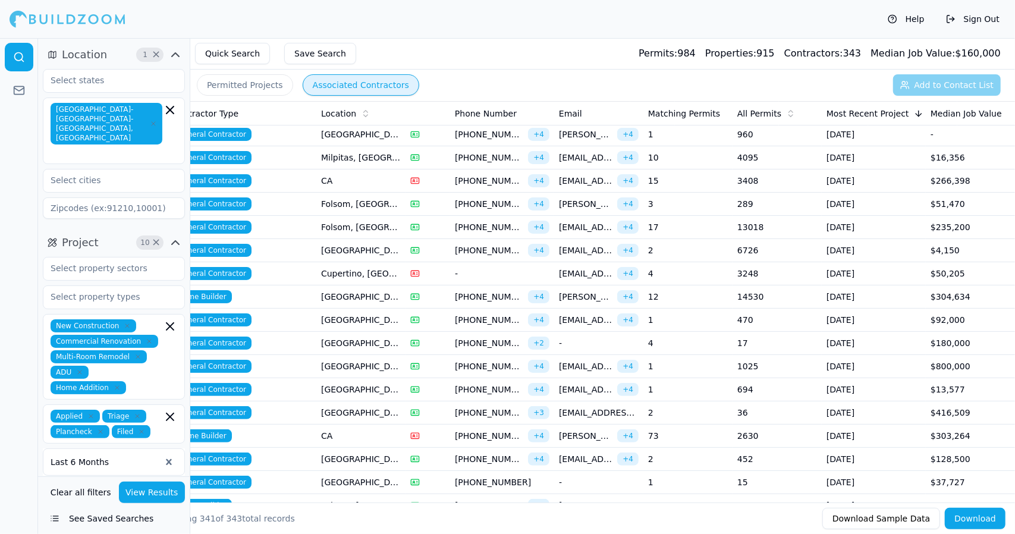
click at [454, 294] on td "(916) 468-4629 + 4" at bounding box center [502, 297] width 104 height 23
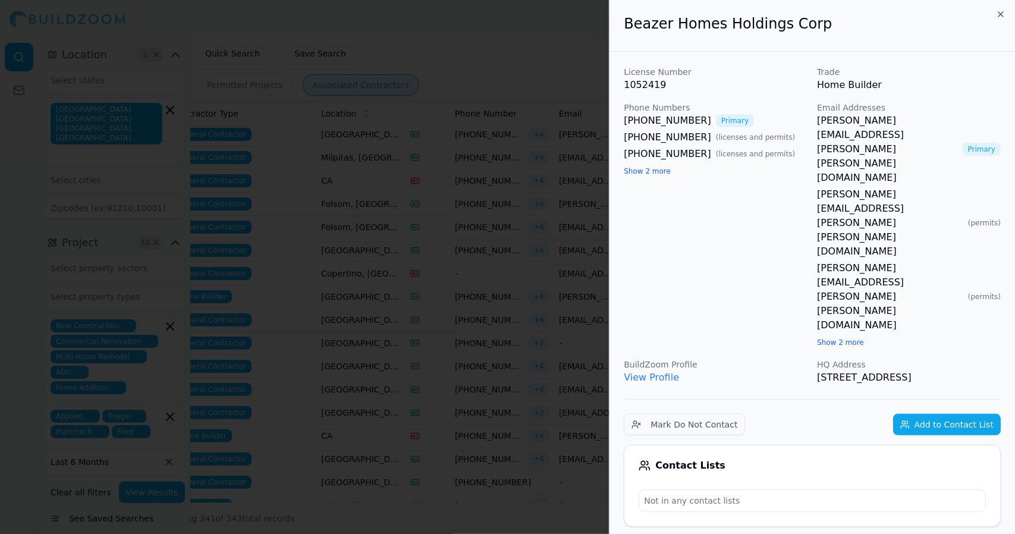
click at [454, 294] on div at bounding box center [507, 267] width 1015 height 534
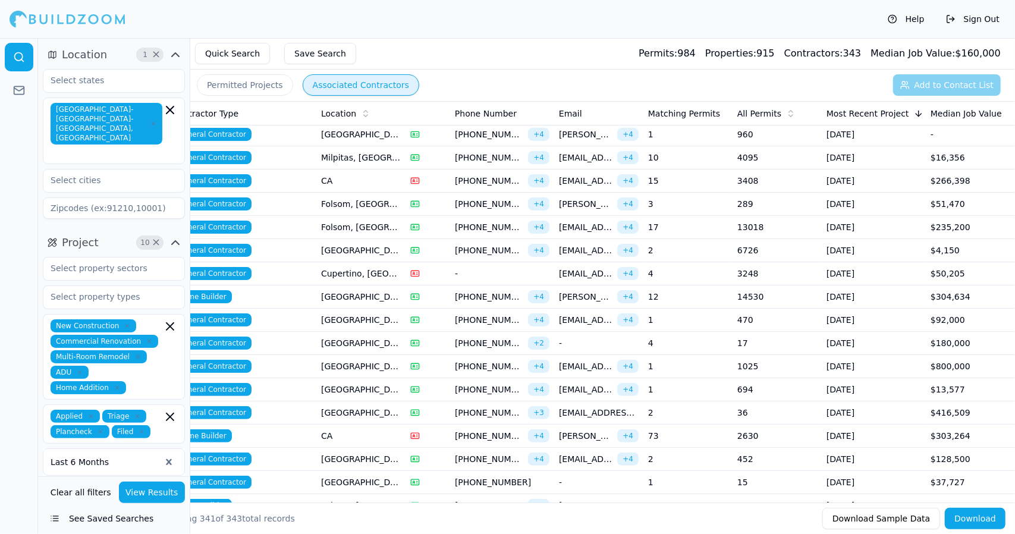
click at [460, 316] on span "[PHONE_NUMBER]" at bounding box center [489, 320] width 68 height 12
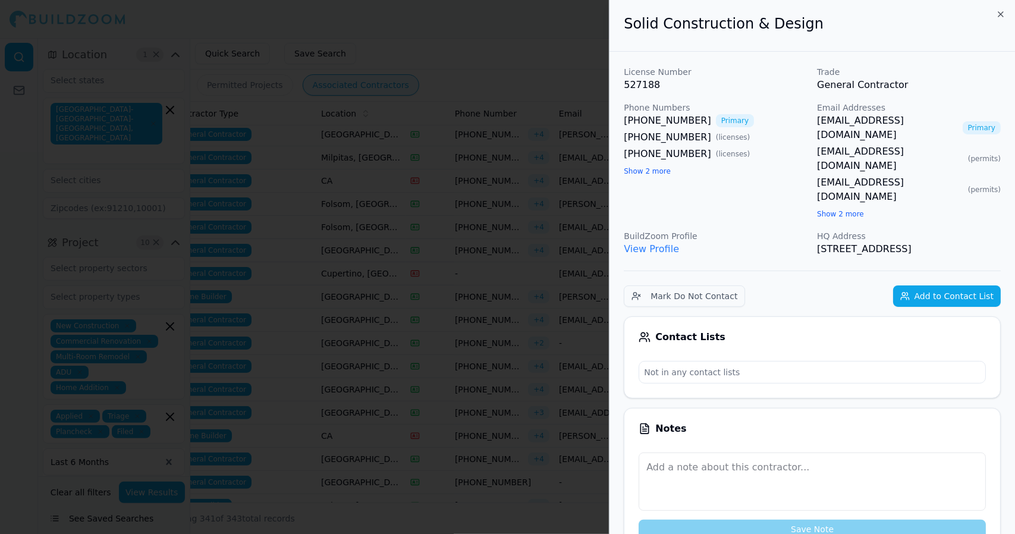
click at [460, 316] on div at bounding box center [507, 267] width 1015 height 534
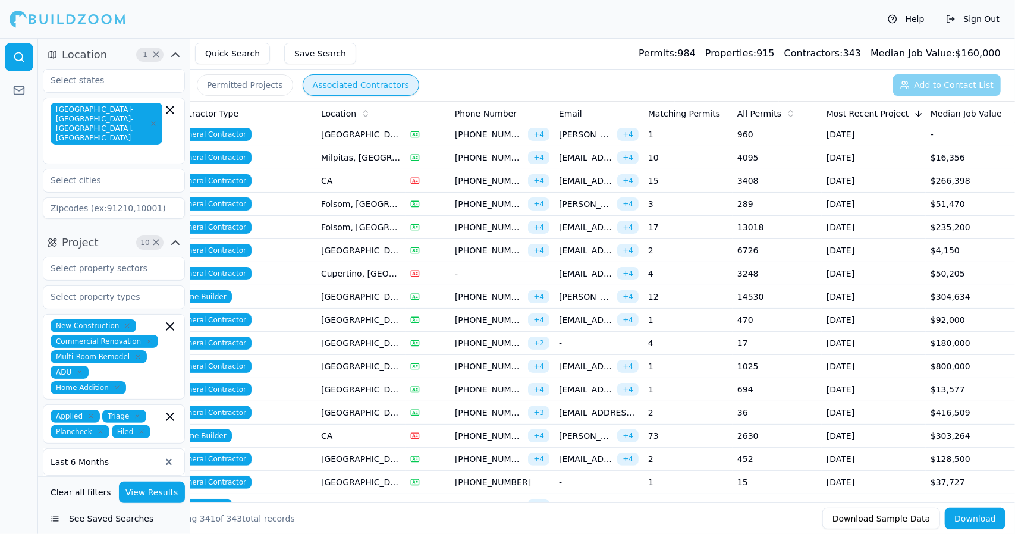
click at [456, 340] on span "[PHONE_NUMBER]" at bounding box center [489, 343] width 68 height 12
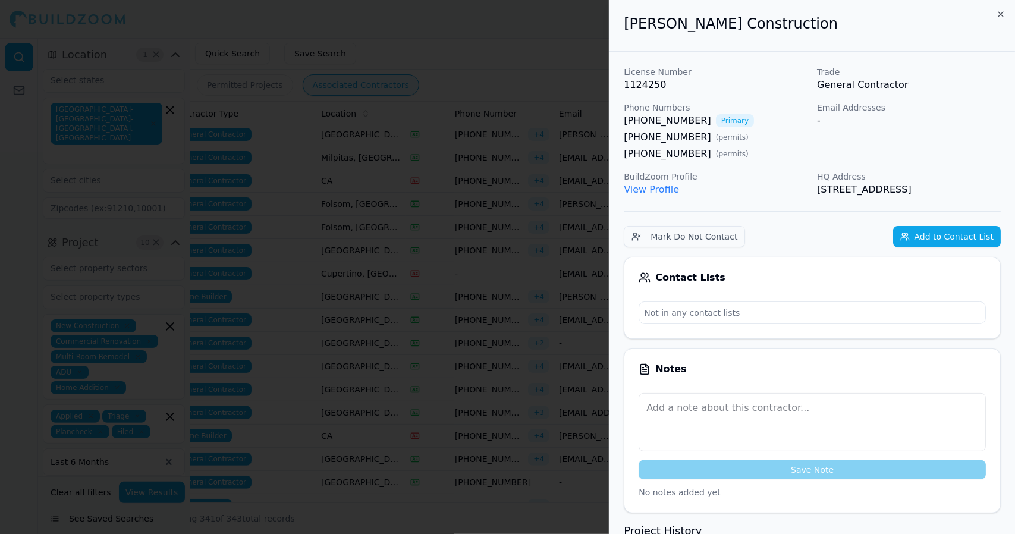
click at [456, 340] on div at bounding box center [507, 267] width 1015 height 534
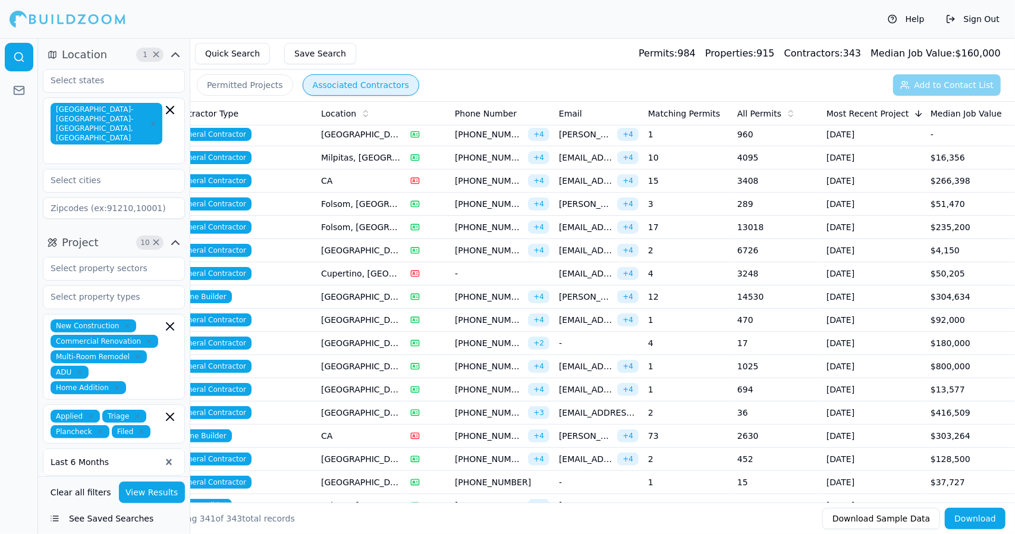
click at [456, 340] on span "[PHONE_NUMBER]" at bounding box center [489, 343] width 68 height 12
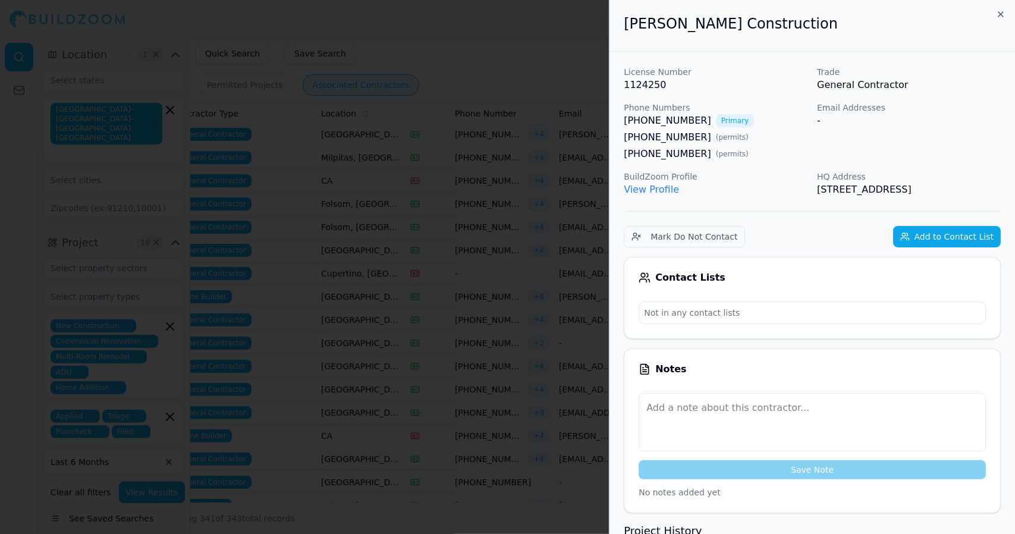
click at [456, 340] on div at bounding box center [507, 267] width 1015 height 534
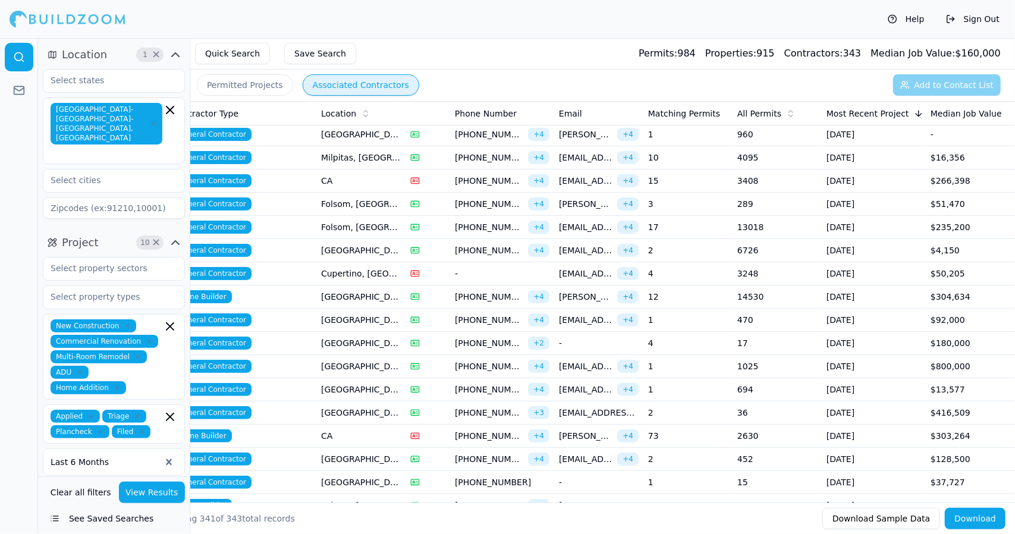
click at [467, 362] on span "[PHONE_NUMBER]" at bounding box center [489, 366] width 68 height 12
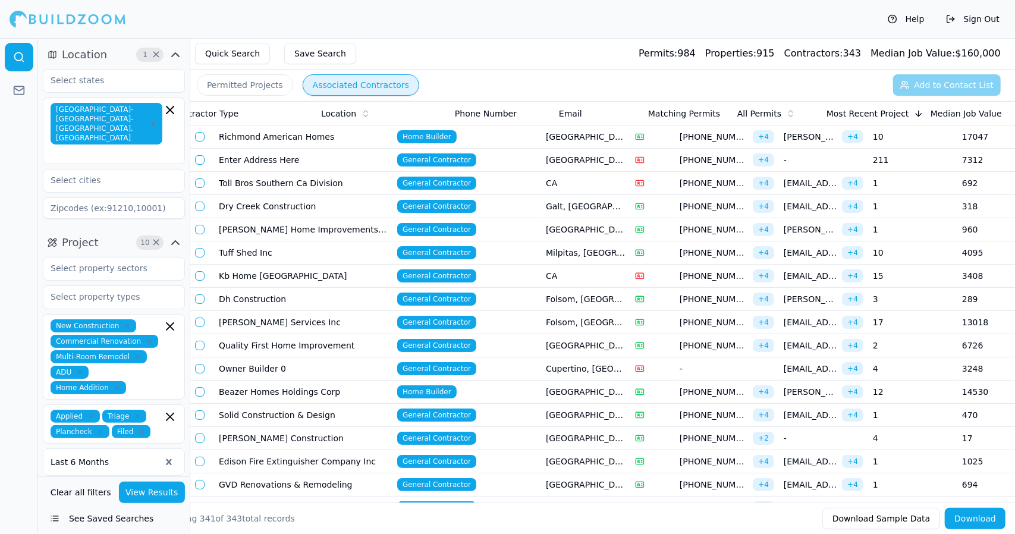
scroll to position [0, 225]
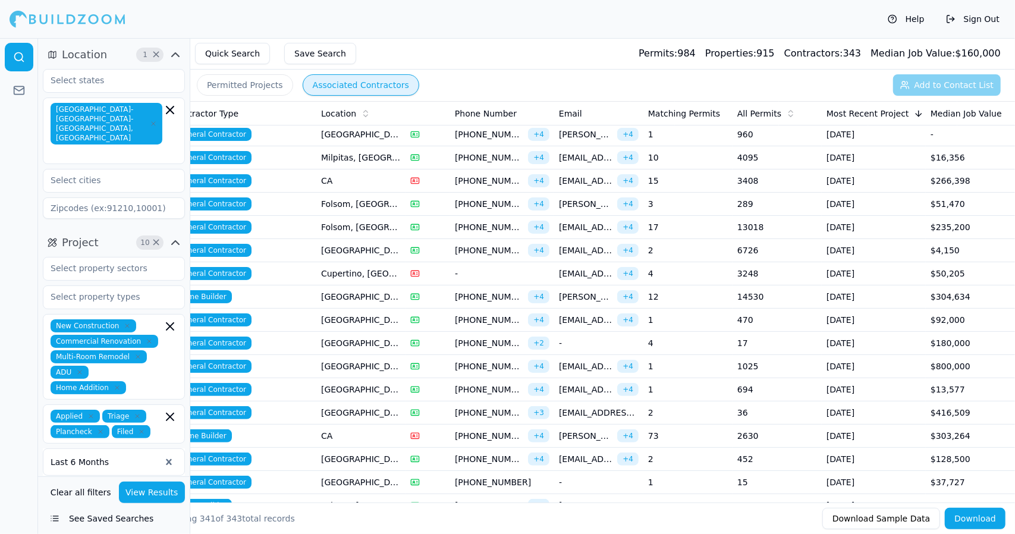
click at [475, 387] on span "[PHONE_NUMBER]" at bounding box center [489, 390] width 68 height 12
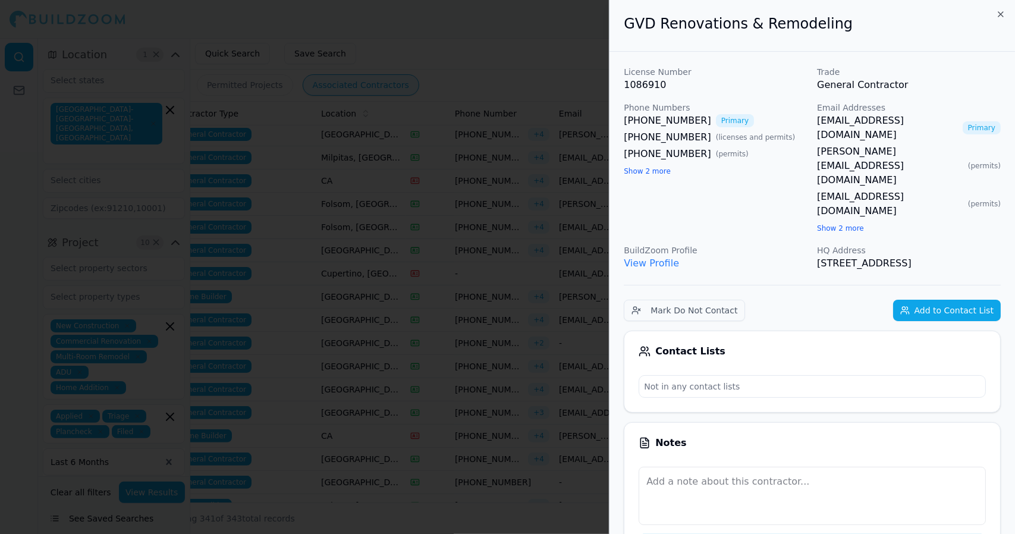
click at [475, 387] on div at bounding box center [507, 267] width 1015 height 534
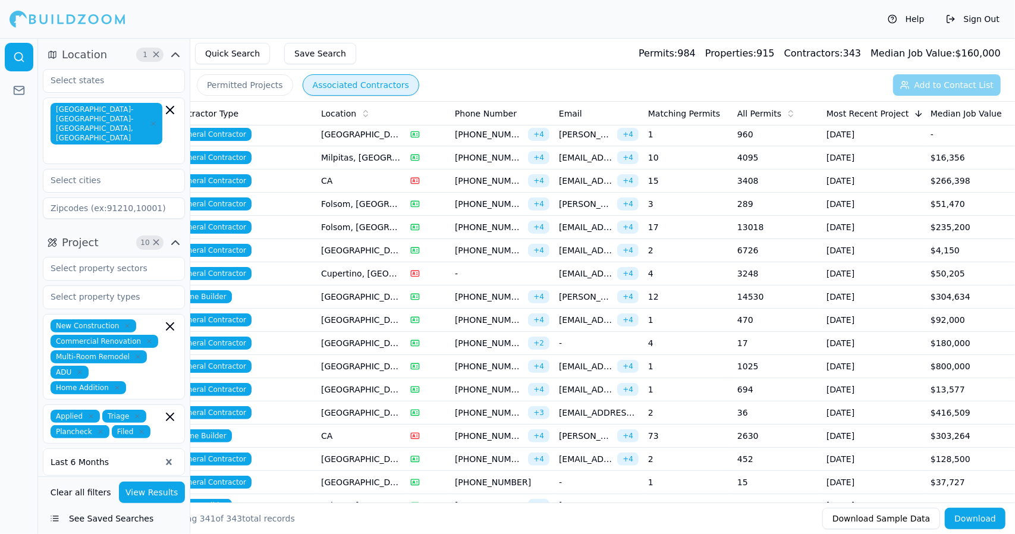
click at [475, 387] on span "[PHONE_NUMBER]" at bounding box center [489, 390] width 68 height 12
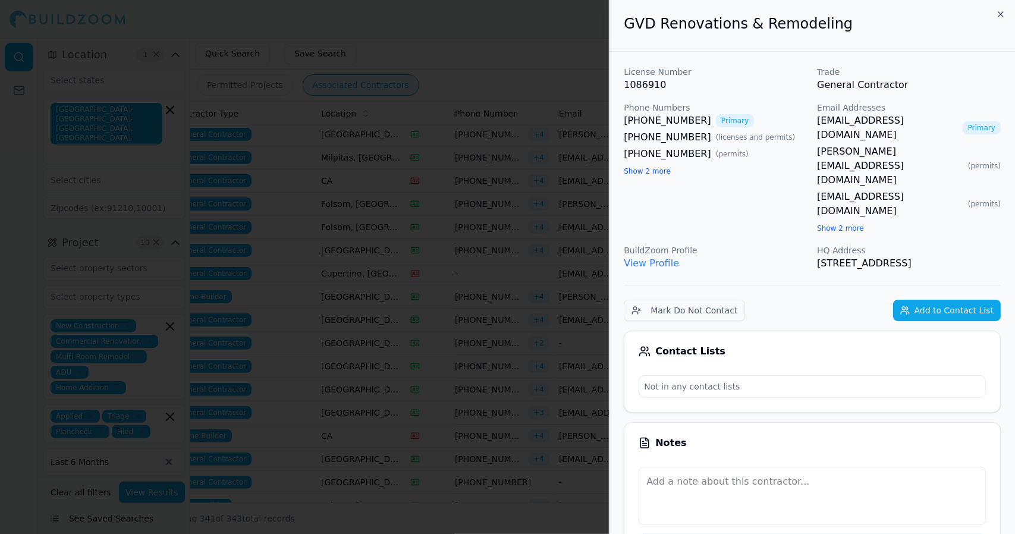
click at [475, 387] on div at bounding box center [507, 267] width 1015 height 534
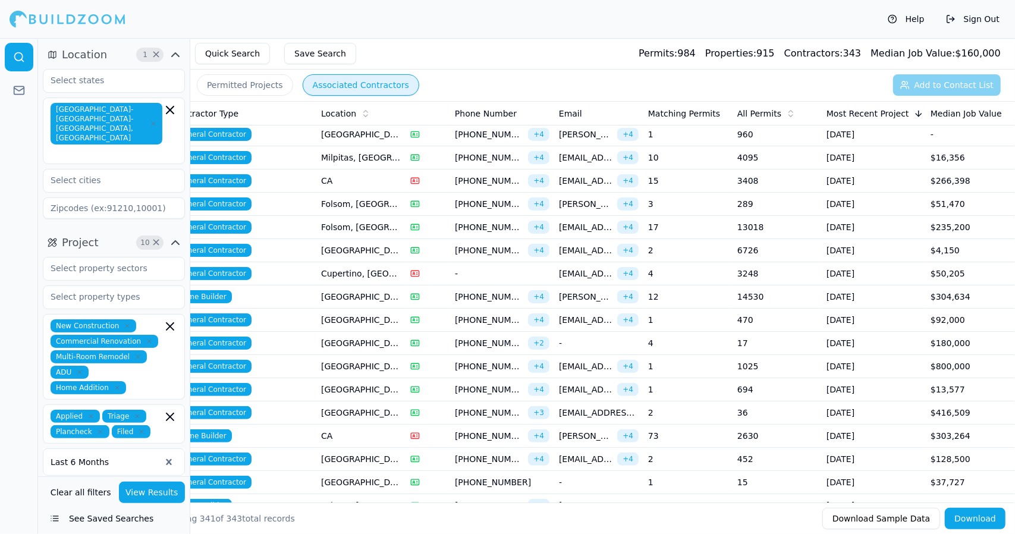
click at [475, 387] on span "[PHONE_NUMBER]" at bounding box center [489, 390] width 68 height 12
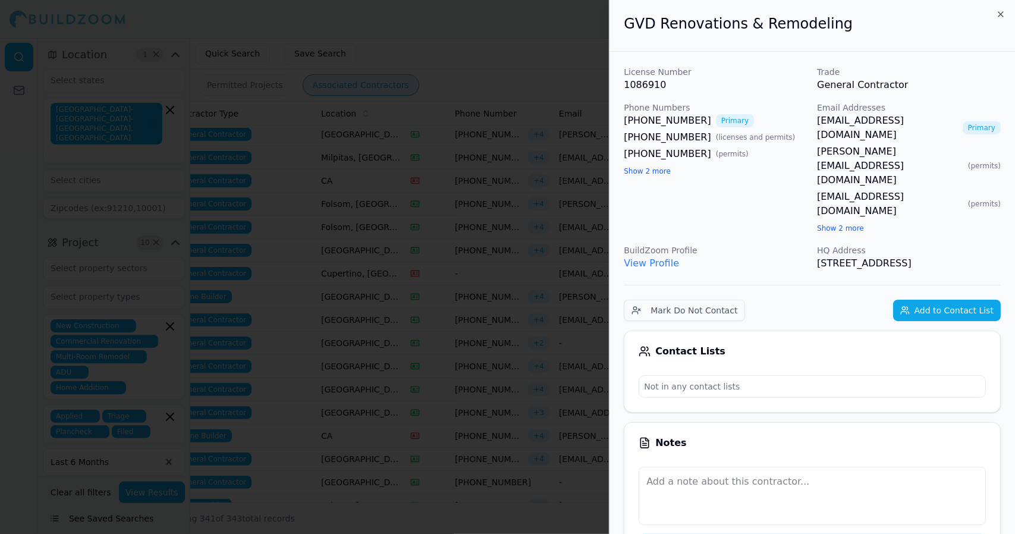
click at [475, 387] on div at bounding box center [507, 267] width 1015 height 534
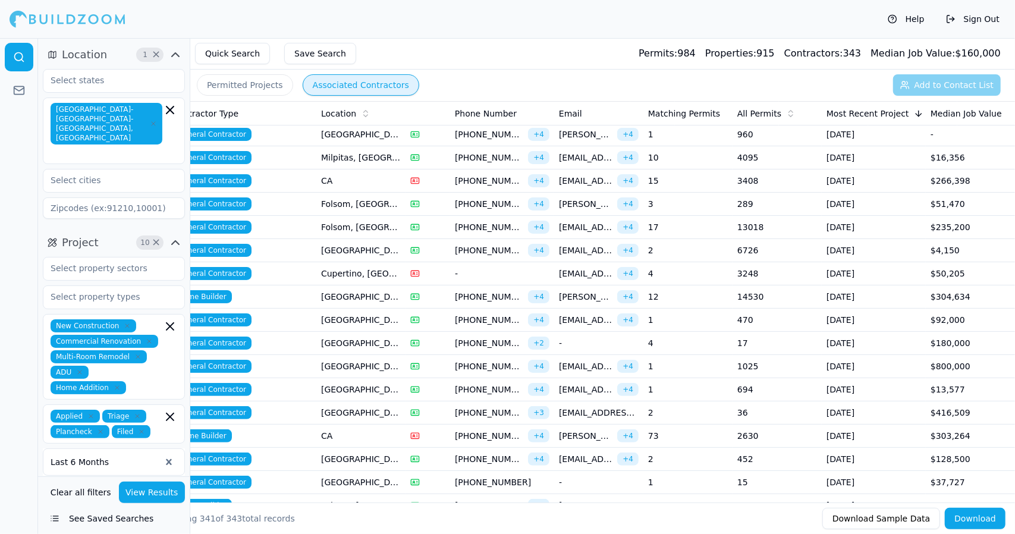
click at [475, 387] on span "[PHONE_NUMBER]" at bounding box center [489, 390] width 68 height 12
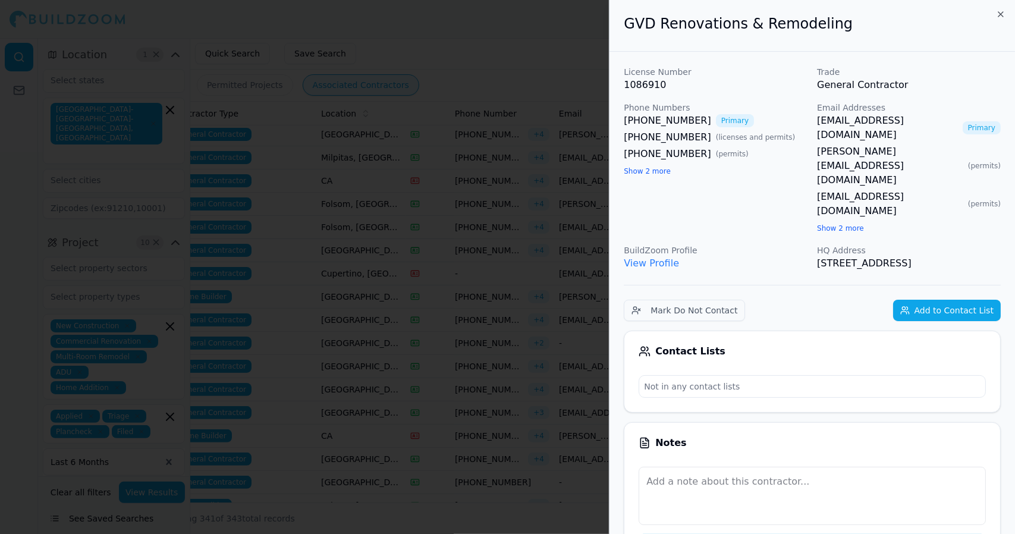
click at [475, 387] on div at bounding box center [507, 267] width 1015 height 534
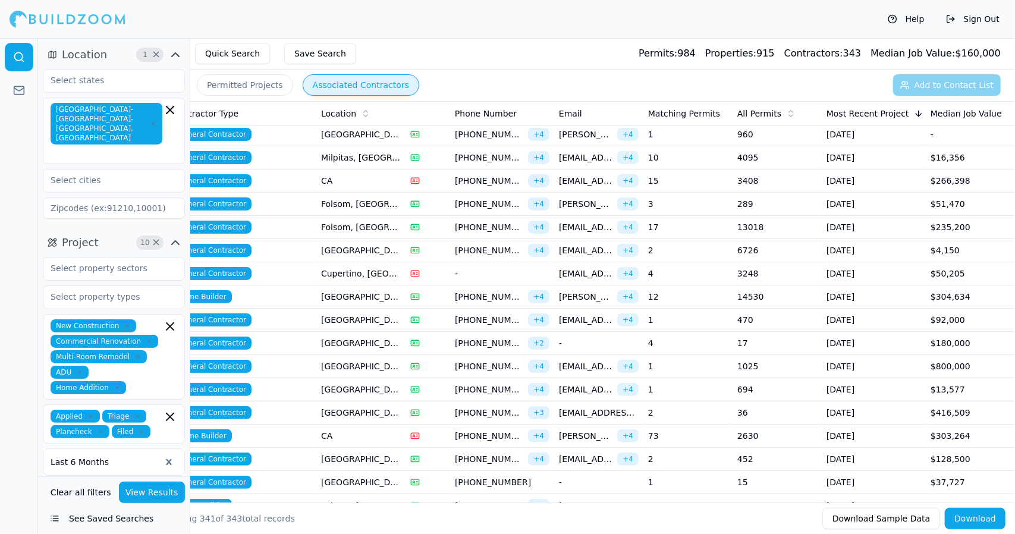
click at [493, 385] on span "[PHONE_NUMBER]" at bounding box center [489, 390] width 68 height 12
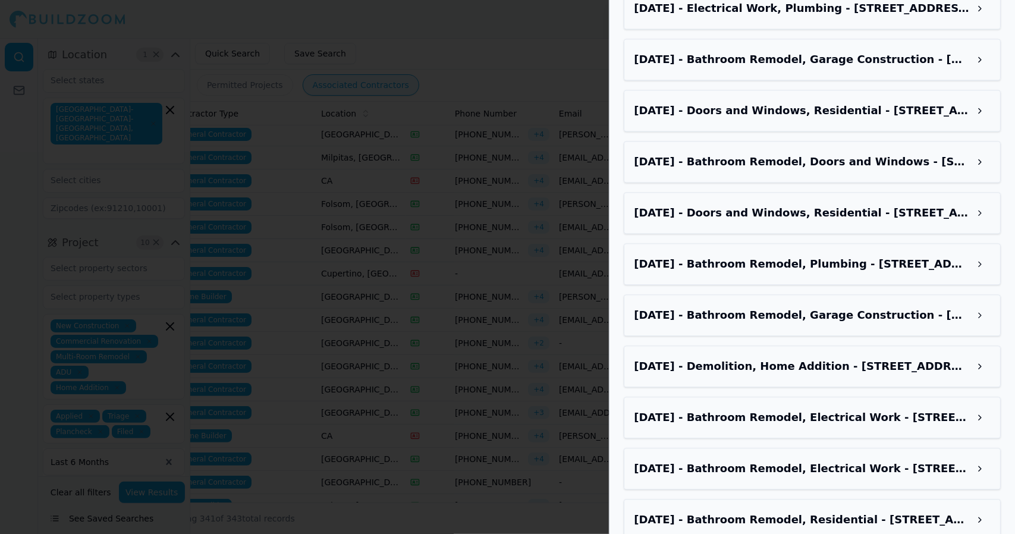
scroll to position [1631, 0]
click at [979, 458] on button at bounding box center [980, 468] width 21 height 21
click at [983, 458] on button at bounding box center [980, 468] width 21 height 21
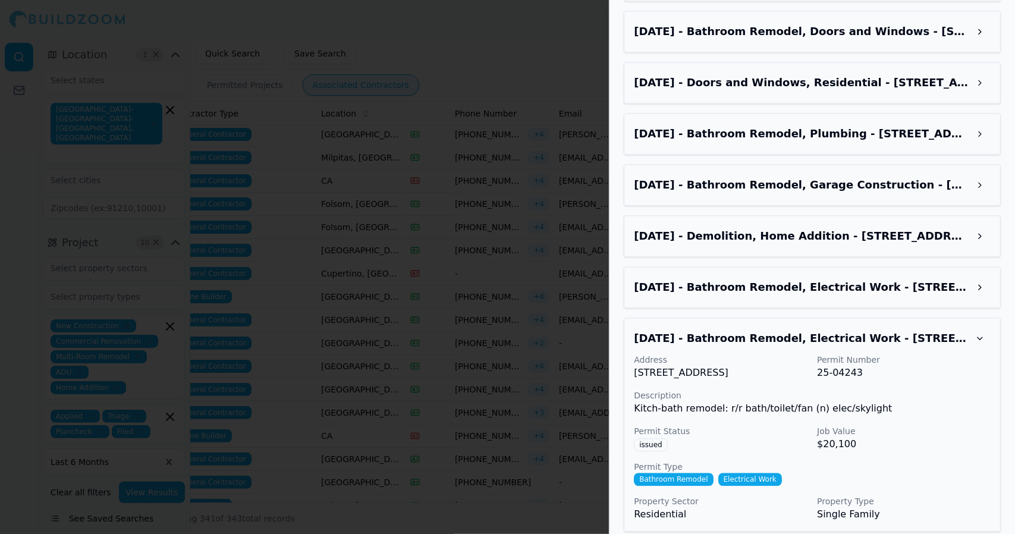
scroll to position [1764, 0]
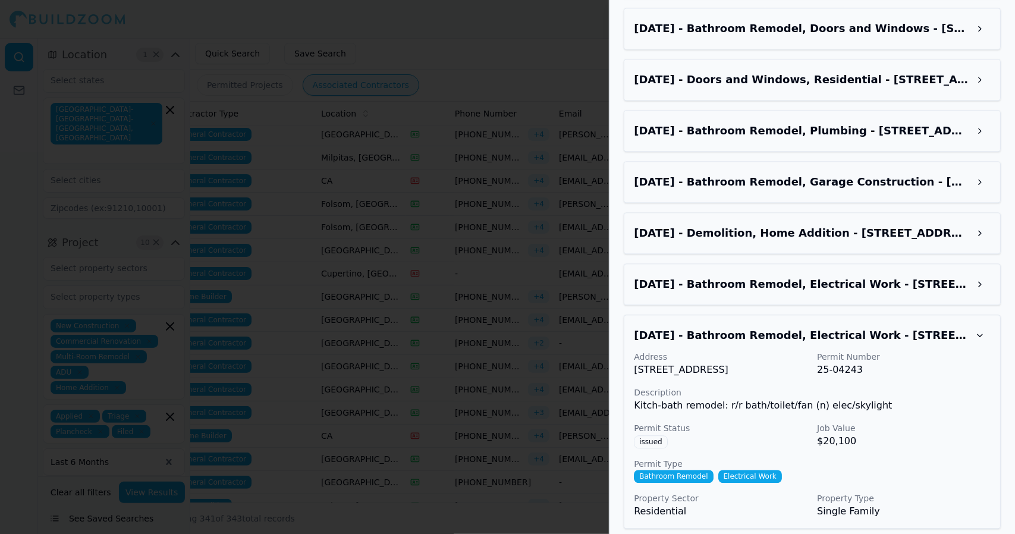
click at [999, 443] on div "[DATE] - Bathroom Remodel, Electrical Work - [STREET_ADDRESS] Address [STREET_A…" at bounding box center [812, 422] width 377 height 214
click at [522, 158] on div at bounding box center [507, 267] width 1015 height 534
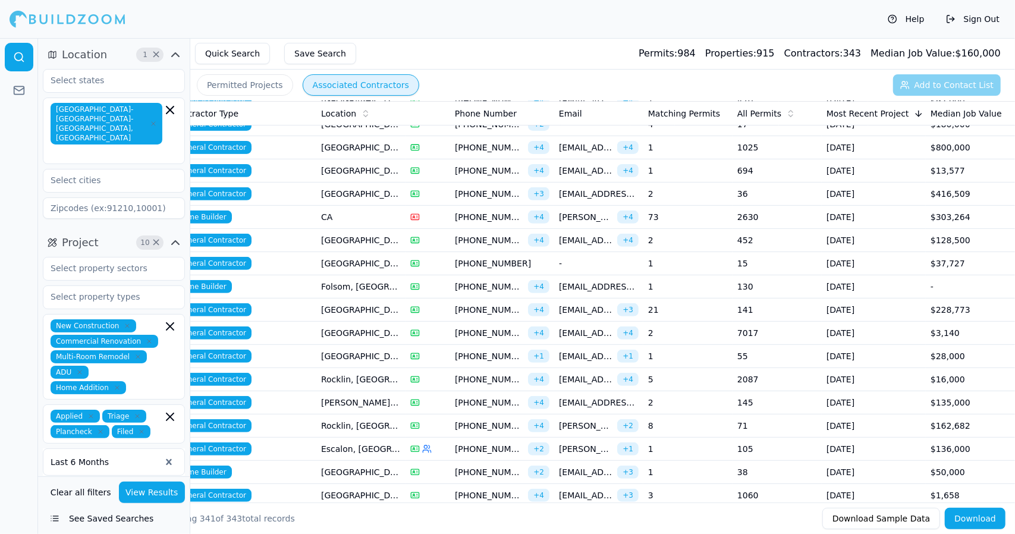
scroll to position [323, 0]
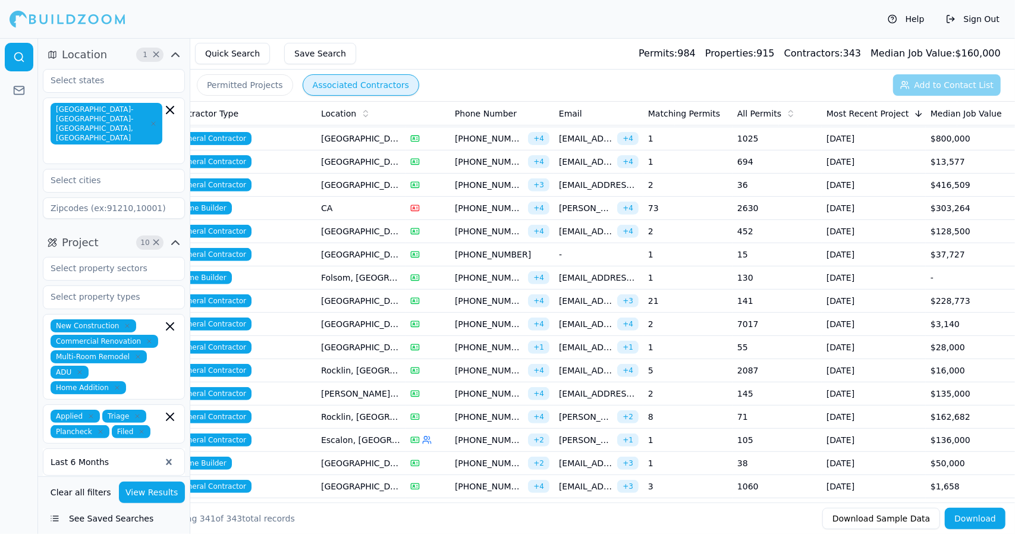
click at [597, 388] on span "[EMAIL_ADDRESS][DOMAIN_NAME]" at bounding box center [599, 394] width 80 height 12
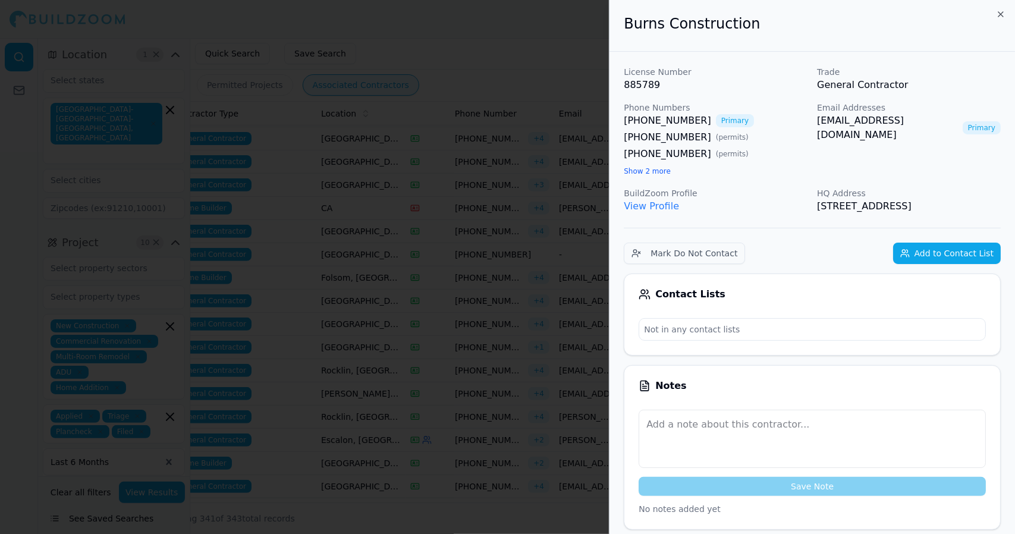
click at [563, 81] on div at bounding box center [507, 267] width 1015 height 534
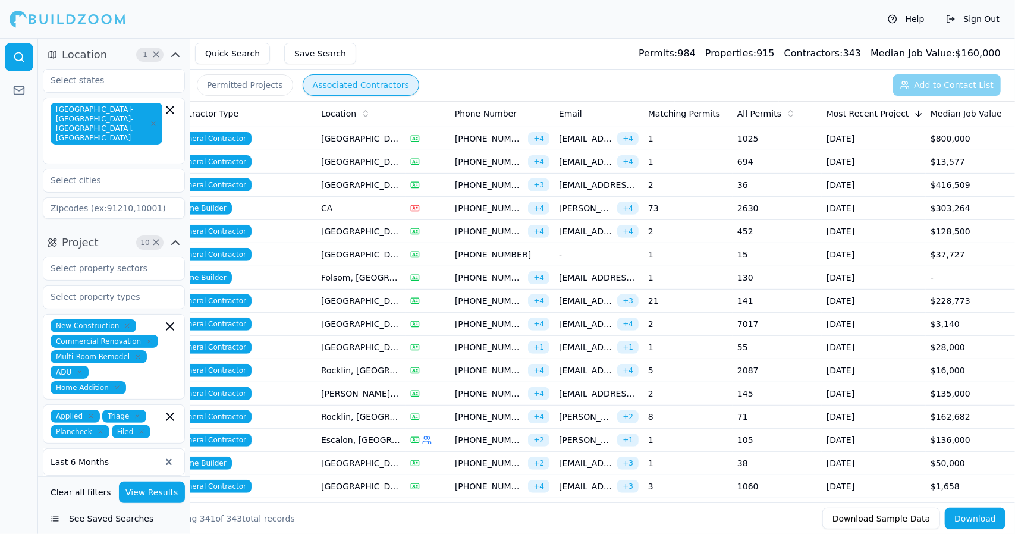
click at [581, 388] on span "[EMAIL_ADDRESS][DOMAIN_NAME]" at bounding box center [599, 394] width 80 height 12
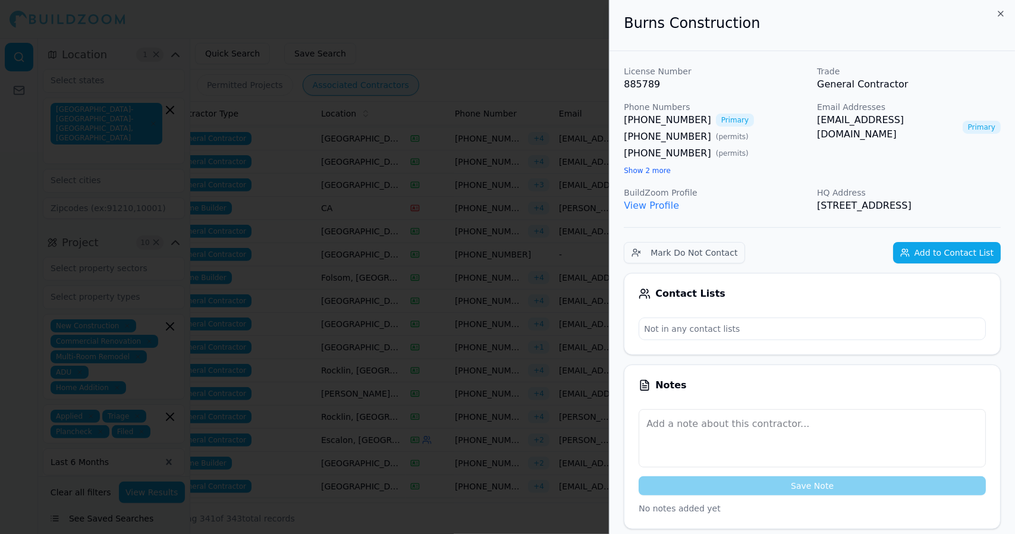
scroll to position [0, 0]
click at [352, 175] on div at bounding box center [507, 267] width 1015 height 534
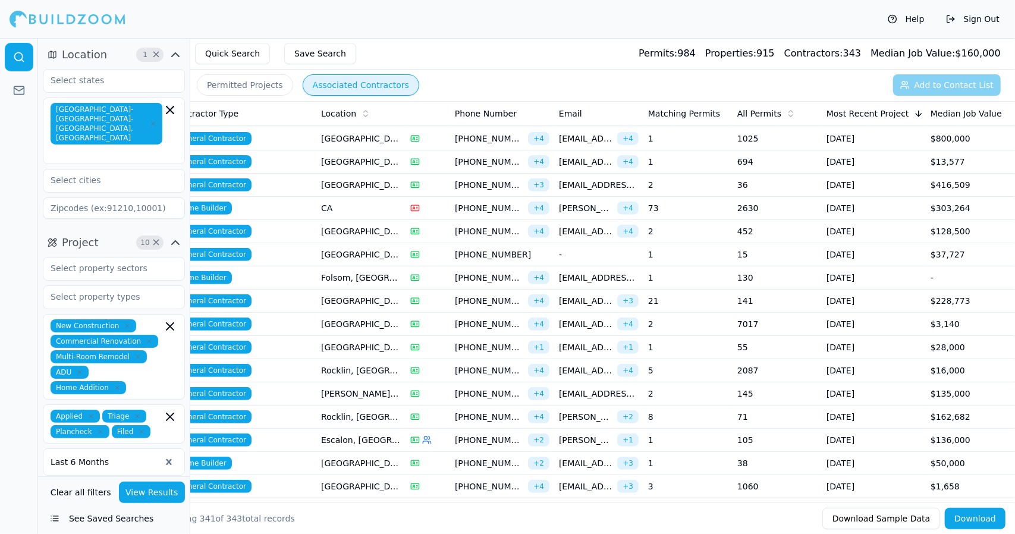
click at [352, 179] on td "[GEOGRAPHIC_DATA], [GEOGRAPHIC_DATA]" at bounding box center [360, 185] width 89 height 23
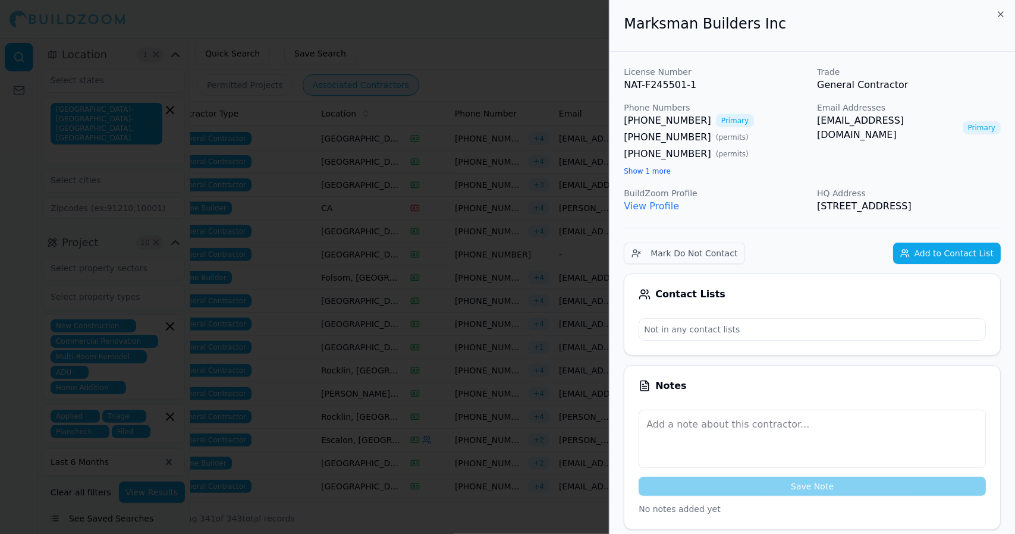
drag, startPoint x: 488, startPoint y: 83, endPoint x: 482, endPoint y: 55, distance: 27.9
click at [482, 55] on div at bounding box center [507, 267] width 1015 height 534
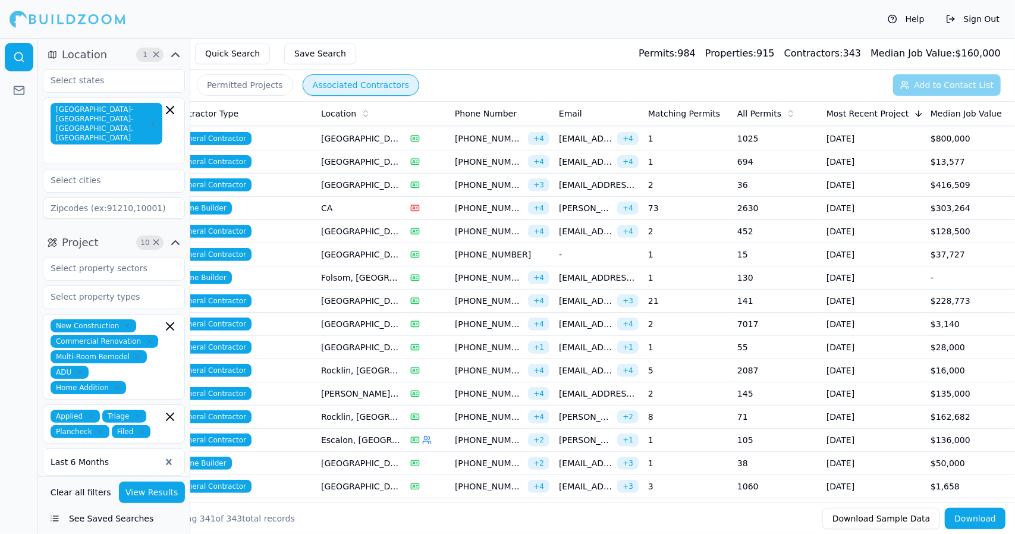
click at [609, 181] on span "[EMAIL_ADDRESS][DOMAIN_NAME]" at bounding box center [599, 185] width 80 height 12
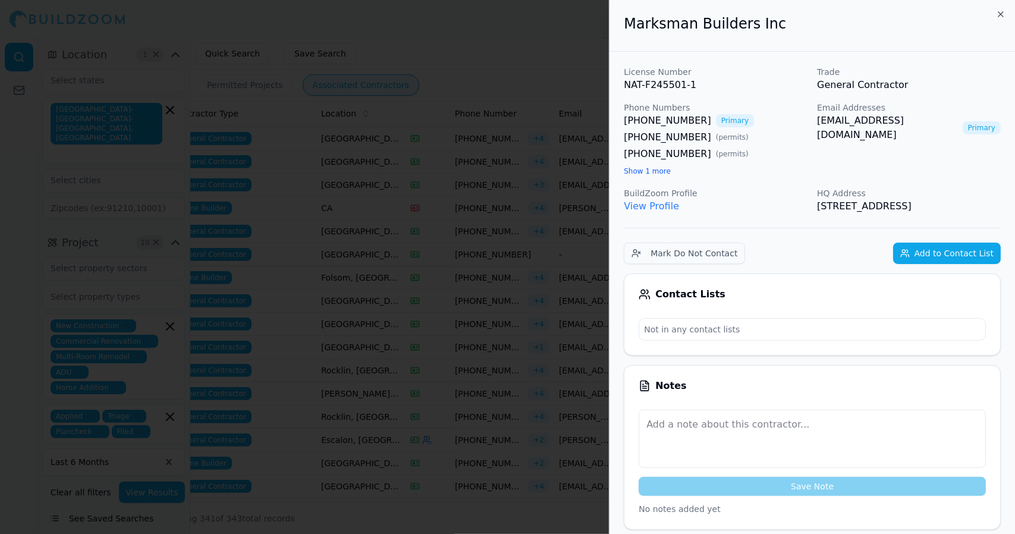
drag, startPoint x: 1002, startPoint y: 202, endPoint x: 891, endPoint y: 195, distance: 111.5
click at [948, 173] on div "Email Addresses [EMAIL_ADDRESS][DOMAIN_NAME] Primary" at bounding box center [909, 140] width 184 height 76
drag, startPoint x: 996, startPoint y: 205, endPoint x: 617, endPoint y: 72, distance: 402.2
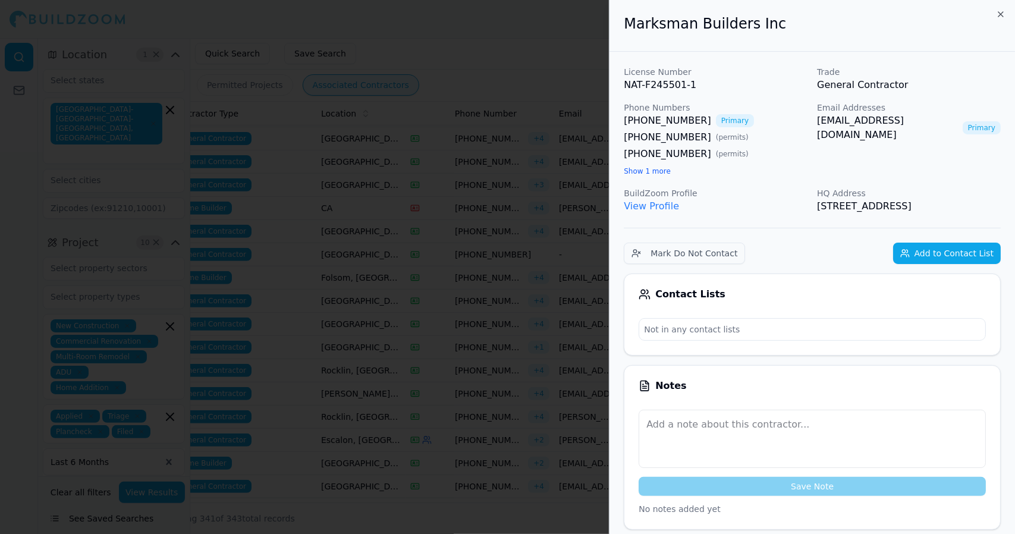
copy div "License Number NAT-F245501-1 Trade General Contractor Phone Numbers [PHONE_NUMB…"
drag, startPoint x: 998, startPoint y: 209, endPoint x: 843, endPoint y: 209, distance: 154.1
click at [754, 213] on div "License Number NAT-F245501-1 Trade General Contractor Phone Numbers [PHONE_NUMB…" at bounding box center [812, 140] width 377 height 148
click at [918, 159] on div "Email Addresses [EMAIL_ADDRESS][DOMAIN_NAME] Primary" at bounding box center [909, 140] width 184 height 76
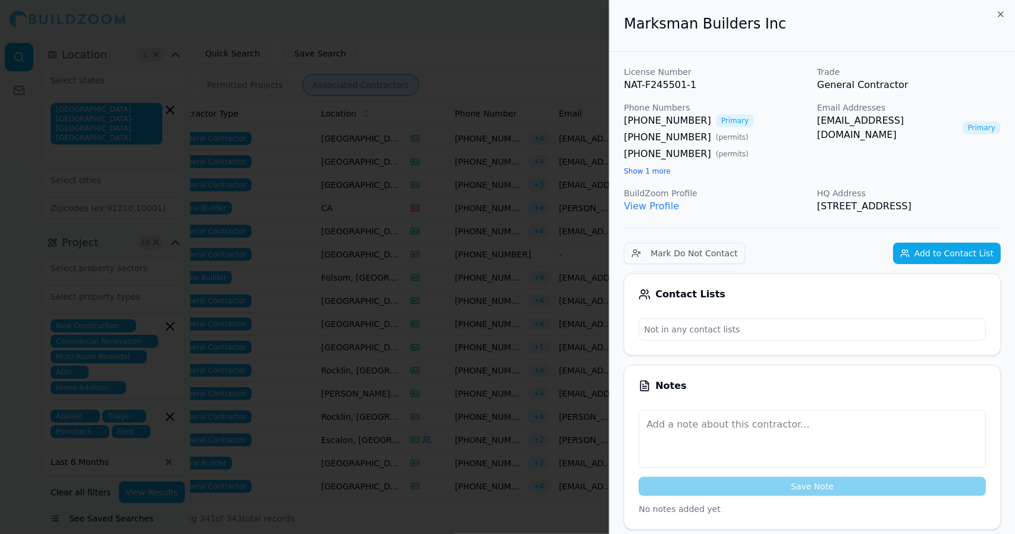
drag, startPoint x: 1001, startPoint y: 206, endPoint x: 623, endPoint y: 29, distance: 416.5
copy div "Marksman Builders Inc License Number NAT-F245501-1 Trade General Contractor Pho…"
click at [407, 90] on div at bounding box center [507, 267] width 1015 height 534
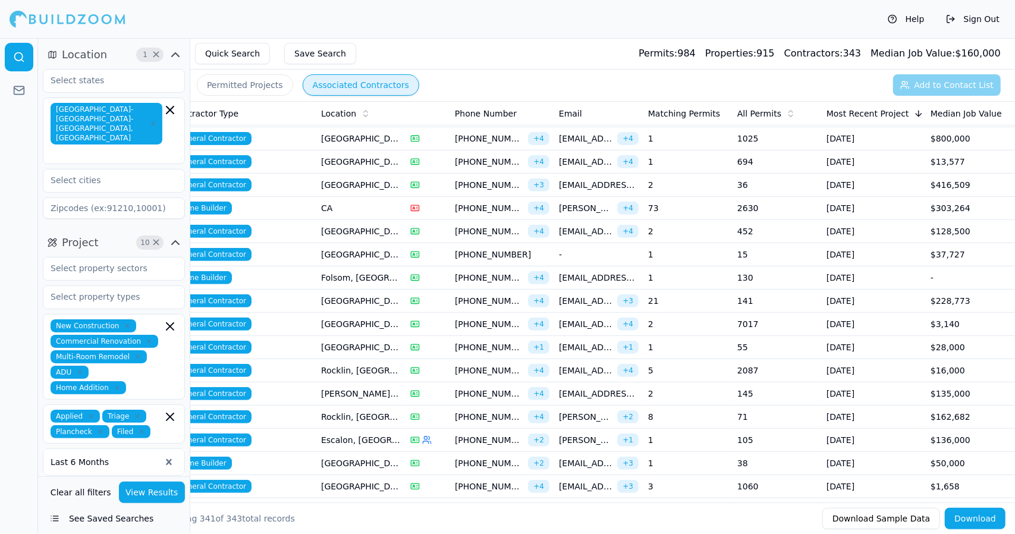
click at [584, 205] on span "[PERSON_NAME][EMAIL_ADDRESS][PERSON_NAME][DOMAIN_NAME]" at bounding box center [586, 208] width 54 height 12
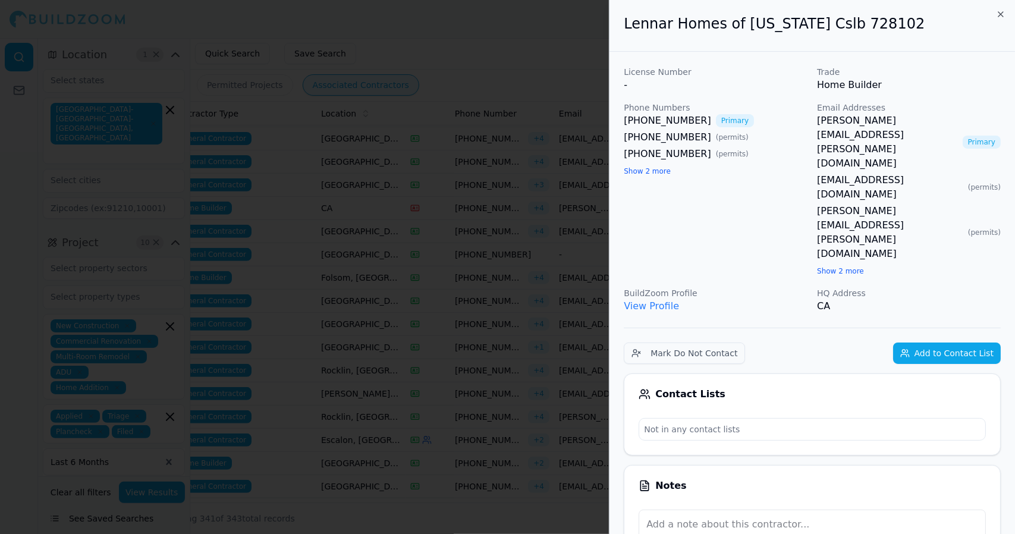
click at [584, 205] on div at bounding box center [507, 267] width 1015 height 534
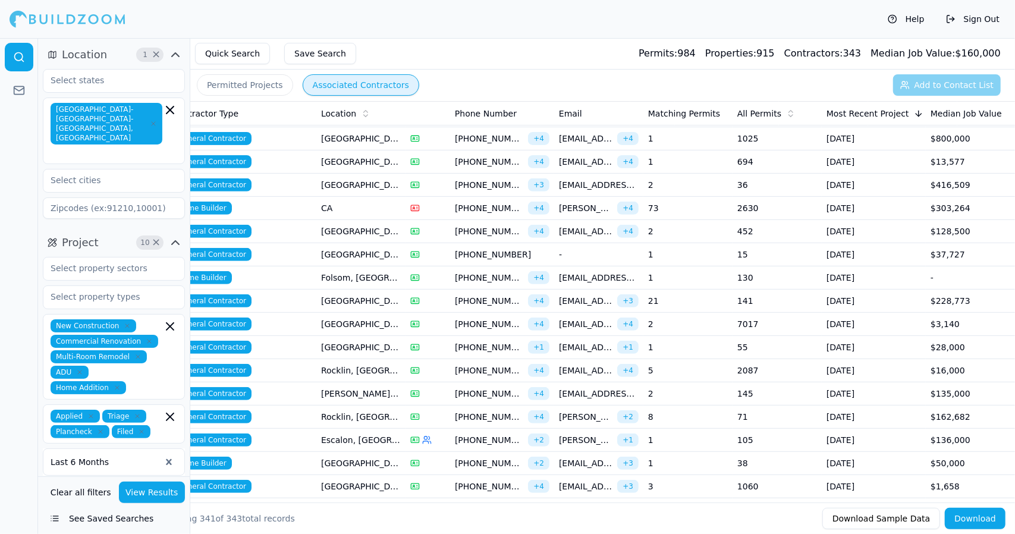
click at [588, 225] on span "[EMAIL_ADDRESS][DOMAIN_NAME]" at bounding box center [586, 231] width 54 height 12
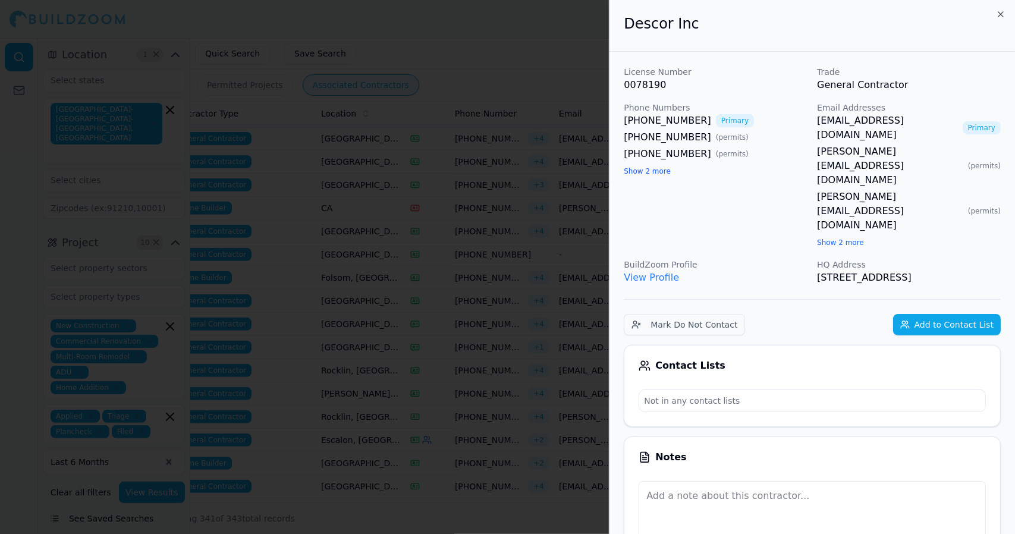
click at [536, 233] on div at bounding box center [507, 267] width 1015 height 534
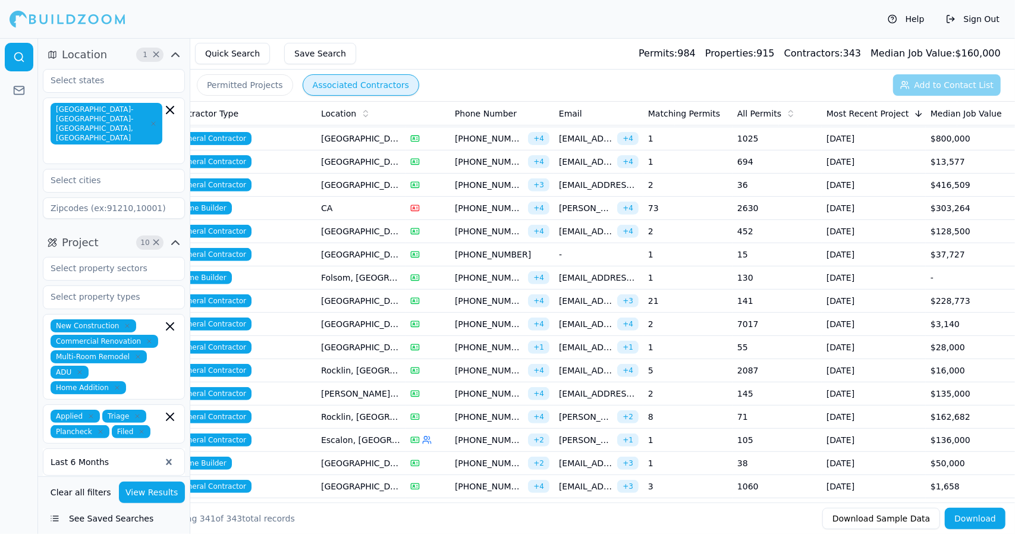
click at [536, 233] on span "+ 4" at bounding box center [538, 231] width 21 height 13
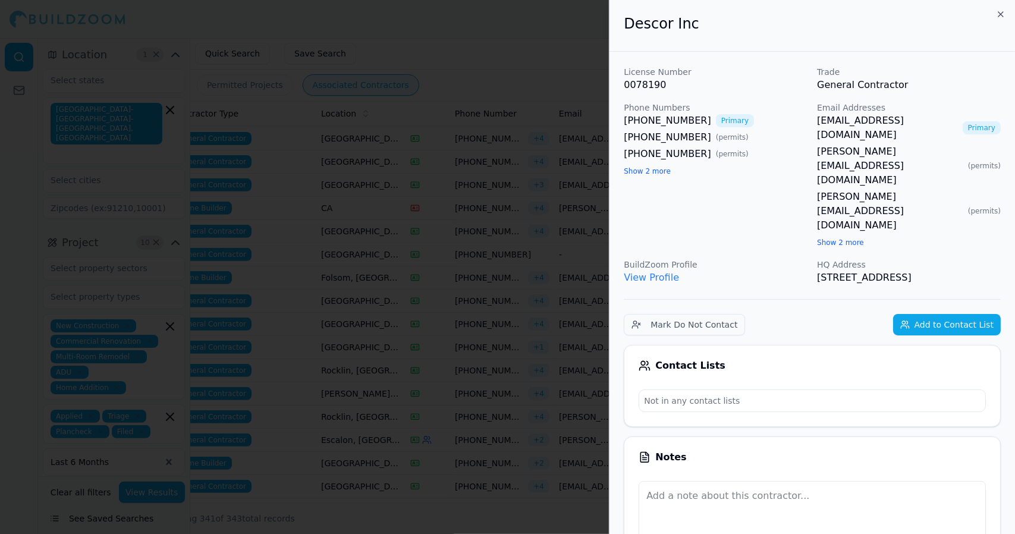
click at [660, 272] on link "View Profile" at bounding box center [651, 277] width 55 height 11
drag, startPoint x: 848, startPoint y: 218, endPoint x: 622, endPoint y: 32, distance: 292.4
copy div "Descor Inc License Number 0078190 Trade General Contractor Phone Numbers [PHONE…"
click at [429, 165] on div at bounding box center [507, 267] width 1015 height 534
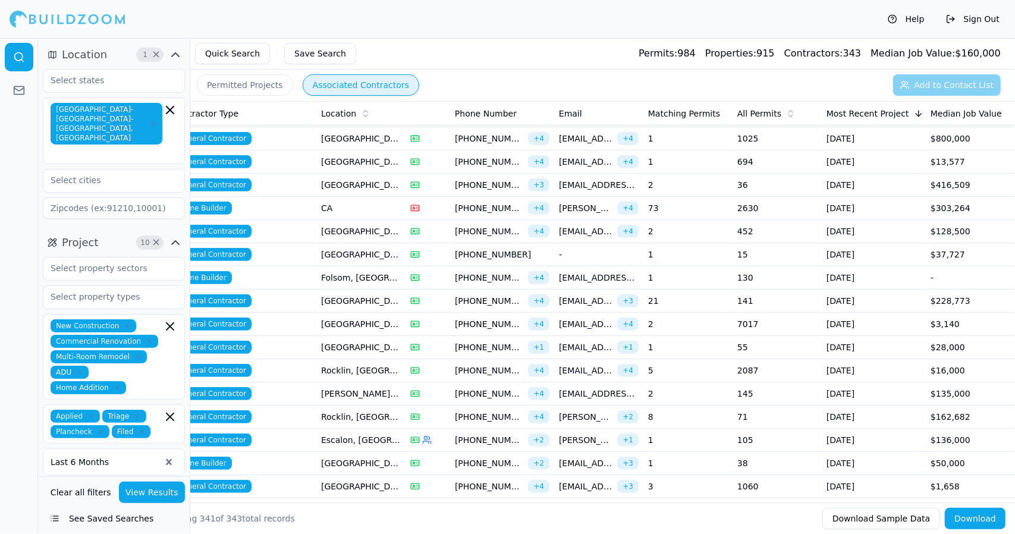
click at [487, 156] on span "[PHONE_NUMBER]" at bounding box center [489, 162] width 68 height 12
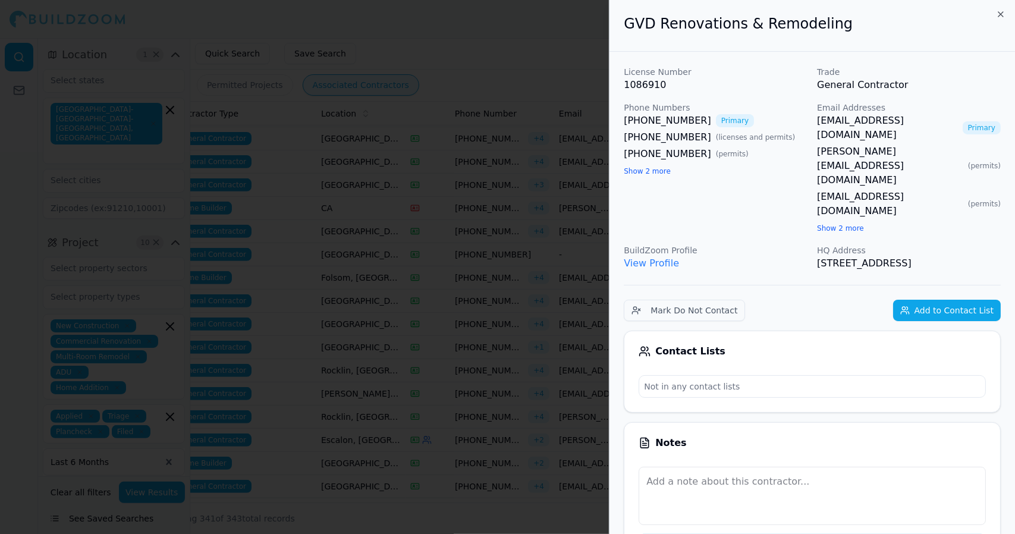
click at [487, 155] on div at bounding box center [507, 267] width 1015 height 534
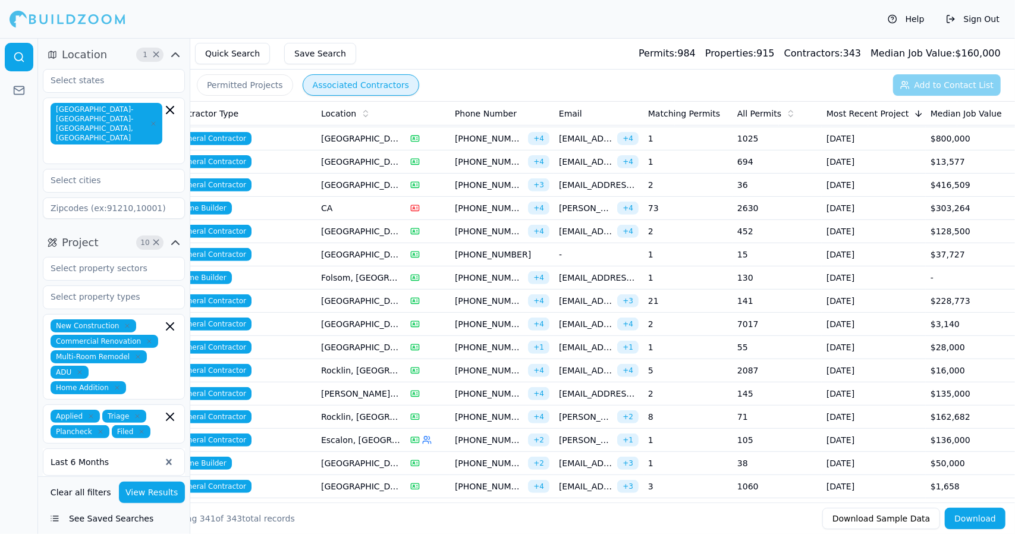
click at [592, 225] on span "[EMAIL_ADDRESS][DOMAIN_NAME]" at bounding box center [586, 231] width 54 height 12
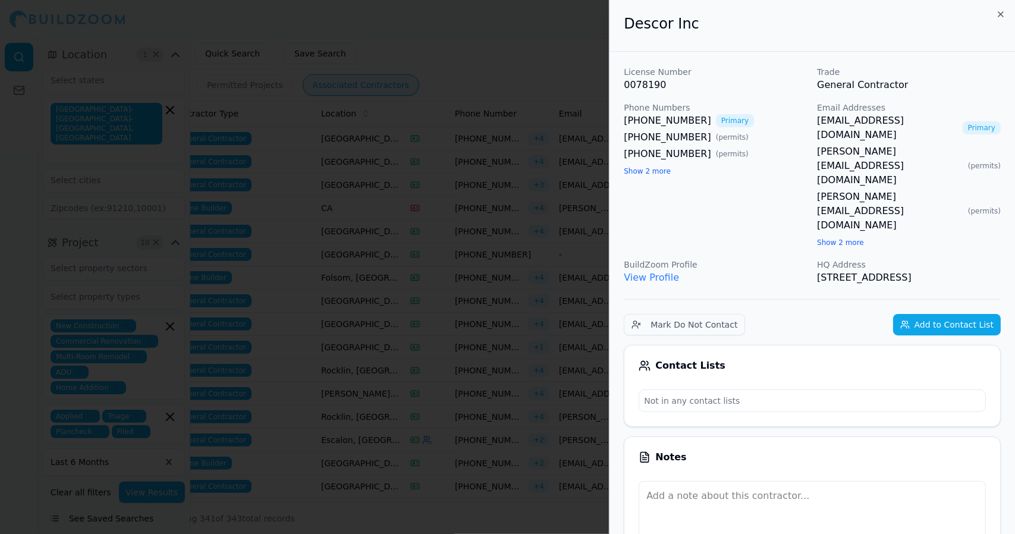
click at [813, 121] on div "License Number 0078190 Trade General Contractor Phone Numbers [PHONE_NUMBER] Pr…" at bounding box center [812, 175] width 377 height 219
click at [907, 127] on link "[EMAIL_ADDRESS][DOMAIN_NAME]" at bounding box center [887, 128] width 141 height 29
click at [917, 126] on link "[EMAIL_ADDRESS][DOMAIN_NAME]" at bounding box center [887, 128] width 141 height 29
click at [446, 52] on div at bounding box center [507, 267] width 1015 height 534
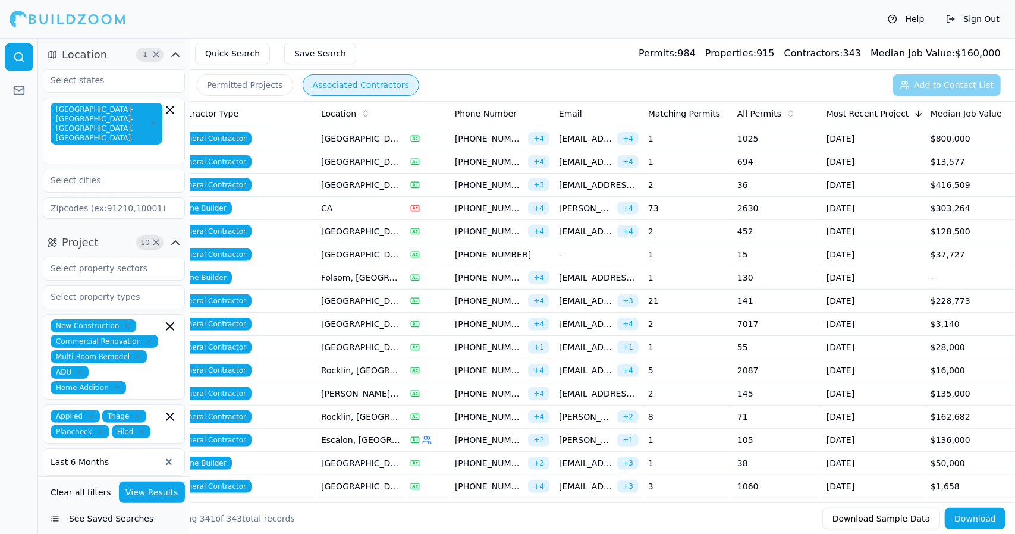
click at [584, 230] on span "[EMAIL_ADDRESS][DOMAIN_NAME]" at bounding box center [586, 231] width 54 height 12
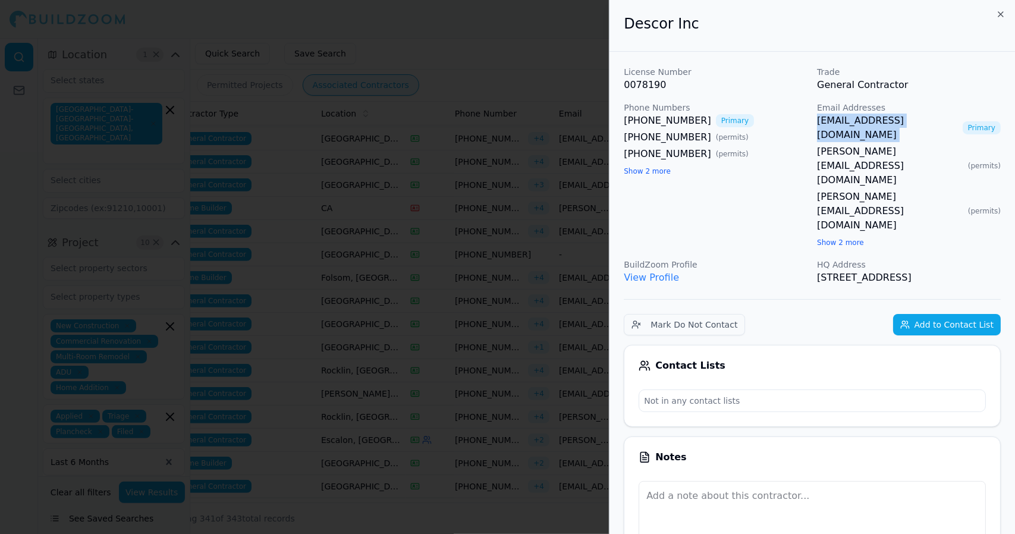
drag, startPoint x: 925, startPoint y: 121, endPoint x: 818, endPoint y: 123, distance: 107.1
click at [818, 123] on div "[EMAIL_ADDRESS][DOMAIN_NAME] Primary" at bounding box center [909, 128] width 184 height 29
copy link "[EMAIL_ADDRESS][DOMAIN_NAME]"
drag, startPoint x: 885, startPoint y: 221, endPoint x: 627, endPoint y: 37, distance: 316.6
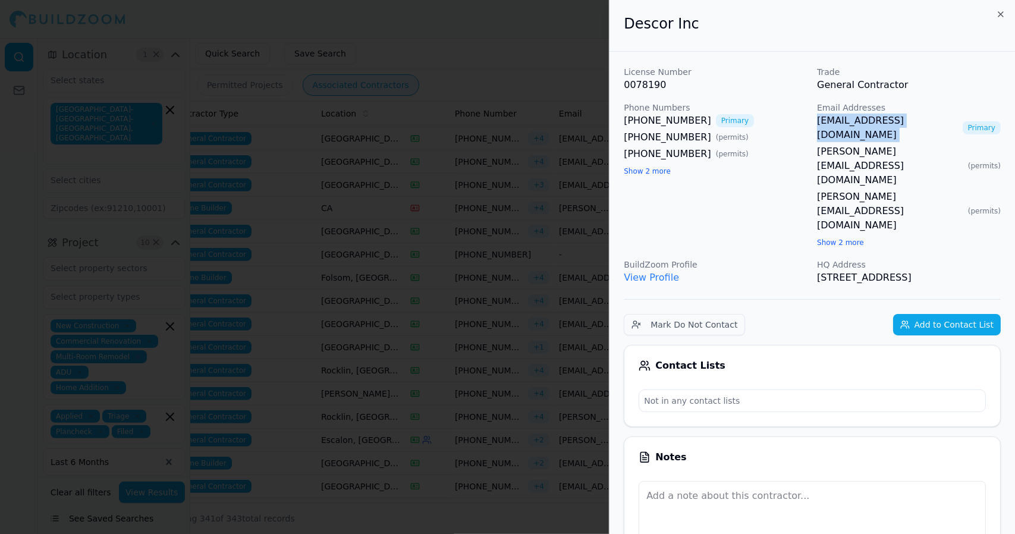
copy div "Descor Inc License Number 0078190 Trade General Contractor Phone Numbers [PHONE…"
click at [525, 109] on div at bounding box center [507, 267] width 1015 height 534
